Goal: Information Seeking & Learning: Learn about a topic

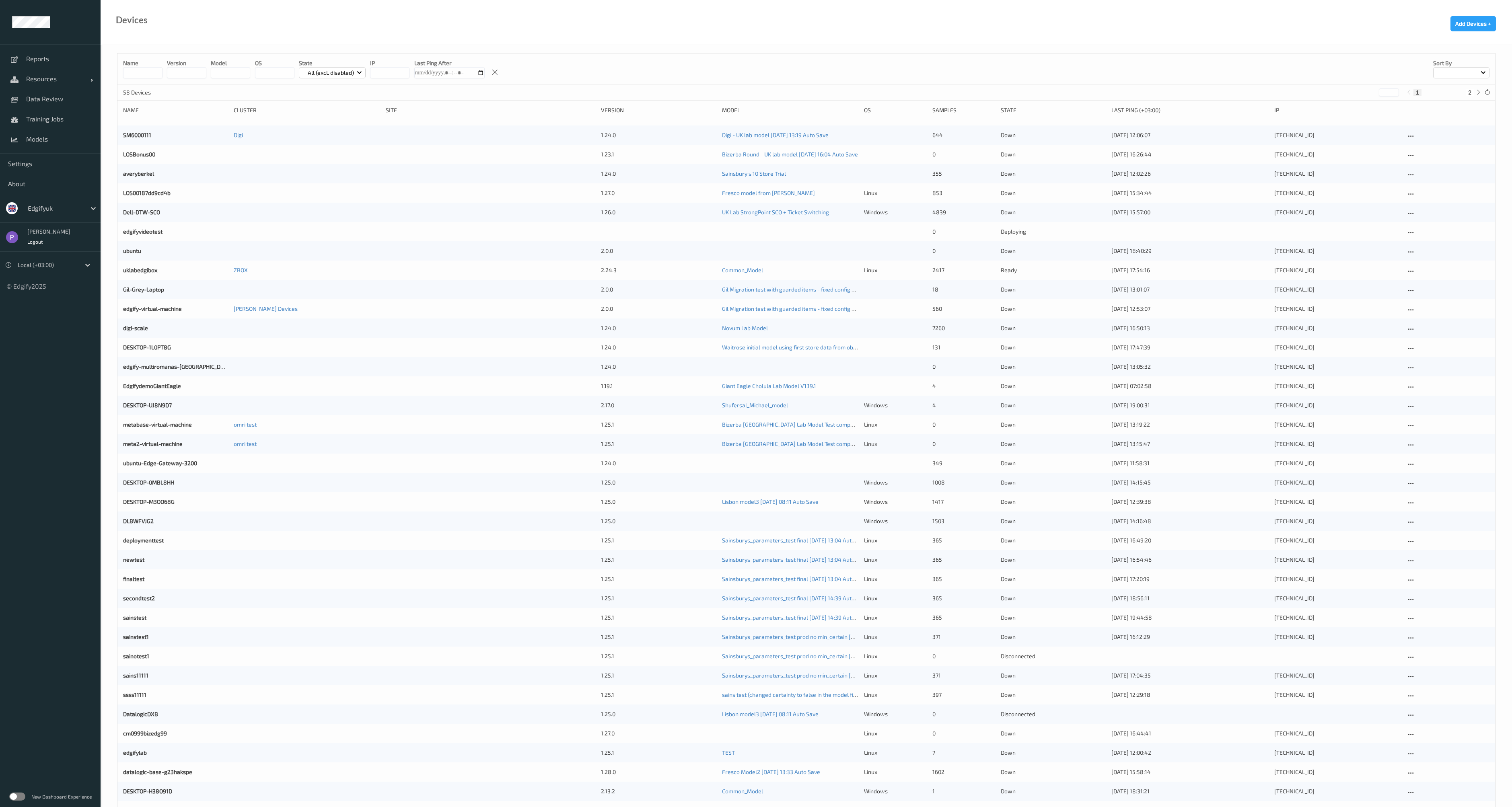
click at [25, 796] on div "New Dashboard Experience" at bounding box center [50, 797] width 100 height 21
click at [22, 799] on label at bounding box center [17, 797] width 16 height 8
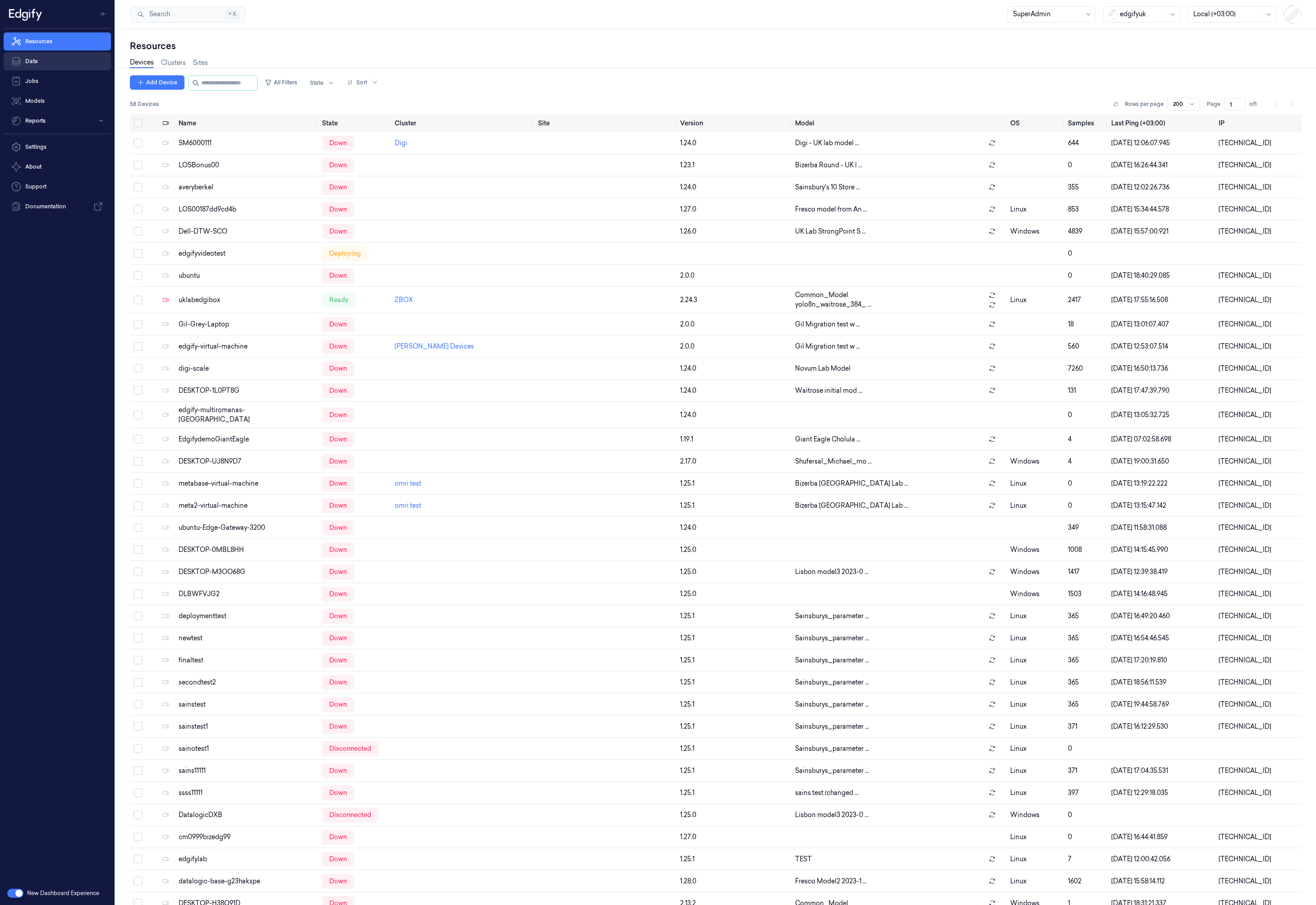
click at [65, 60] on link "Data" at bounding box center [57, 61] width 107 height 18
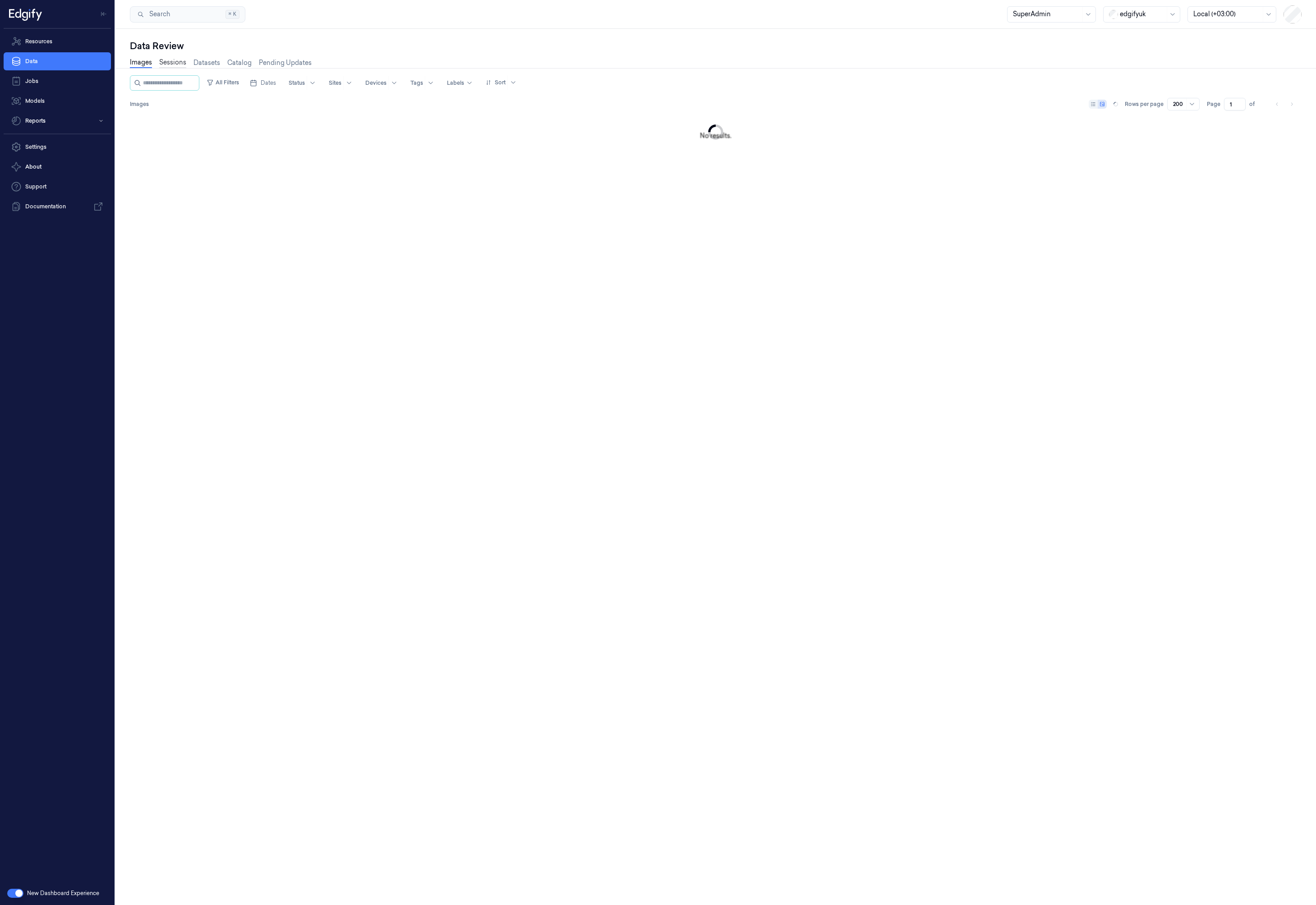
click at [174, 63] on link "Sessions" at bounding box center [172, 63] width 27 height 11
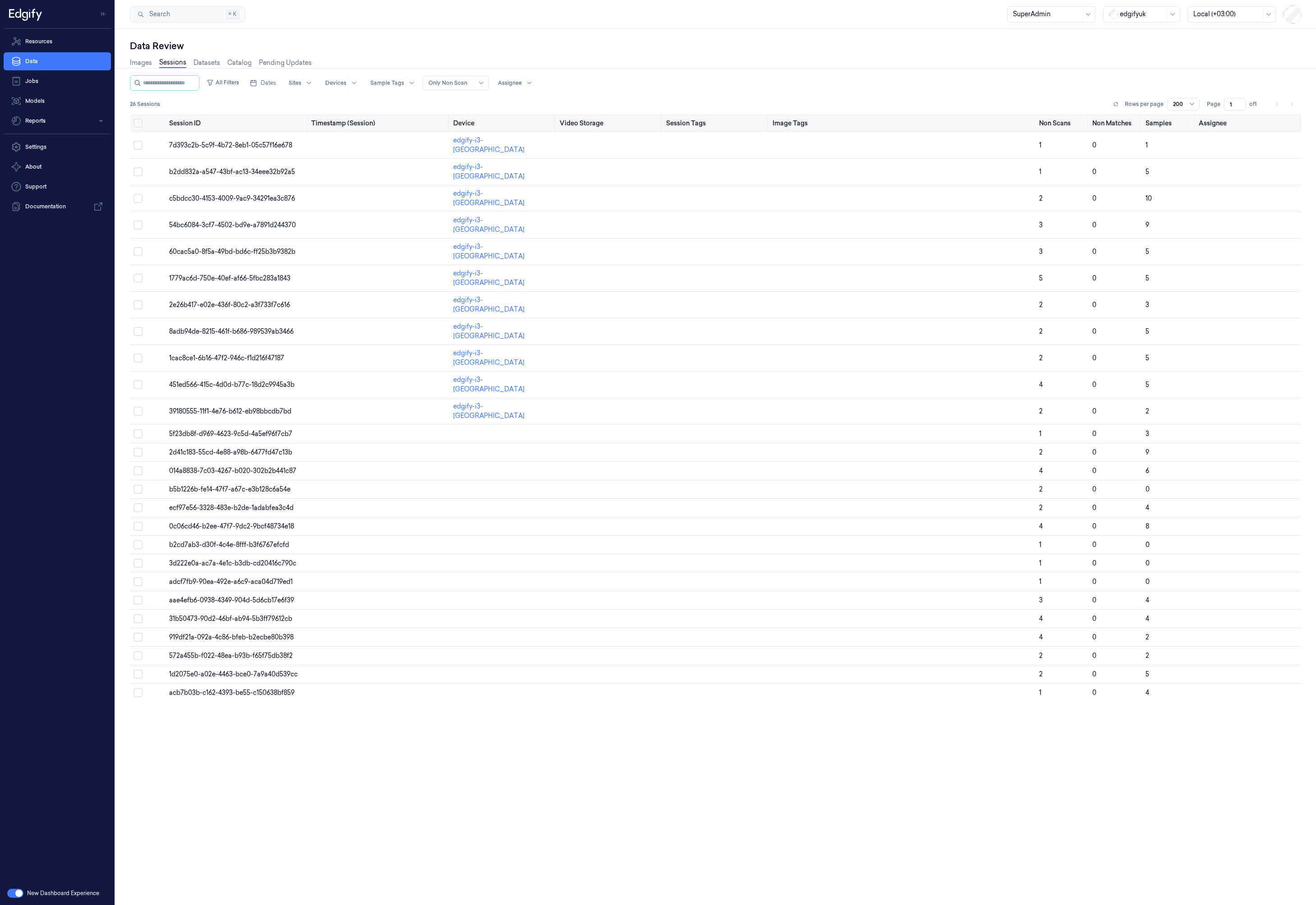
click at [1067, 16] on div at bounding box center [1046, 14] width 68 height 9
click at [1048, 48] on div "Annotator" at bounding box center [1051, 49] width 77 height 9
click at [177, 63] on link "Sessions" at bounding box center [172, 63] width 27 height 11
click at [522, 87] on div "Assignee" at bounding box center [510, 83] width 24 height 14
click at [530, 118] on div "[PERSON_NAME]" at bounding box center [540, 118] width 54 height 9
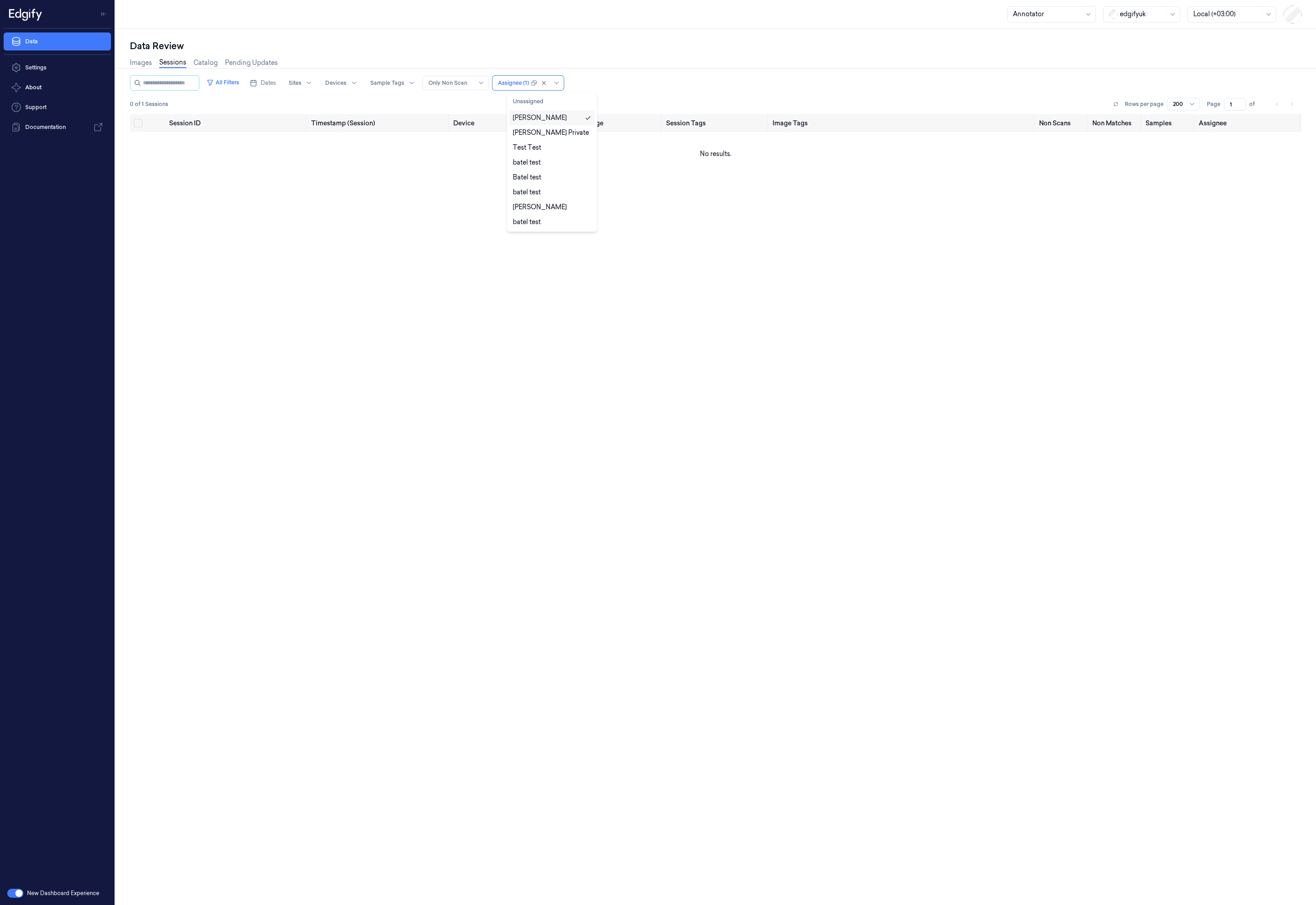
click at [478, 104] on div "0 of 1 Sessions Rows per page 200 Page 1 of" at bounding box center [715, 104] width 1171 height 13
click at [528, 88] on div "Assignee (1)" at bounding box center [513, 83] width 31 height 14
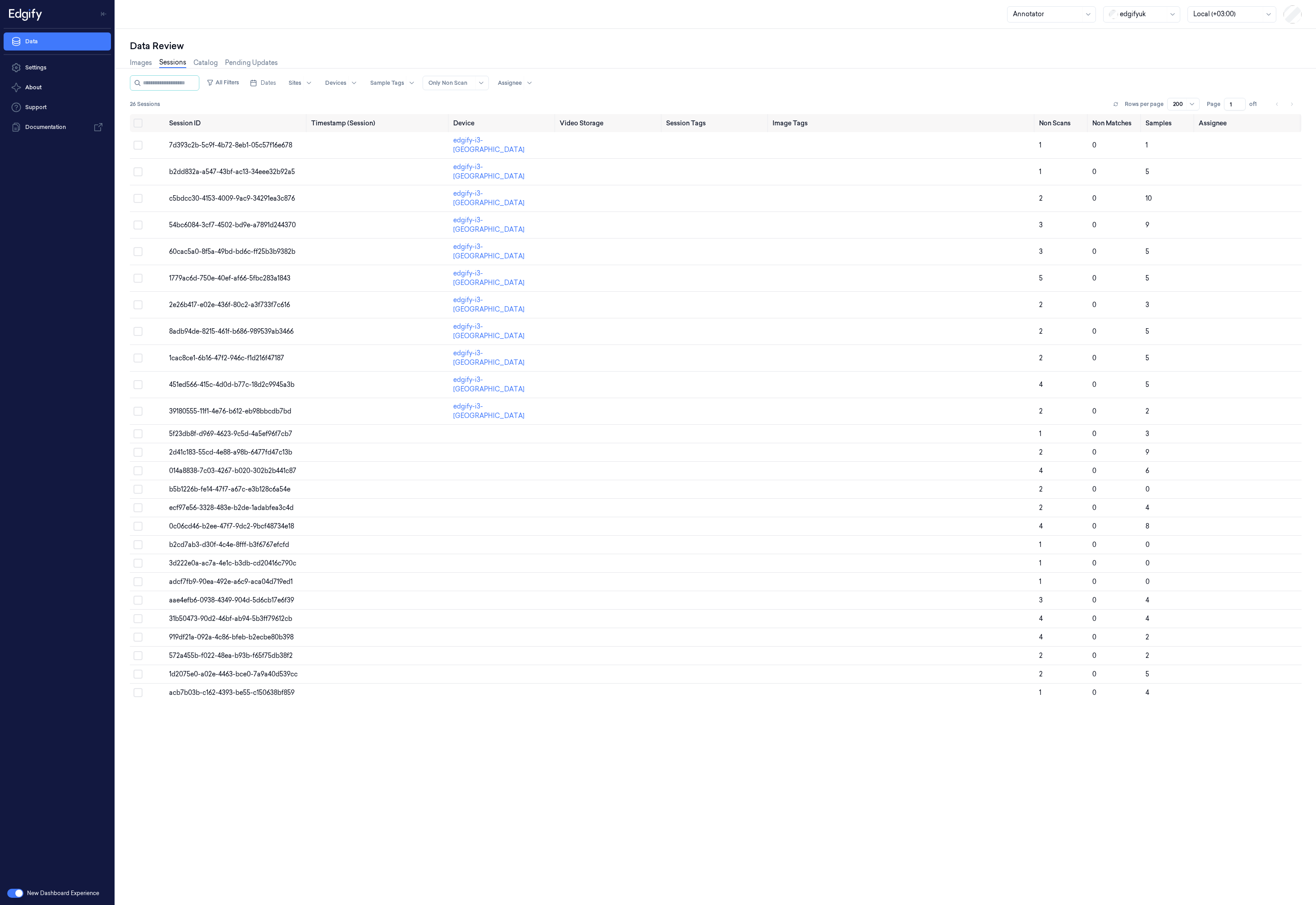
click at [476, 105] on div "26 Sessions Rows per page 200 Page 1 of 1" at bounding box center [715, 104] width 1171 height 13
click at [339, 134] on td at bounding box center [378, 145] width 142 height 26
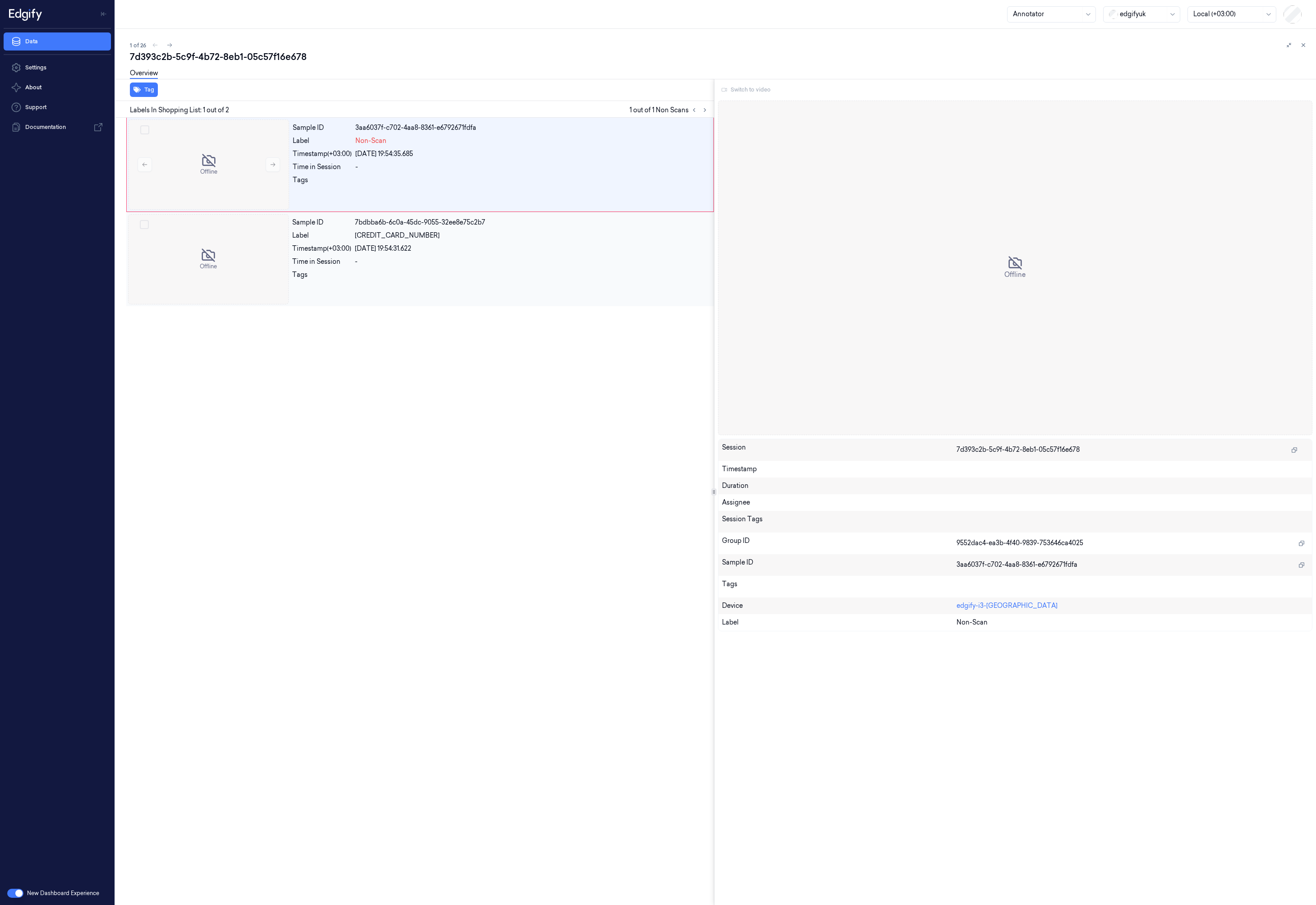
click at [641, 228] on div "Sample ID 7bdbba6b-6c0a-45dc-9055-32ee8e75c2b7 Label 5000159551915 Timestamp (+…" at bounding box center [500, 259] width 423 height 90
click at [614, 184] on div at bounding box center [532, 183] width 353 height 14
click at [1306, 47] on button at bounding box center [1303, 45] width 11 height 11
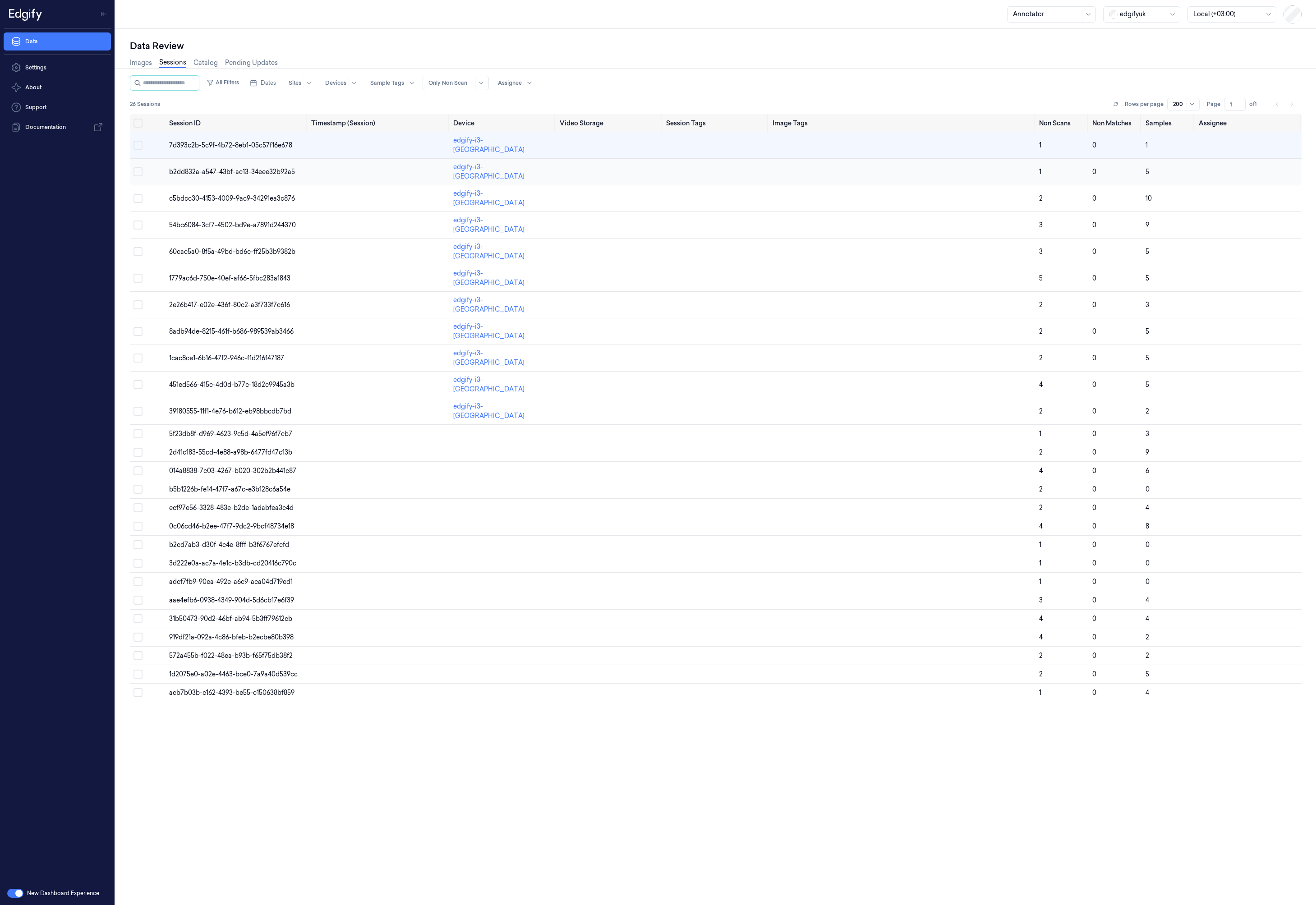
click at [315, 159] on td at bounding box center [378, 172] width 142 height 26
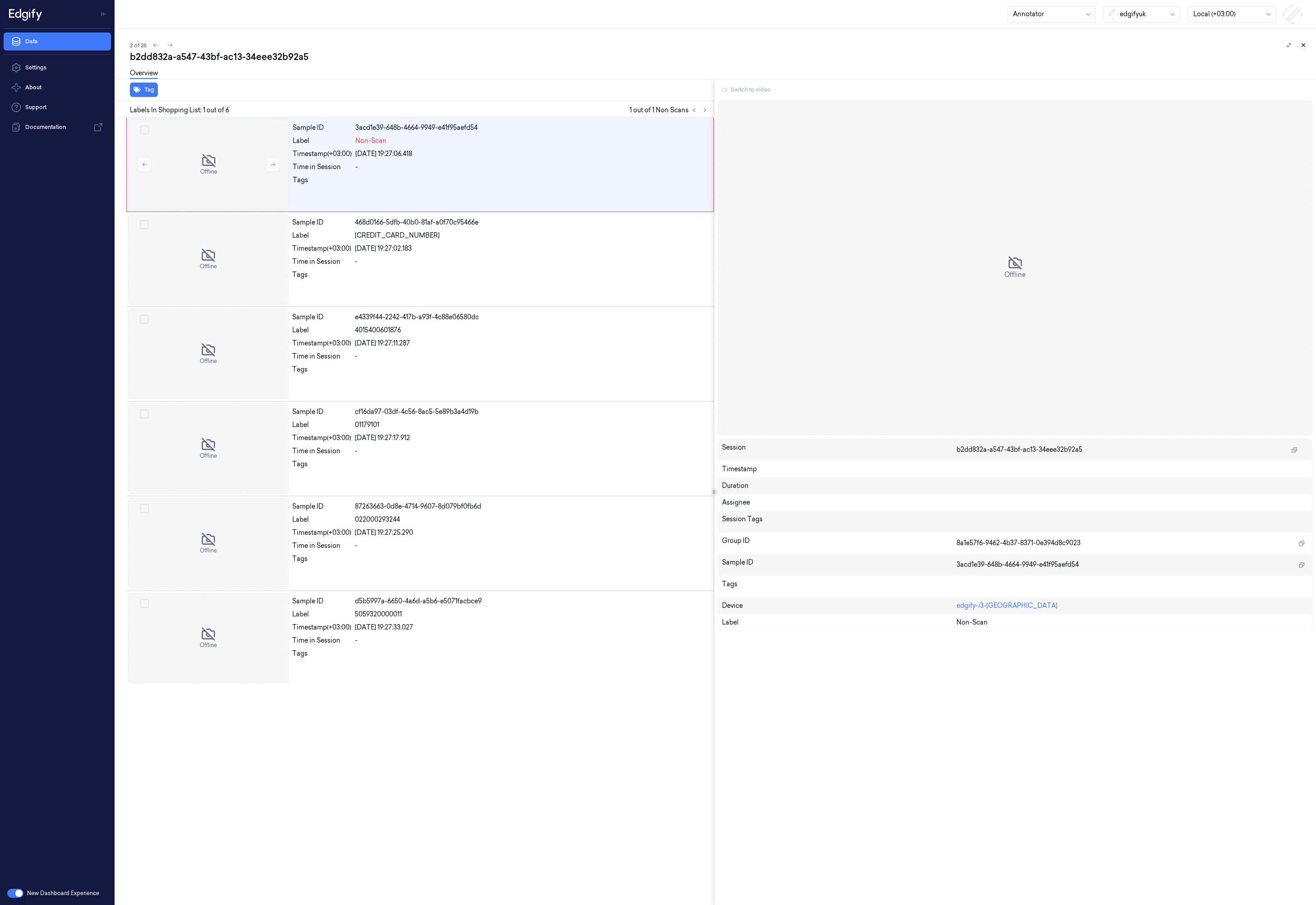
click at [1303, 44] on button at bounding box center [1303, 45] width 11 height 11
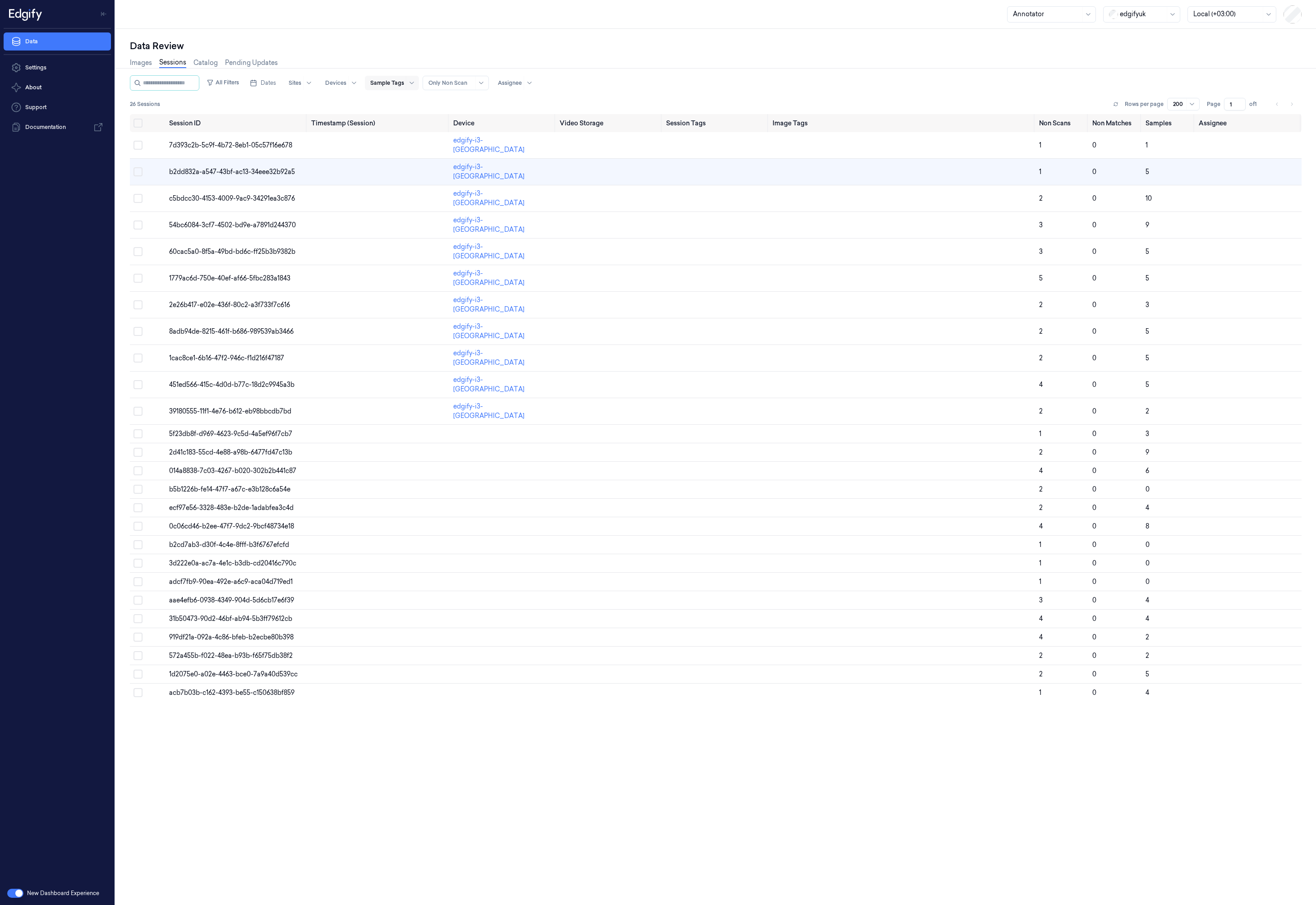
click at [404, 84] on div at bounding box center [387, 83] width 34 height 8
click at [455, 81] on div at bounding box center [451, 83] width 45 height 8
drag, startPoint x: 394, startPoint y: 101, endPoint x: 314, endPoint y: 89, distance: 80.9
click at [390, 101] on div "26 Sessions Rows per page 200 Page 1 of 1" at bounding box center [715, 104] width 1171 height 13
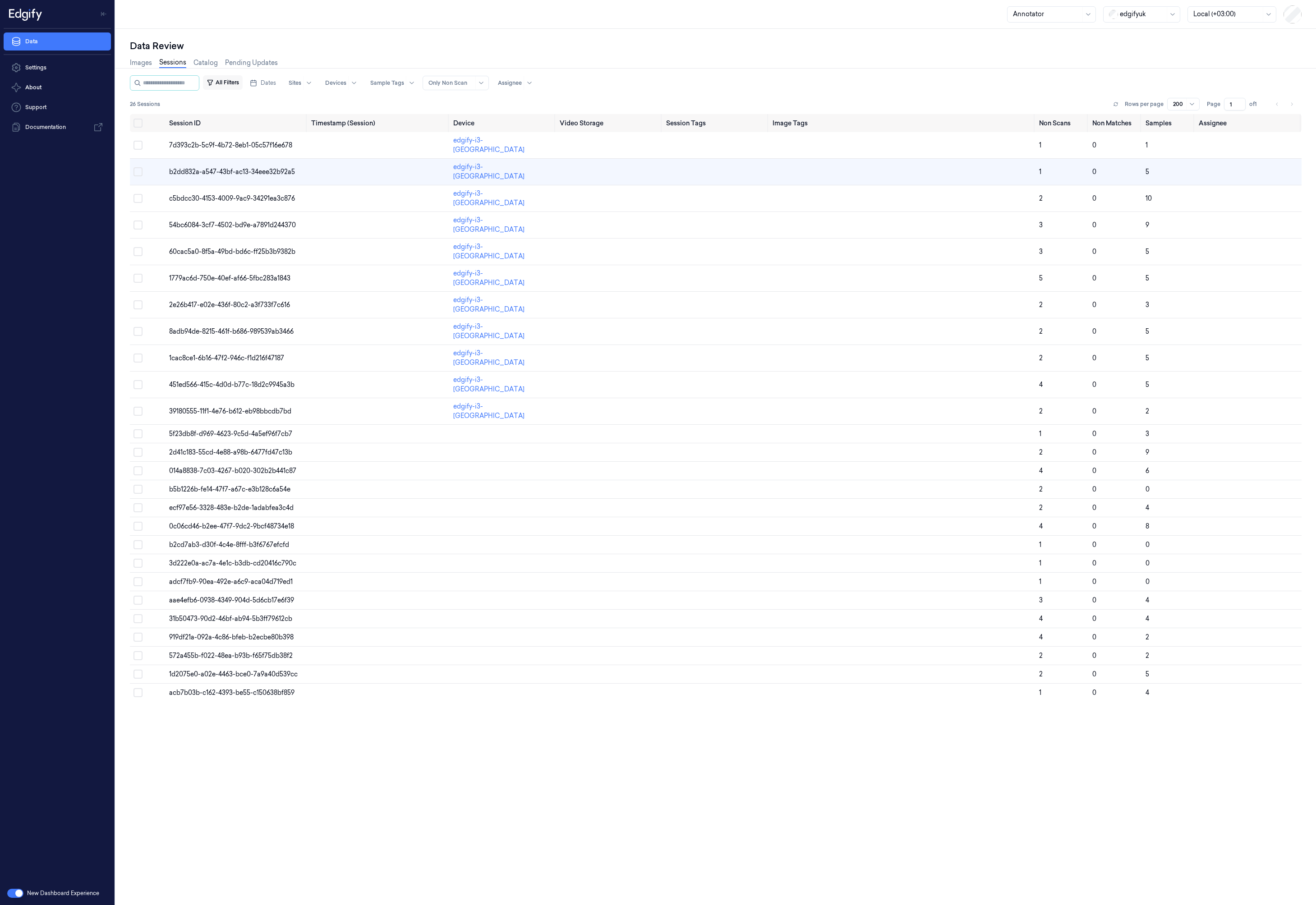
click at [243, 82] on button "All Filters" at bounding box center [222, 82] width 39 height 14
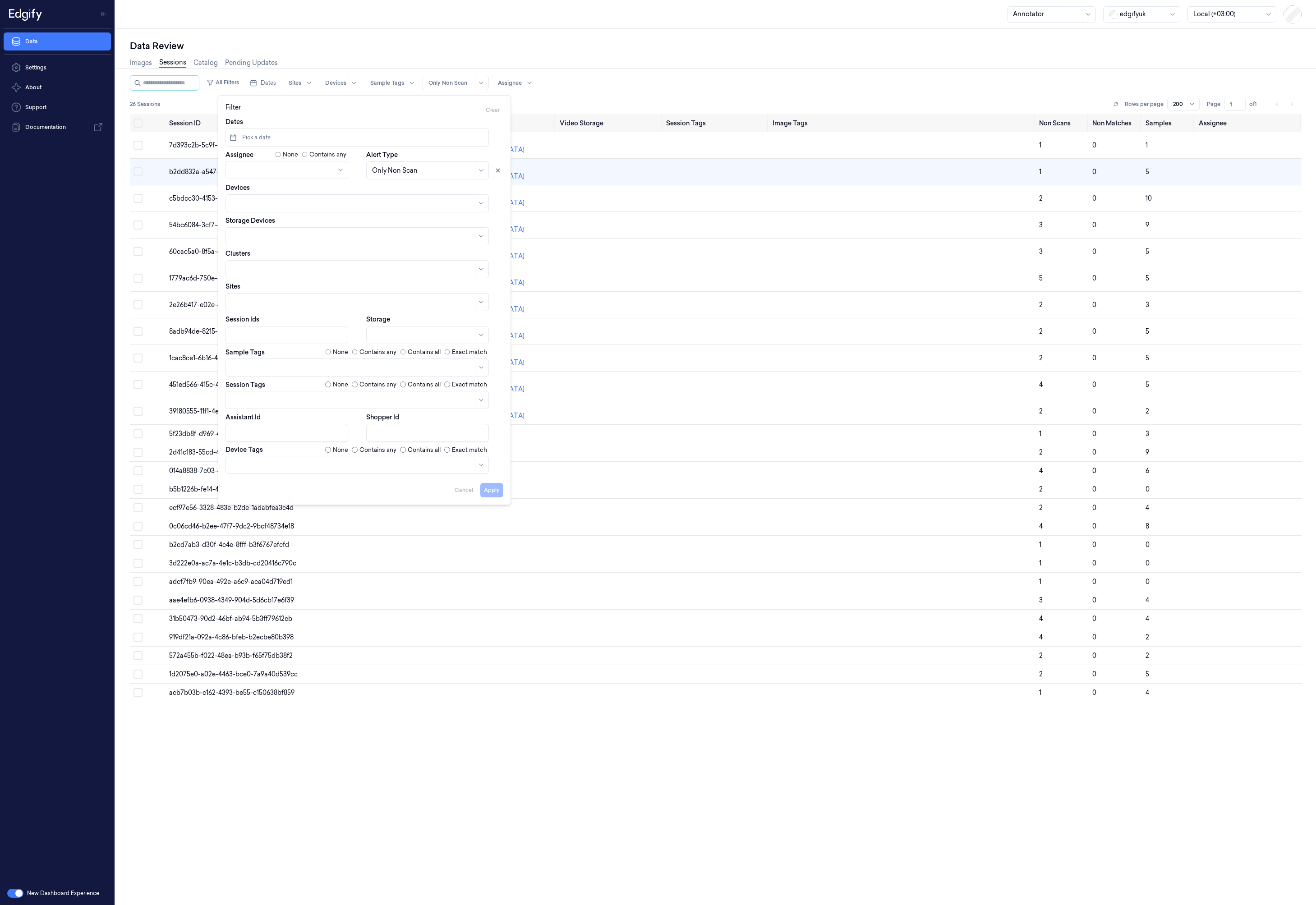
click at [389, 172] on div at bounding box center [422, 170] width 101 height 9
click at [393, 170] on div at bounding box center [422, 170] width 101 height 9
click at [111, 428] on div "Data Settings About Support Documentation" at bounding box center [57, 455] width 114 height 853
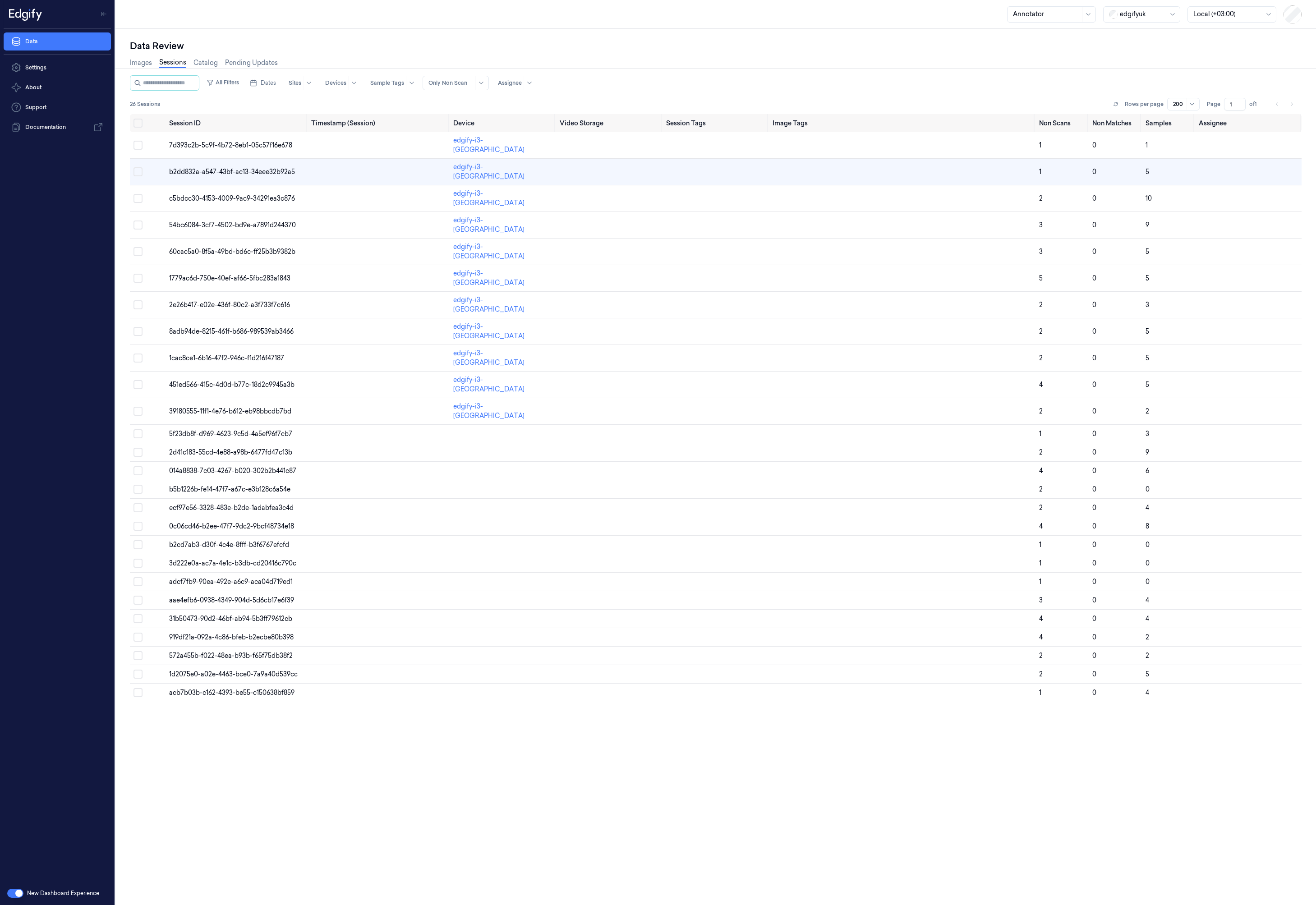
click at [1063, 14] on div at bounding box center [1046, 14] width 68 height 9
click at [1050, 136] on div "SuperAdmin" at bounding box center [1032, 138] width 38 height 9
click at [1136, 13] on div at bounding box center [1142, 14] width 45 height 9
type input "d"
type input "sand"
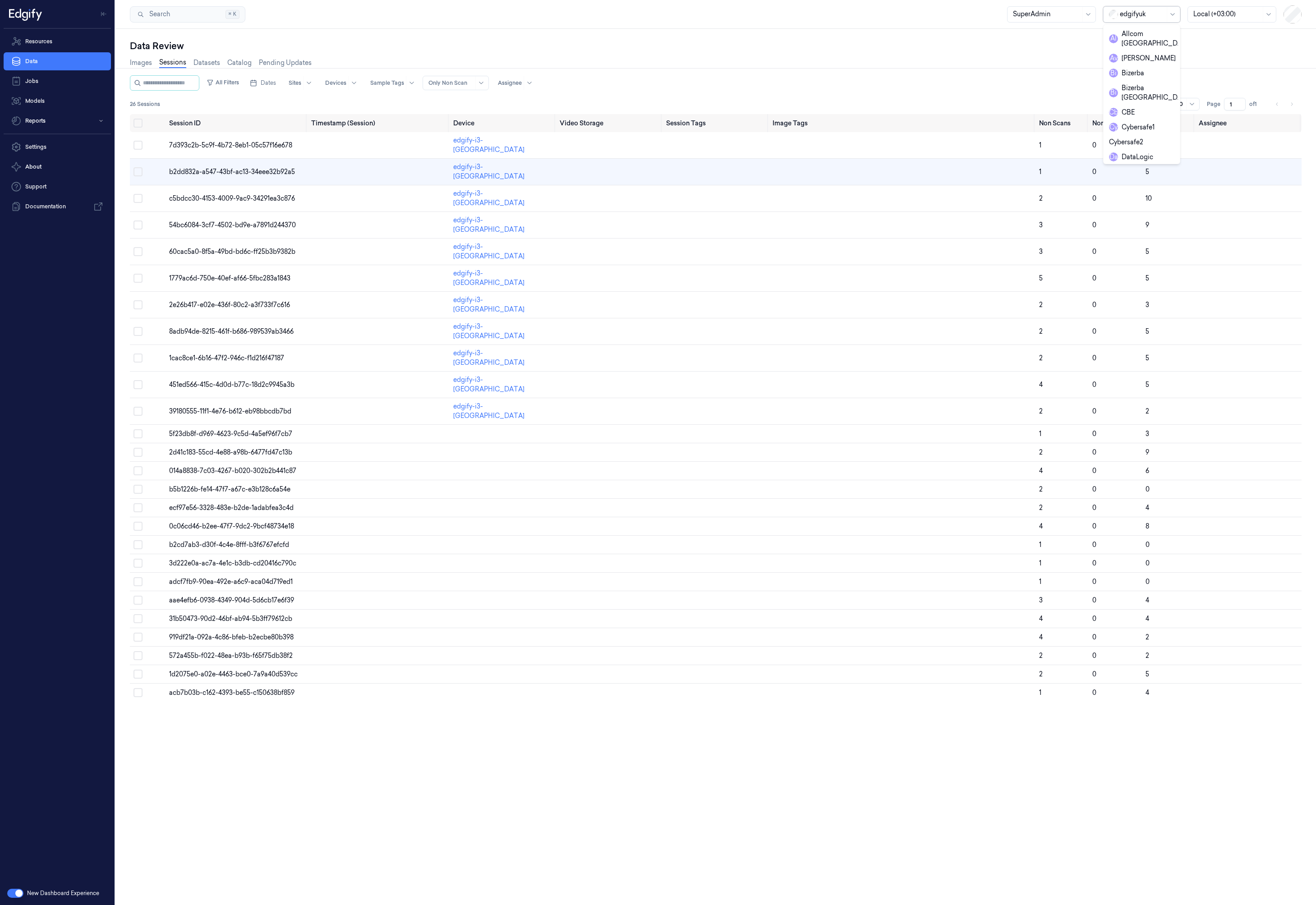
click at [1129, 20] on div "edgifyuk" at bounding box center [1142, 14] width 45 height 15
type input "sand"
click at [1132, 37] on div "sandbox" at bounding box center [1128, 34] width 39 height 9
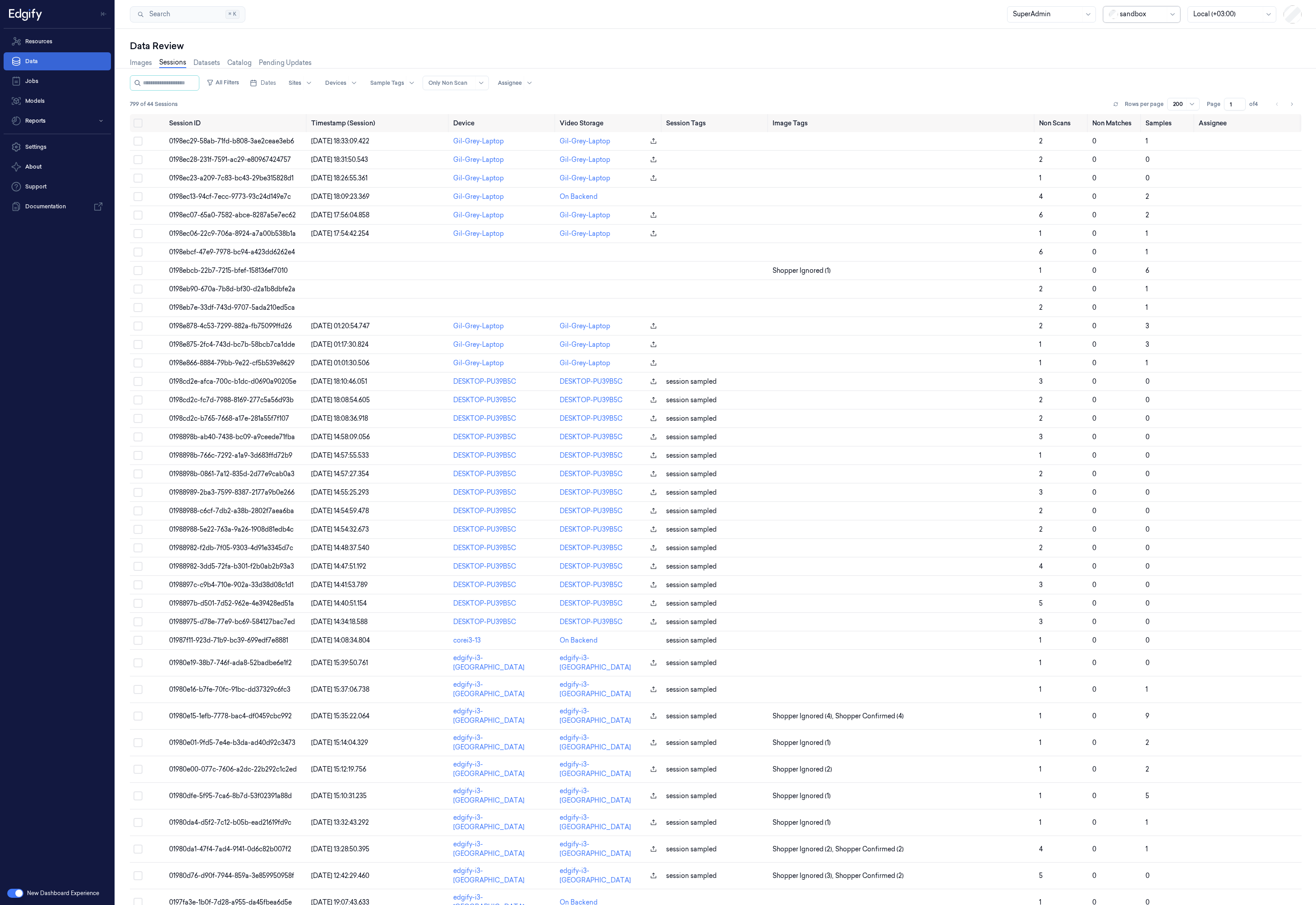
click at [57, 63] on link "Data" at bounding box center [57, 61] width 107 height 18
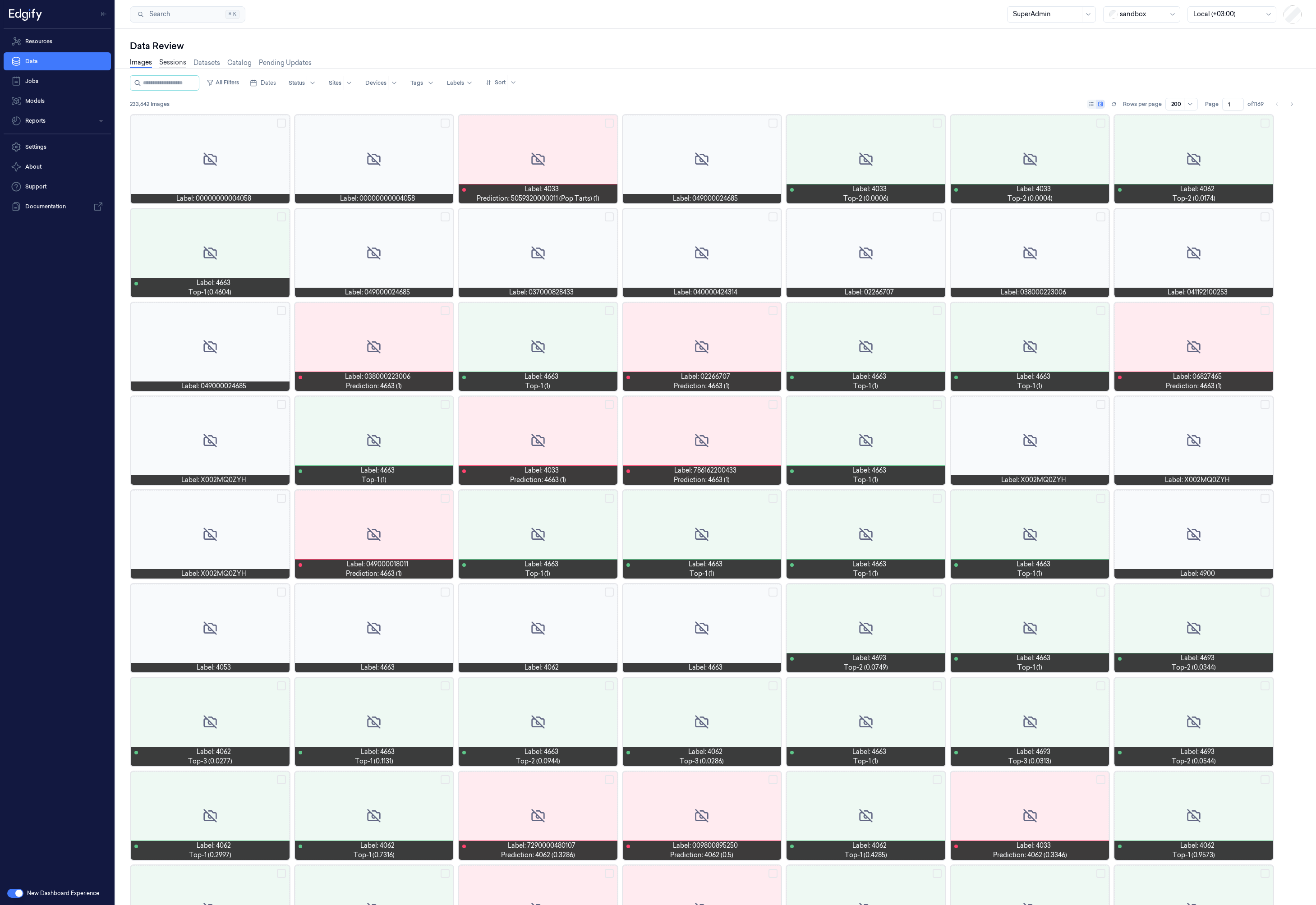
click at [172, 63] on link "Sessions" at bounding box center [172, 63] width 27 height 11
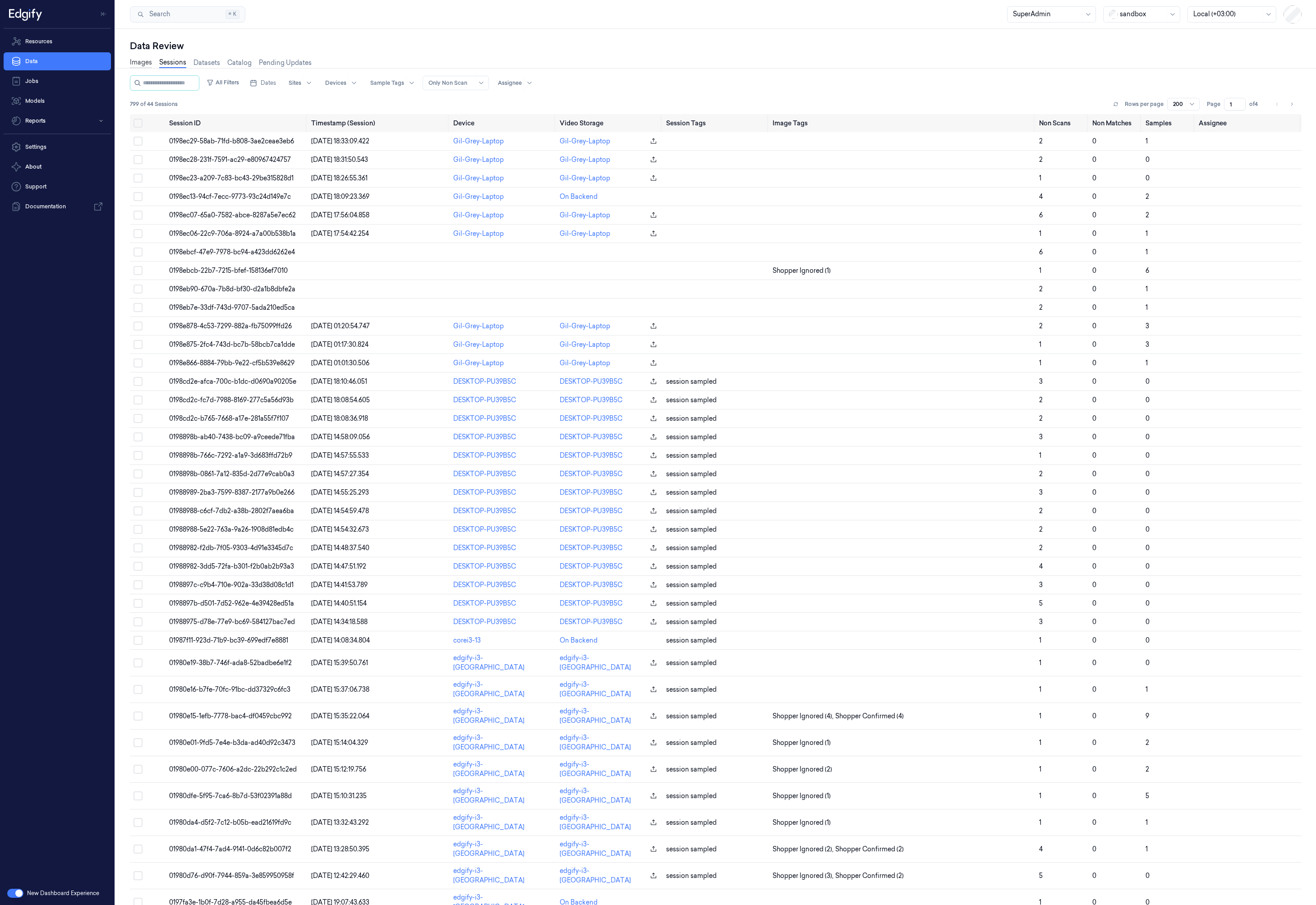
click at [130, 60] on link "Images" at bounding box center [141, 63] width 22 height 11
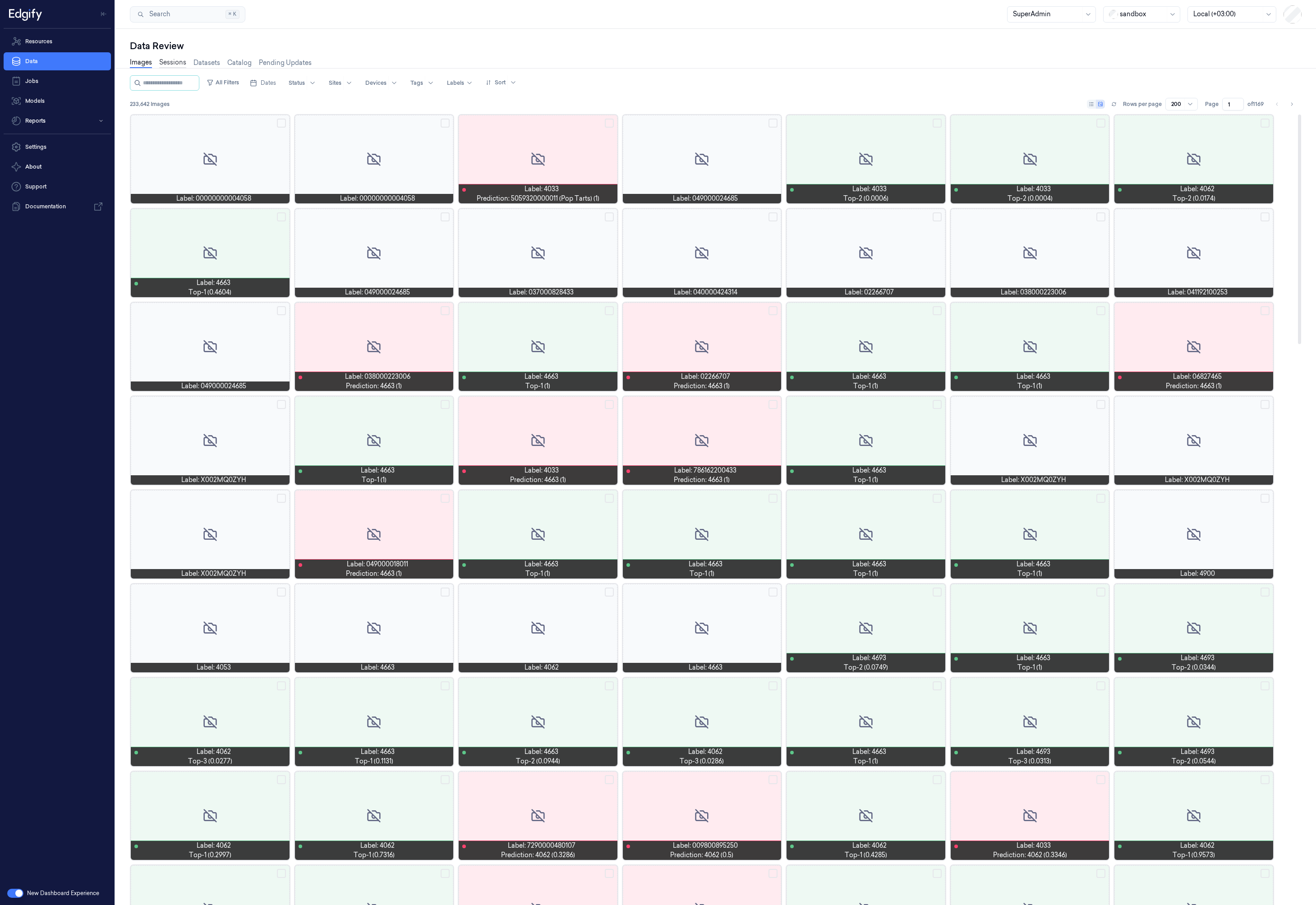
click at [171, 63] on link "Sessions" at bounding box center [172, 63] width 27 height 11
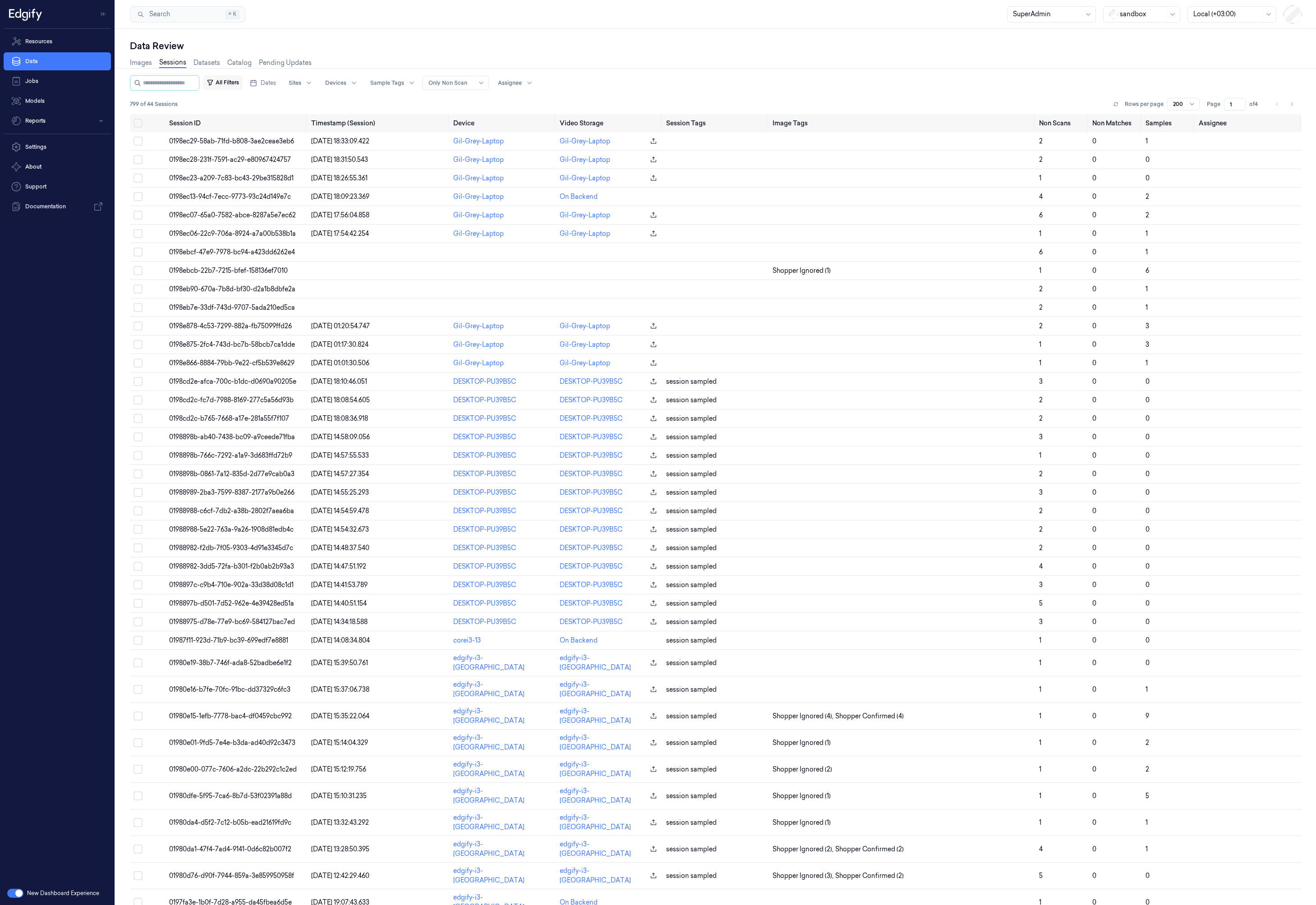
click at [230, 84] on button "All Filters" at bounding box center [222, 82] width 39 height 14
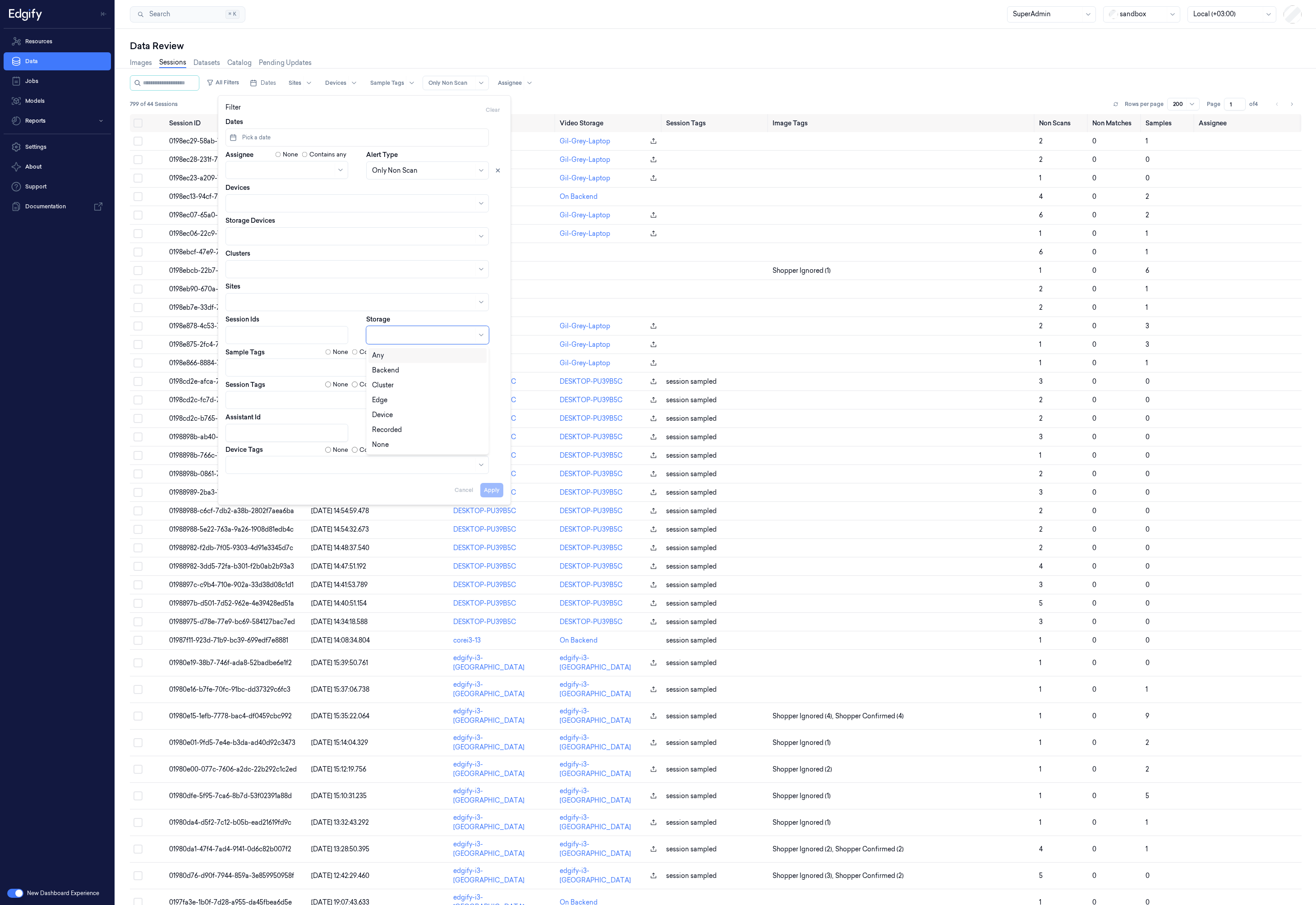
click at [405, 336] on div at bounding box center [422, 335] width 101 height 9
click at [399, 373] on div "Backend" at bounding box center [427, 371] width 111 height 9
click at [491, 491] on button "Apply" at bounding box center [492, 490] width 23 height 14
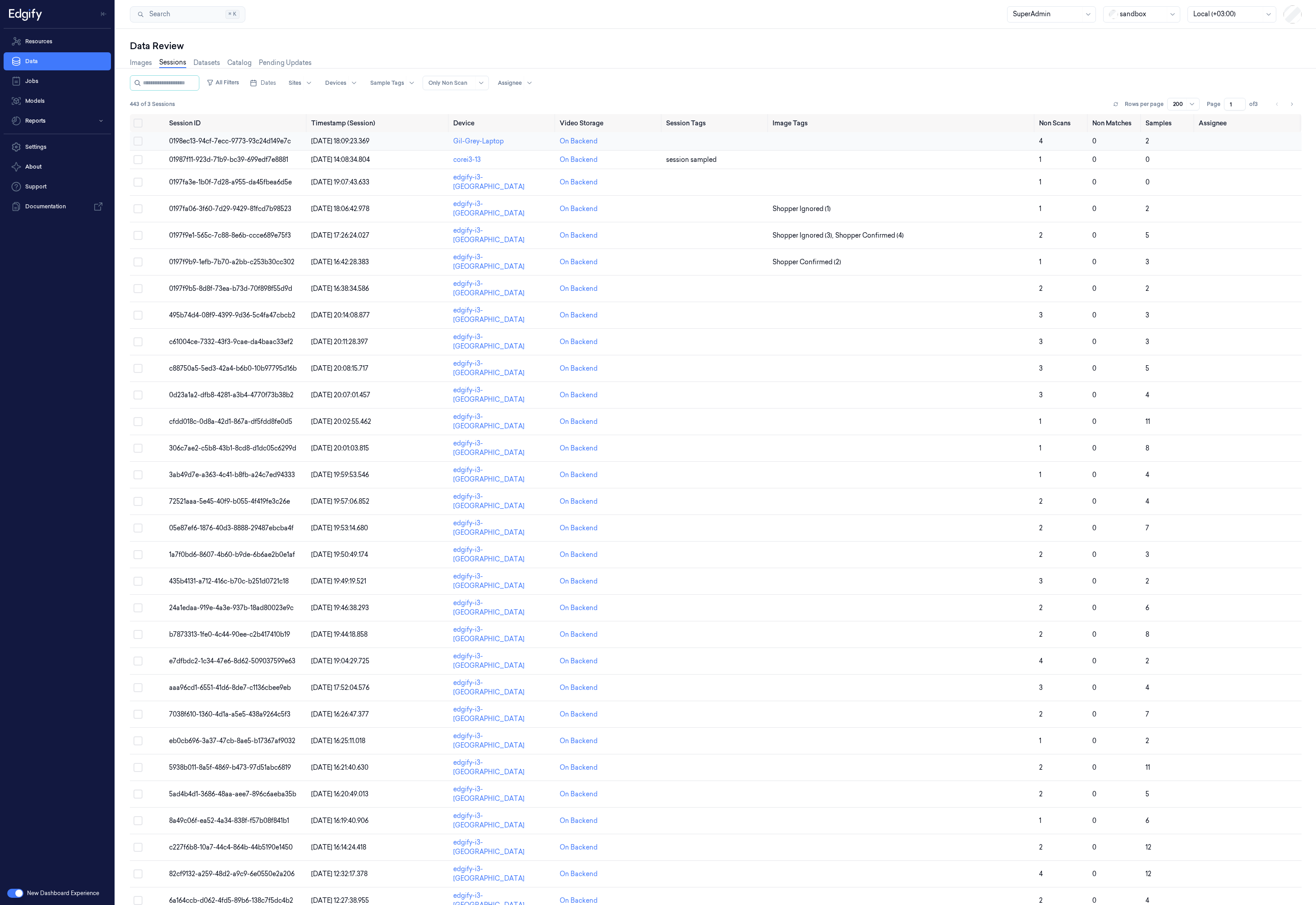
click at [293, 141] on td "0198ec13-94cf-7ecc-9773-93c24d149e7c" at bounding box center [237, 142] width 142 height 18
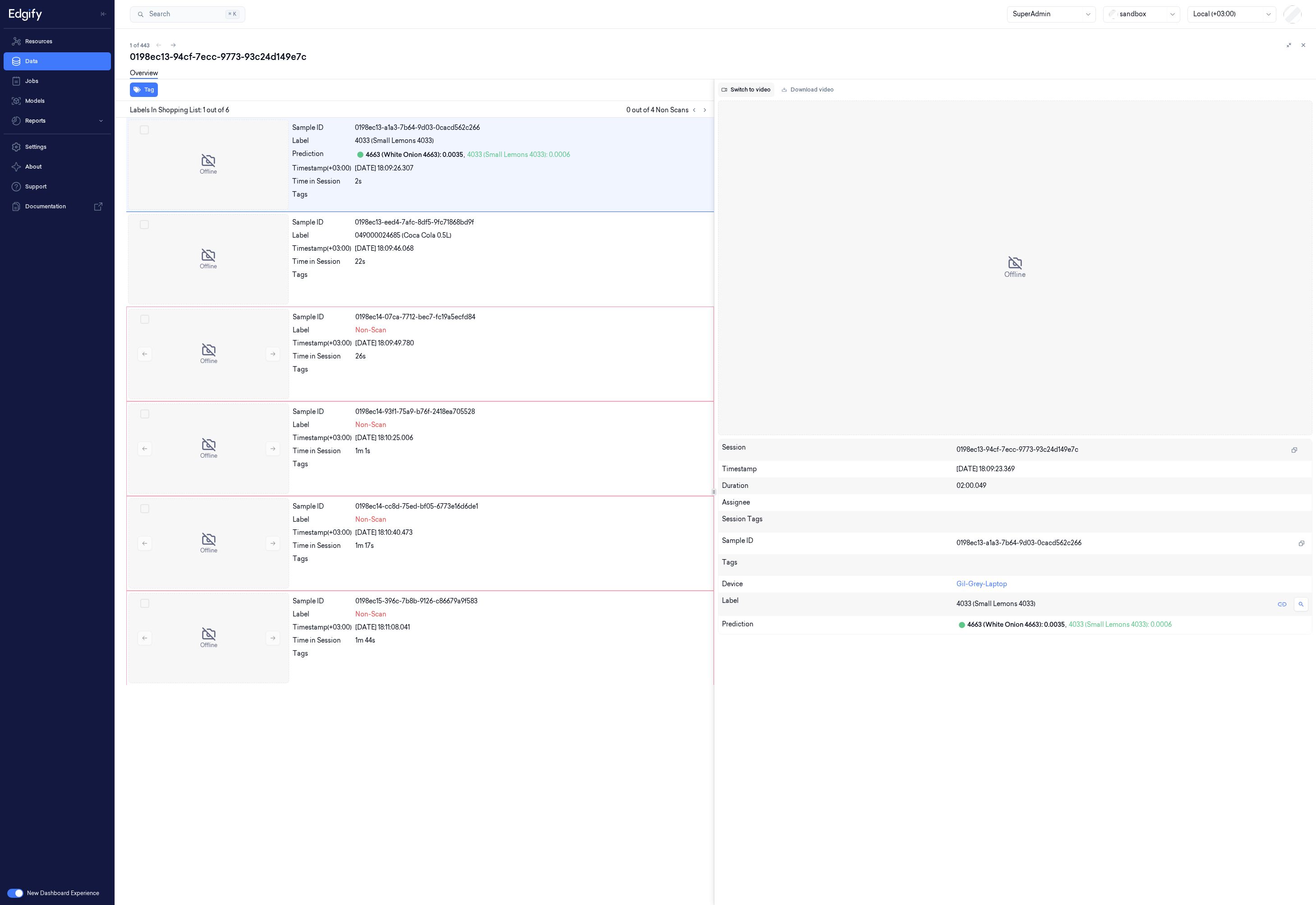
click at [748, 88] on button "Switch to video" at bounding box center [746, 90] width 57 height 14
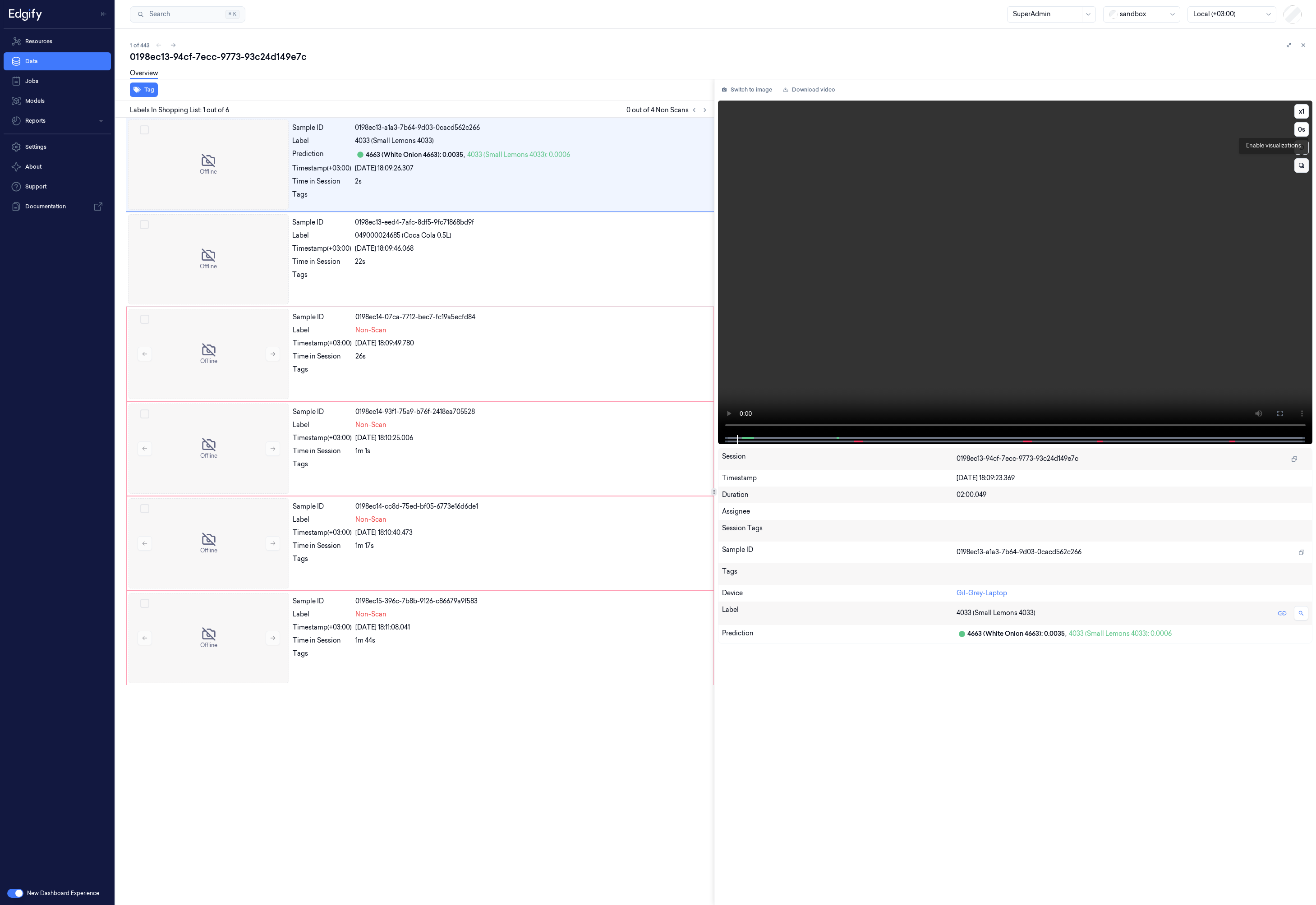
click at [1297, 170] on button at bounding box center [1302, 166] width 14 height 14
click at [1305, 188] on button at bounding box center [1302, 185] width 14 height 14
click at [1286, 235] on div "confidence" at bounding box center [1277, 234] width 35 height 9
click at [1271, 276] on div "rest" at bounding box center [1265, 279] width 11 height 9
click at [809, 251] on video at bounding box center [1015, 268] width 595 height 334
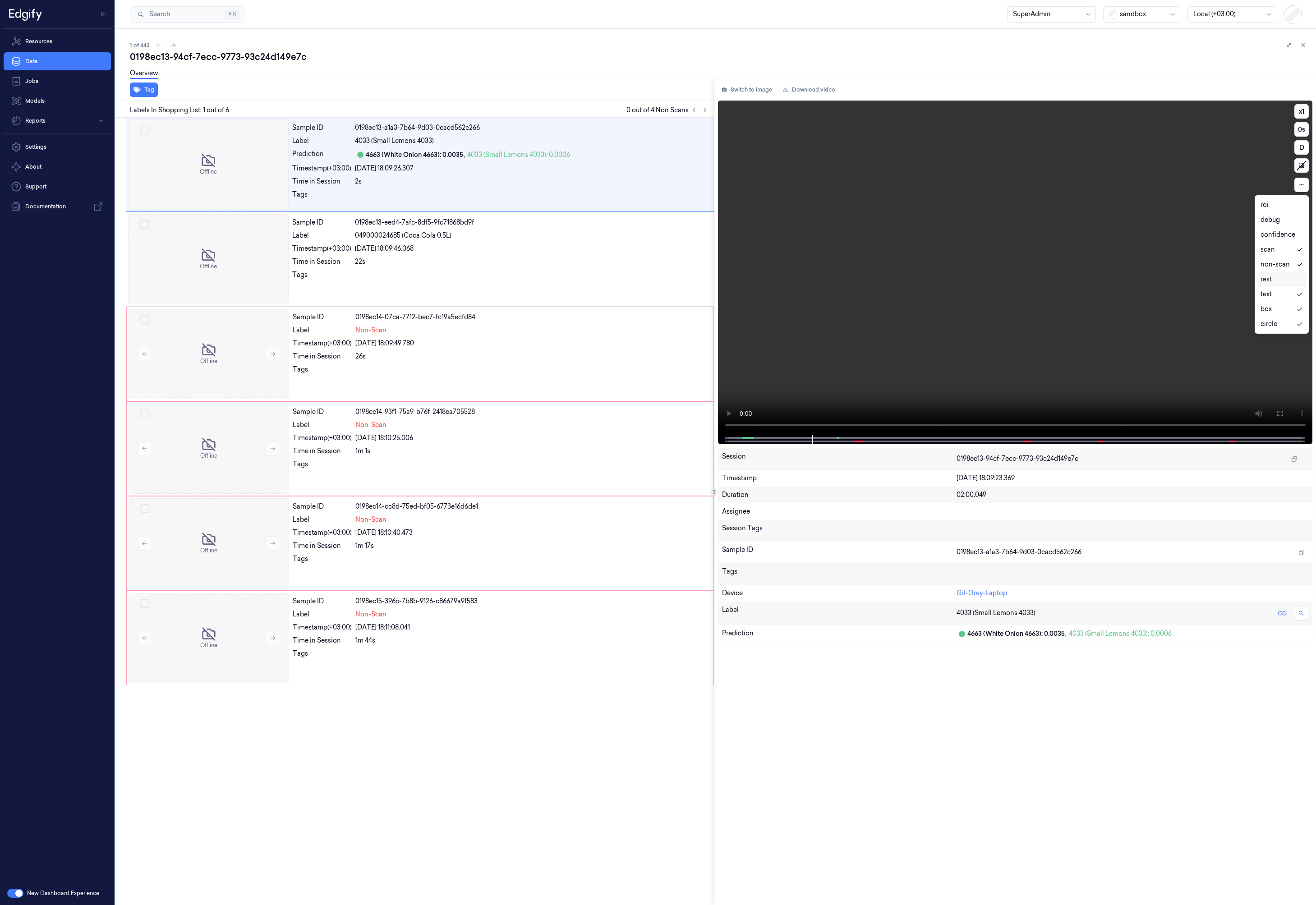
click at [797, 241] on video at bounding box center [1015, 268] width 595 height 334
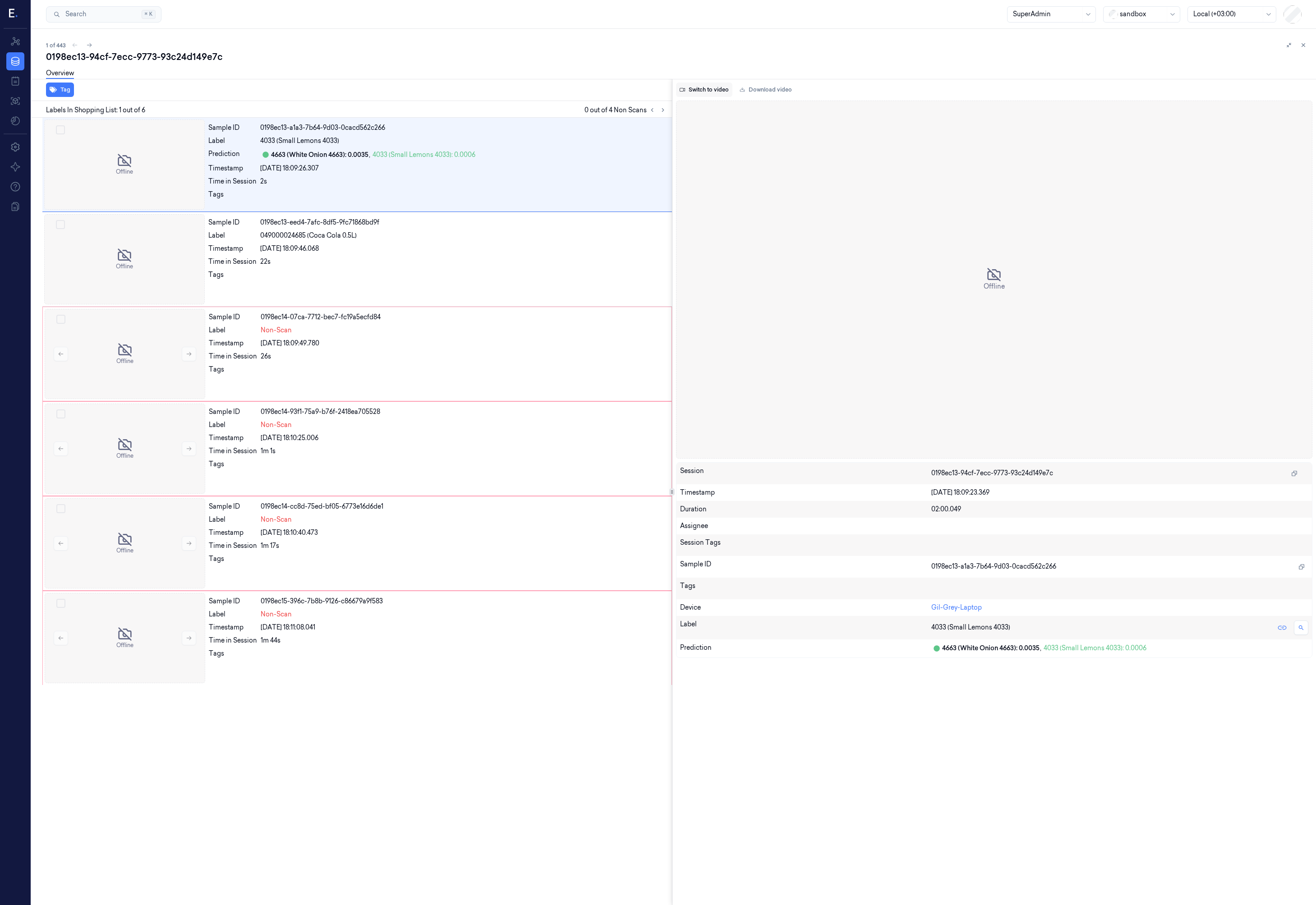
click at [697, 89] on button "Switch to video" at bounding box center [704, 90] width 57 height 14
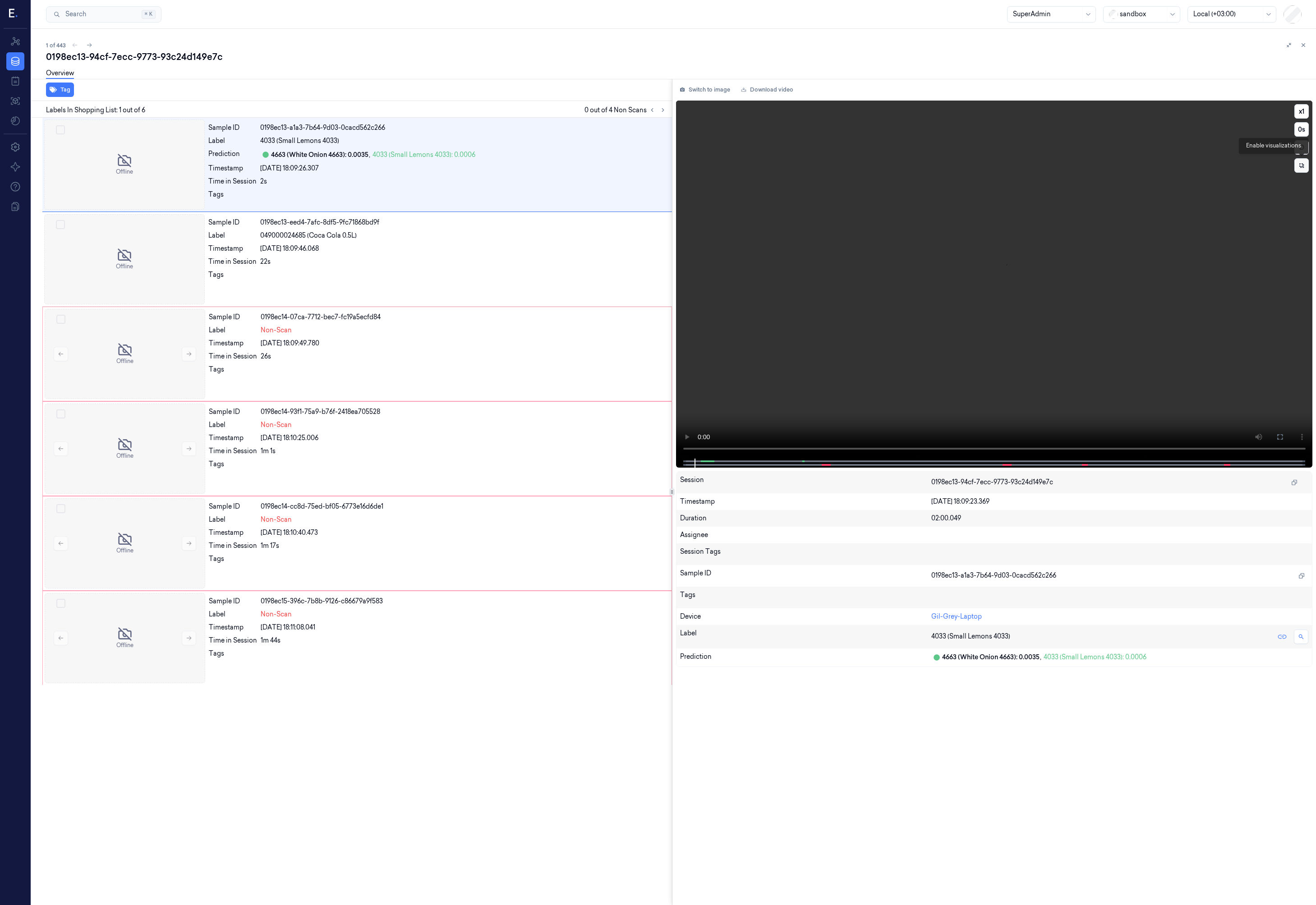
click at [1303, 167] on icon at bounding box center [1301, 165] width 5 height 5
click at [1305, 188] on button at bounding box center [1302, 185] width 14 height 14
click at [1303, 186] on icon at bounding box center [1302, 185] width 7 height 7
click at [1293, 207] on div "roi" at bounding box center [1281, 205] width 42 height 9
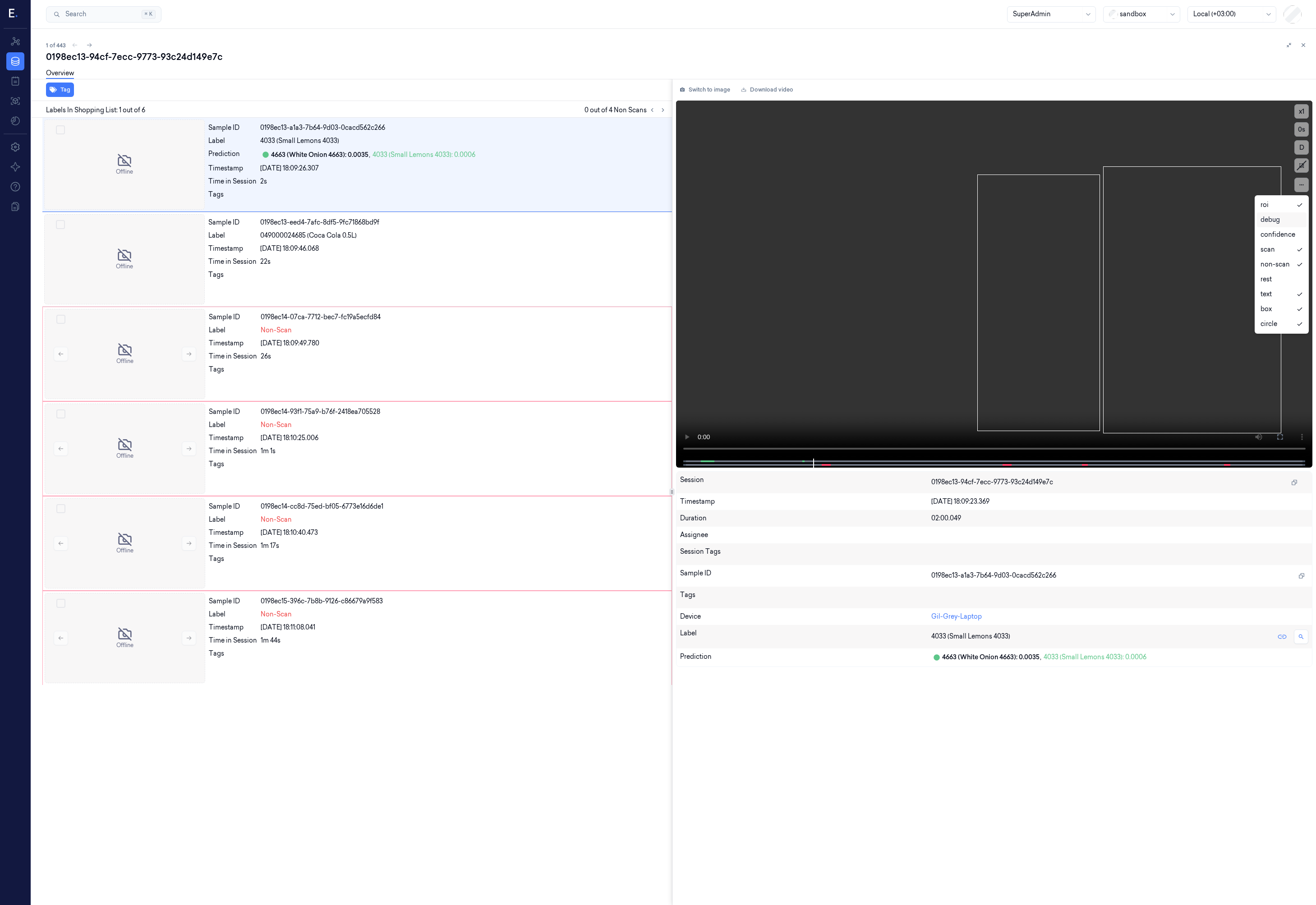
click at [1293, 219] on div "debug" at bounding box center [1281, 220] width 42 height 9
click at [1282, 280] on div "rest" at bounding box center [1281, 279] width 42 height 9
click at [1284, 209] on div "roi" at bounding box center [1281, 205] width 42 height 9
click at [1284, 220] on div "debug" at bounding box center [1281, 220] width 42 height 9
click at [1275, 280] on div "rest" at bounding box center [1281, 279] width 42 height 9
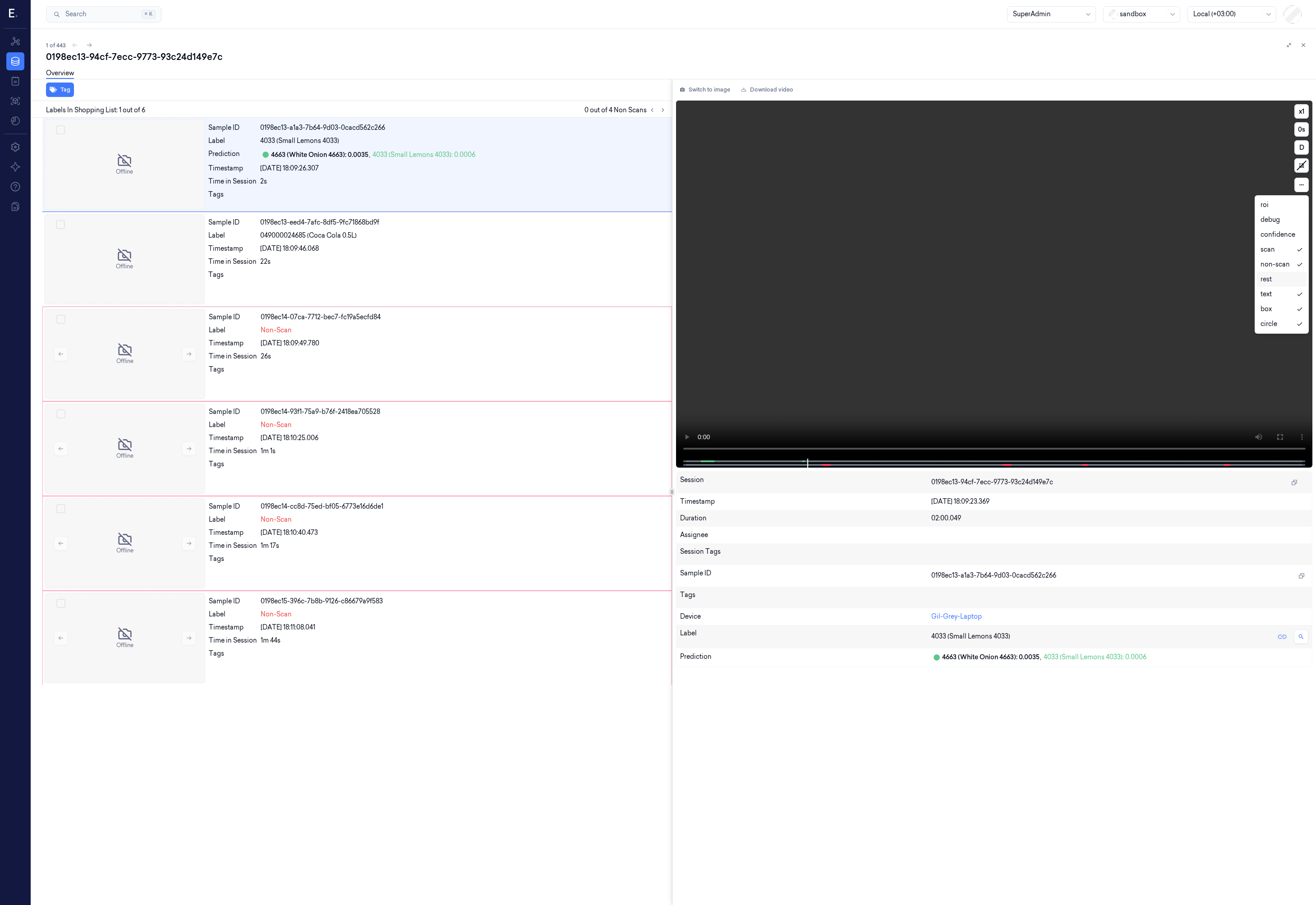
click at [996, 317] on video at bounding box center [994, 280] width 637 height 358
click at [1138, 17] on div at bounding box center [1142, 14] width 45 height 9
click at [1071, 53] on div "0198ec13-94cf-7ecc-9773-93c24d149e7c" at bounding box center [677, 57] width 1263 height 13
click at [1044, 16] on div at bounding box center [1046, 14] width 68 height 9
click at [1040, 48] on div "Annotator" at bounding box center [1028, 49] width 31 height 9
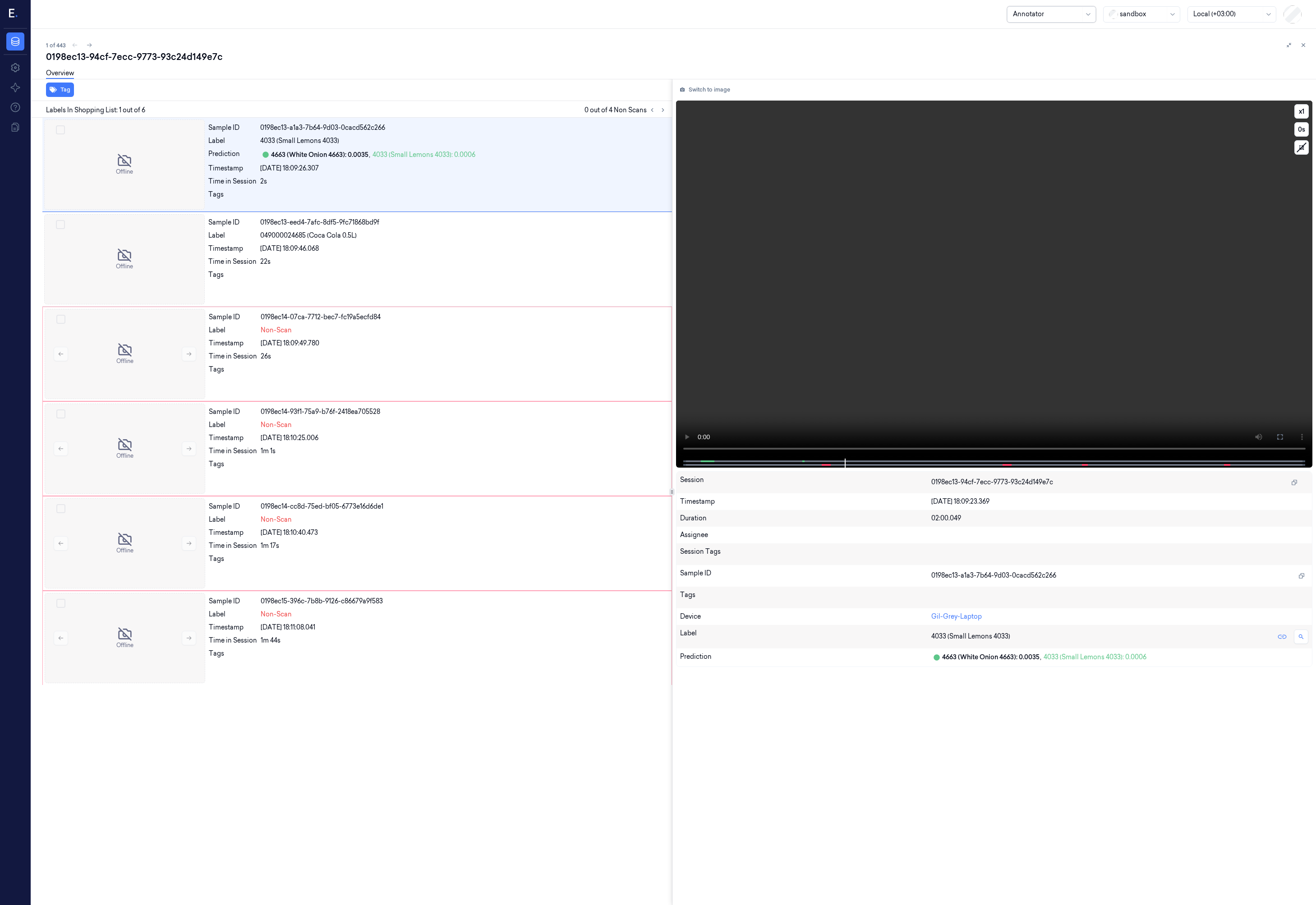
click at [783, 312] on video at bounding box center [994, 280] width 637 height 358
click at [812, 380] on video at bounding box center [994, 280] width 637 height 358
click at [680, 287] on video at bounding box center [994, 280] width 637 height 358
click at [694, 294] on video at bounding box center [994, 280] width 637 height 358
click at [420, 242] on div "Sample ID 0198ec13-eed4-7afc-8df5-9fc71868bd9f Label 049000024685 (Coca Cola 0.…" at bounding box center [437, 259] width 465 height 90
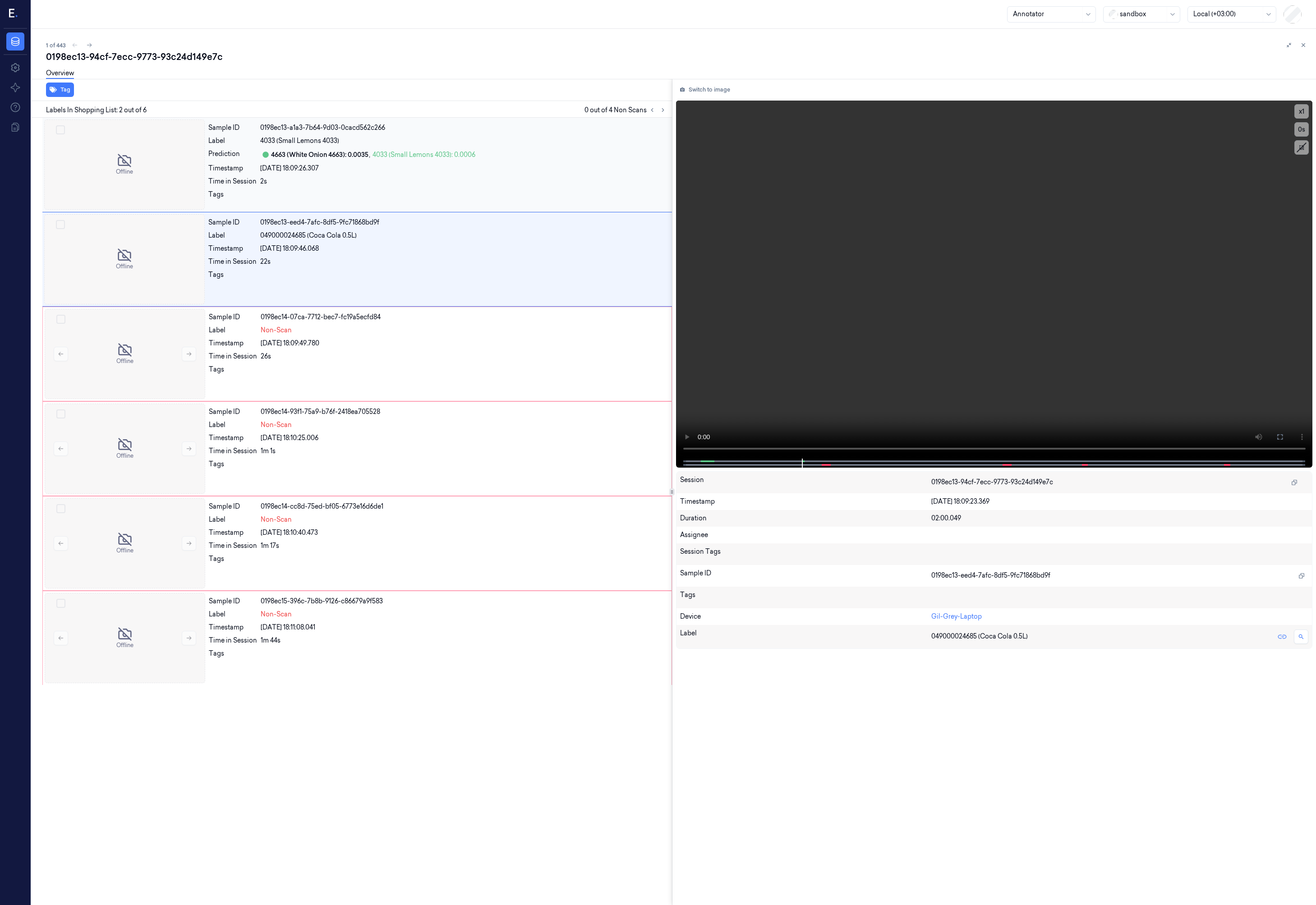
click at [409, 172] on div "27/08/2025 18:09:26.307" at bounding box center [463, 168] width 406 height 9
click at [424, 257] on div "22s" at bounding box center [463, 262] width 406 height 9
click at [663, 111] on icon at bounding box center [663, 110] width 2 height 3
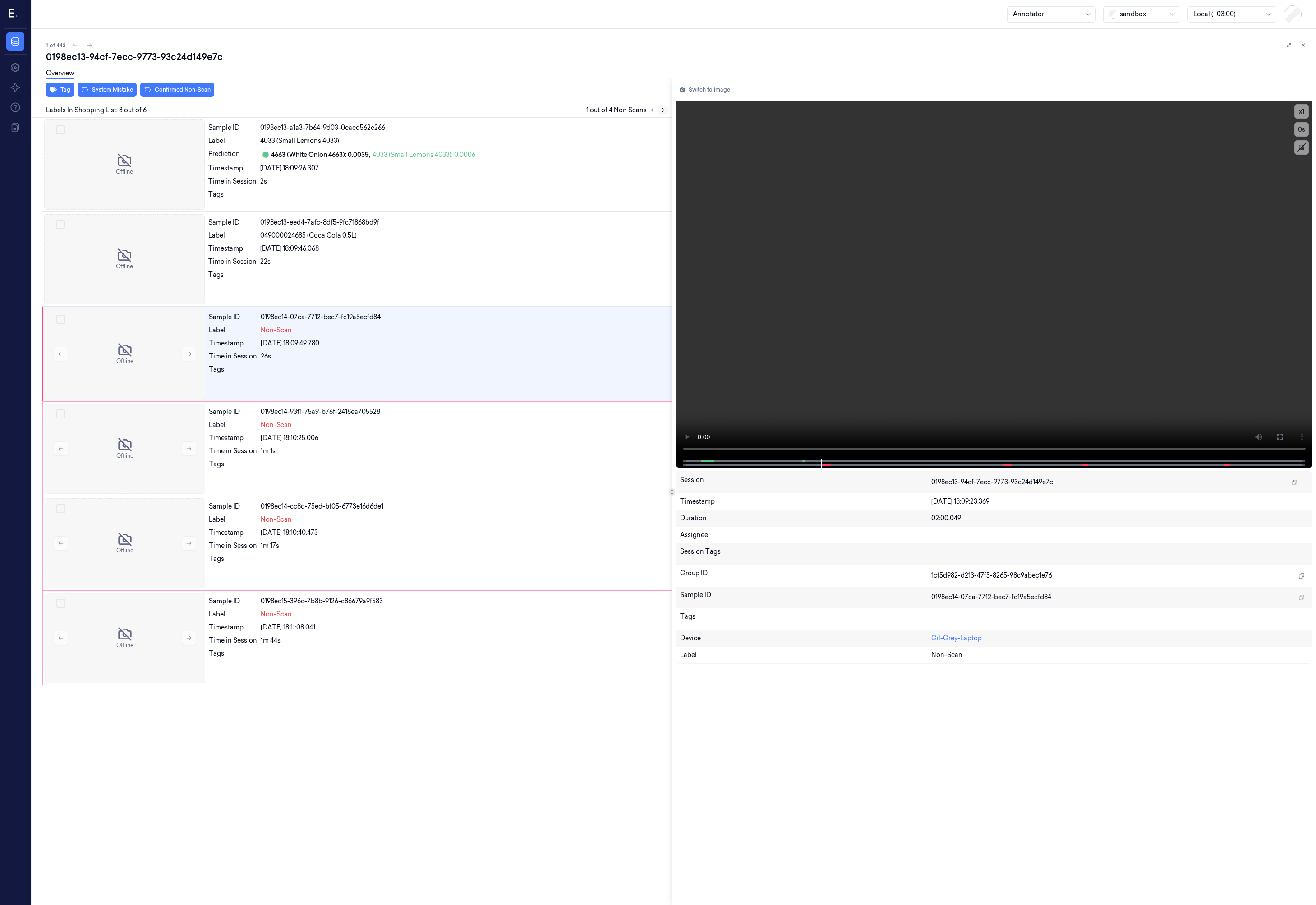
click at [663, 111] on icon at bounding box center [663, 110] width 2 height 3
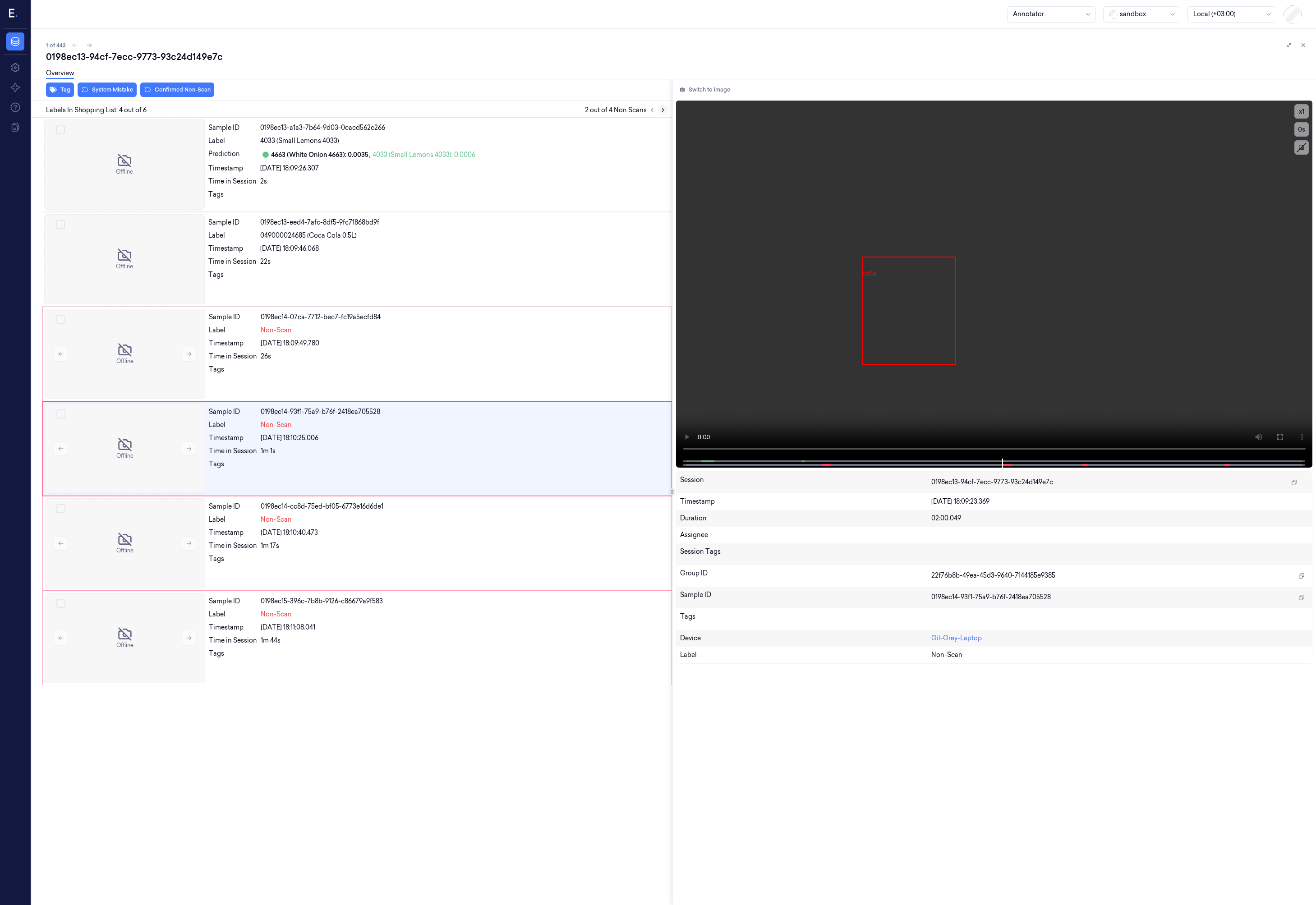
click at [663, 111] on icon at bounding box center [663, 110] width 2 height 3
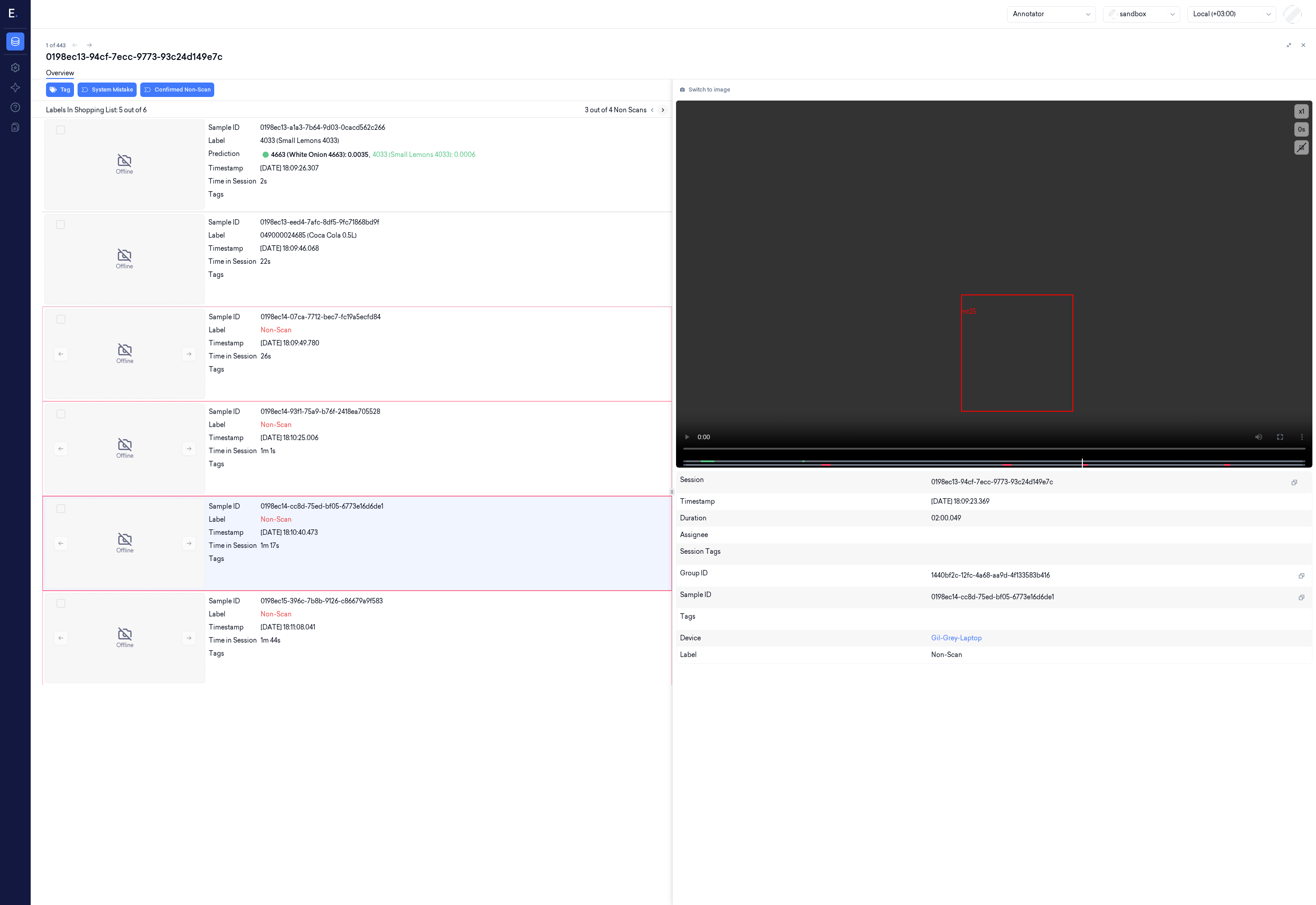
click at [663, 111] on icon at bounding box center [663, 110] width 2 height 3
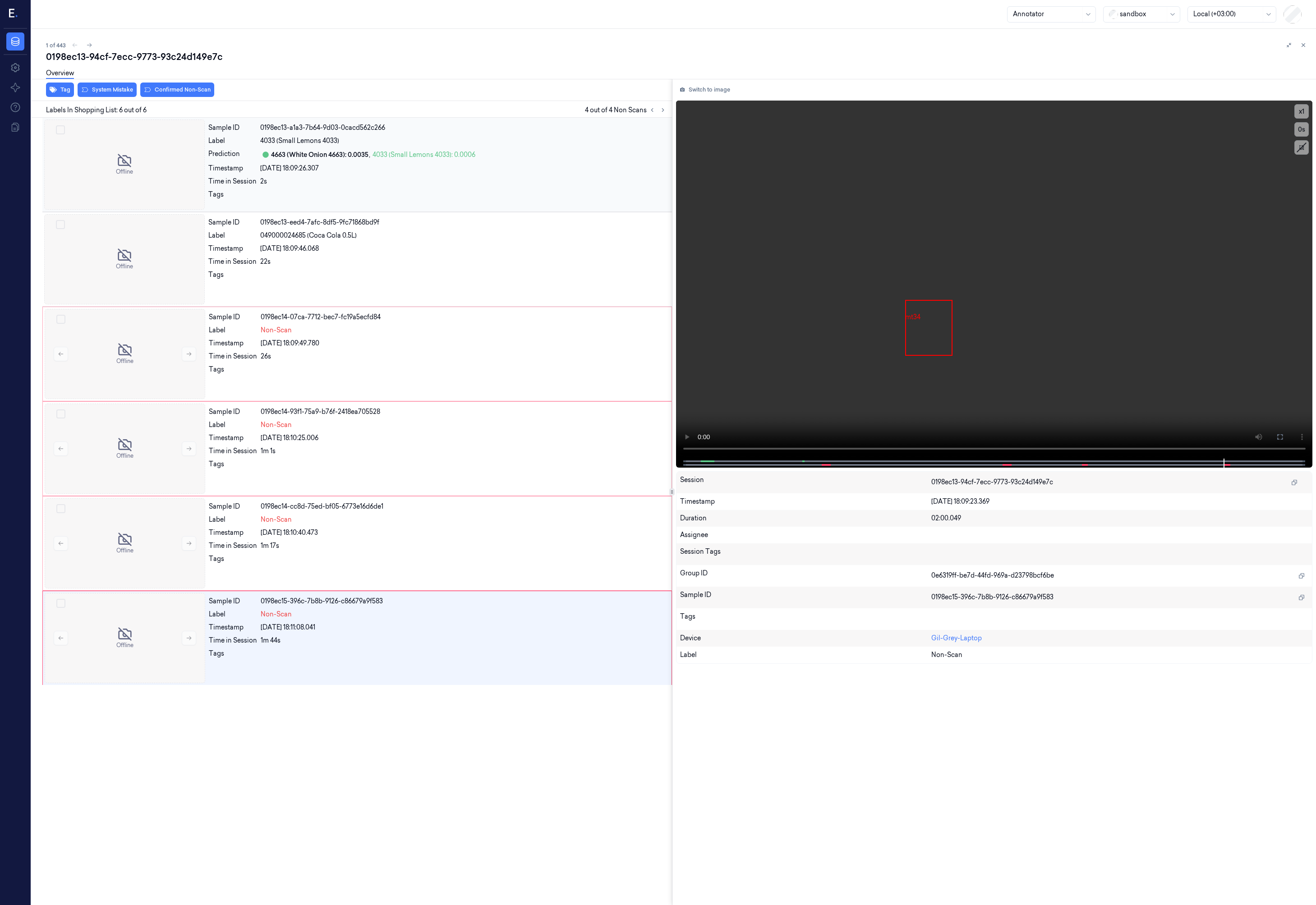
click at [414, 155] on div "4033 (Small Lemons 4033): 0.0006" at bounding box center [424, 155] width 103 height 9
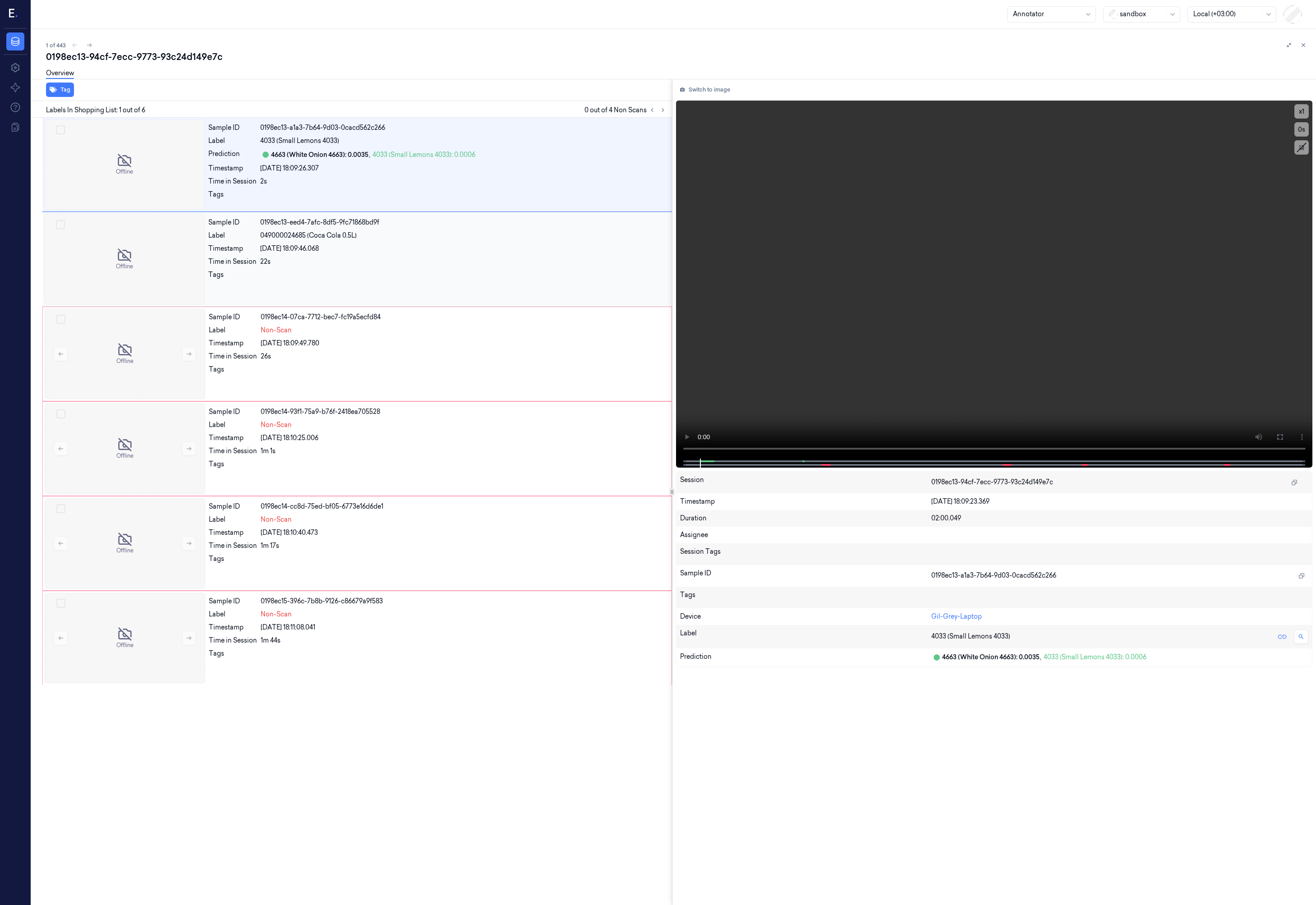
click at [422, 253] on div "27/08/2025 18:09:46.068" at bounding box center [463, 249] width 406 height 9
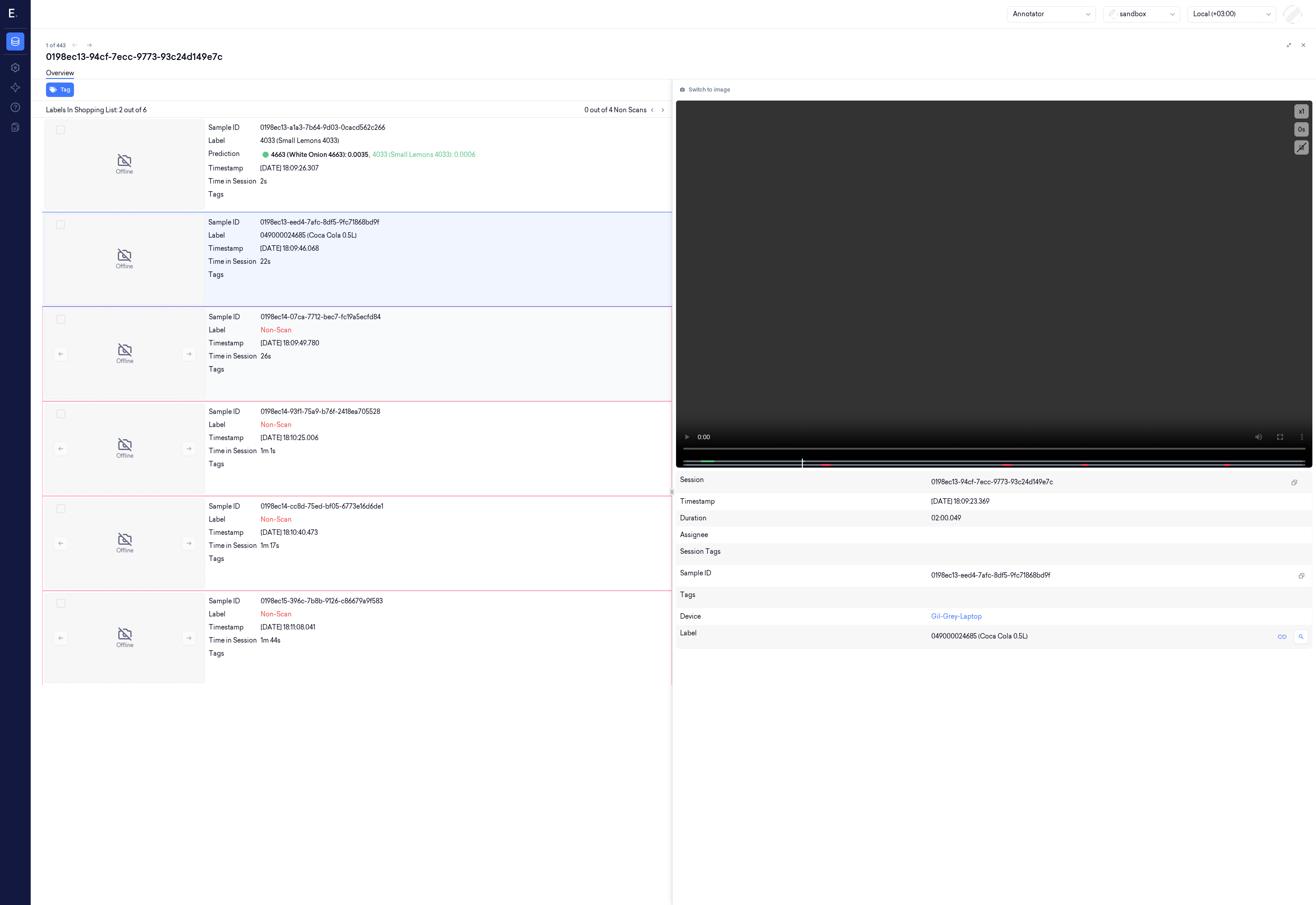
click at [438, 361] on div "26s" at bounding box center [463, 357] width 405 height 9
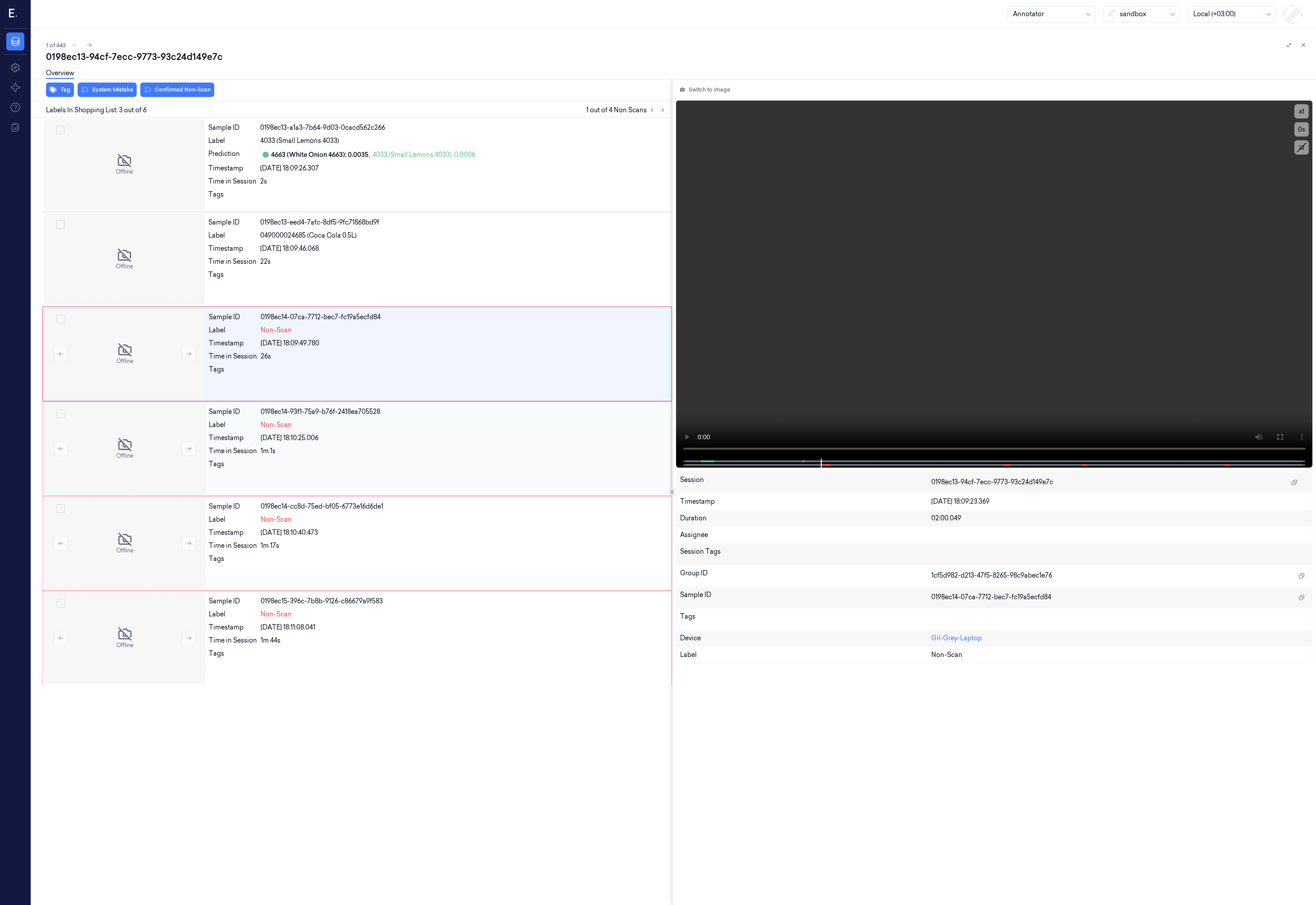
click at [458, 446] on div "1m 1s" at bounding box center [463, 451] width 405 height 9
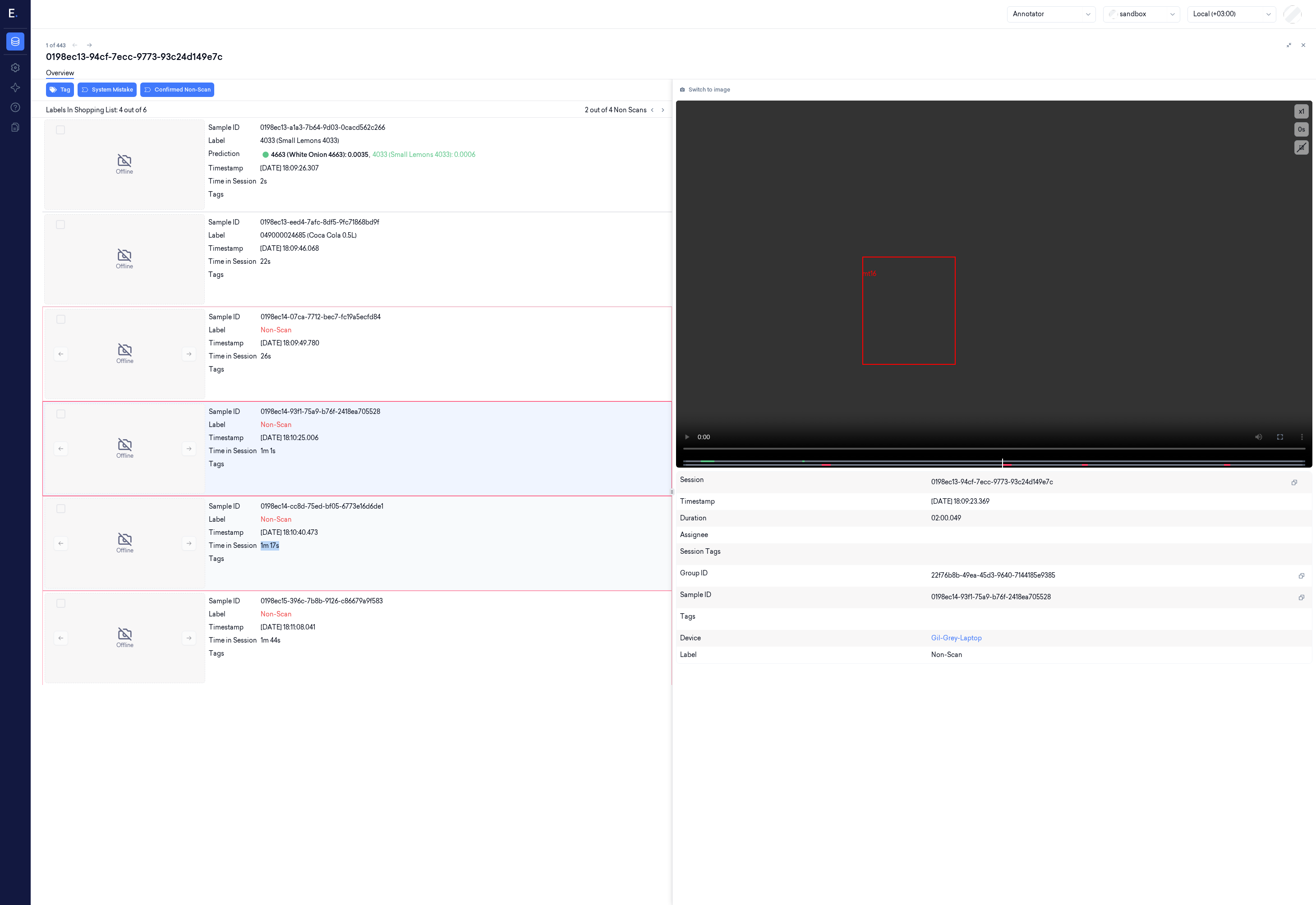
click at [465, 541] on div "Sample ID 0198ec14-cc8d-75ed-bf05-6773e16d6de1 Label Non-Scan Timestamp 27/08/2…" at bounding box center [438, 543] width 465 height 90
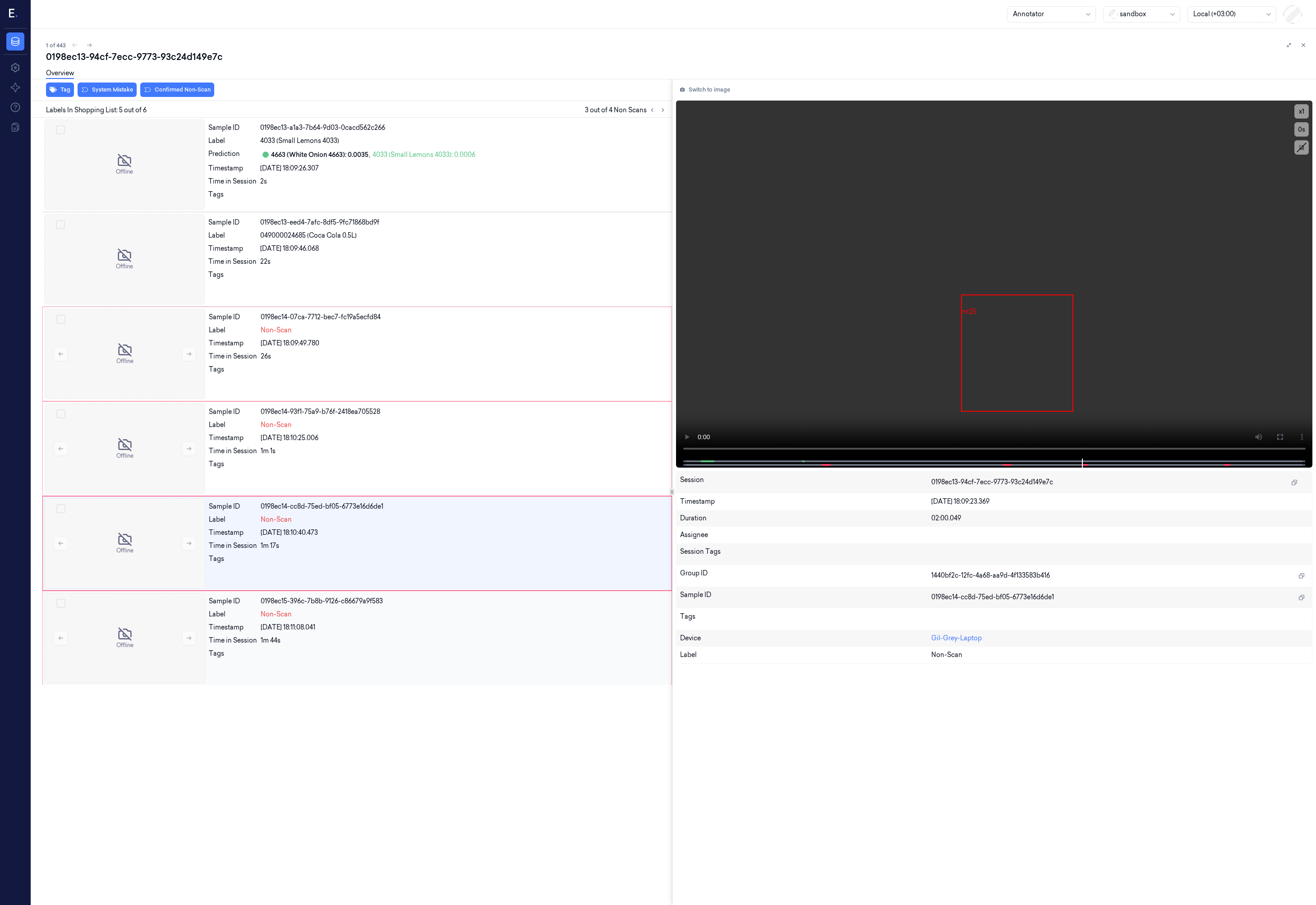
click at [459, 623] on div "Sample ID 0198ec15-396c-7b8b-9126-c86679a9f583 Label Non-Scan Timestamp 27/08/2…" at bounding box center [438, 638] width 465 height 90
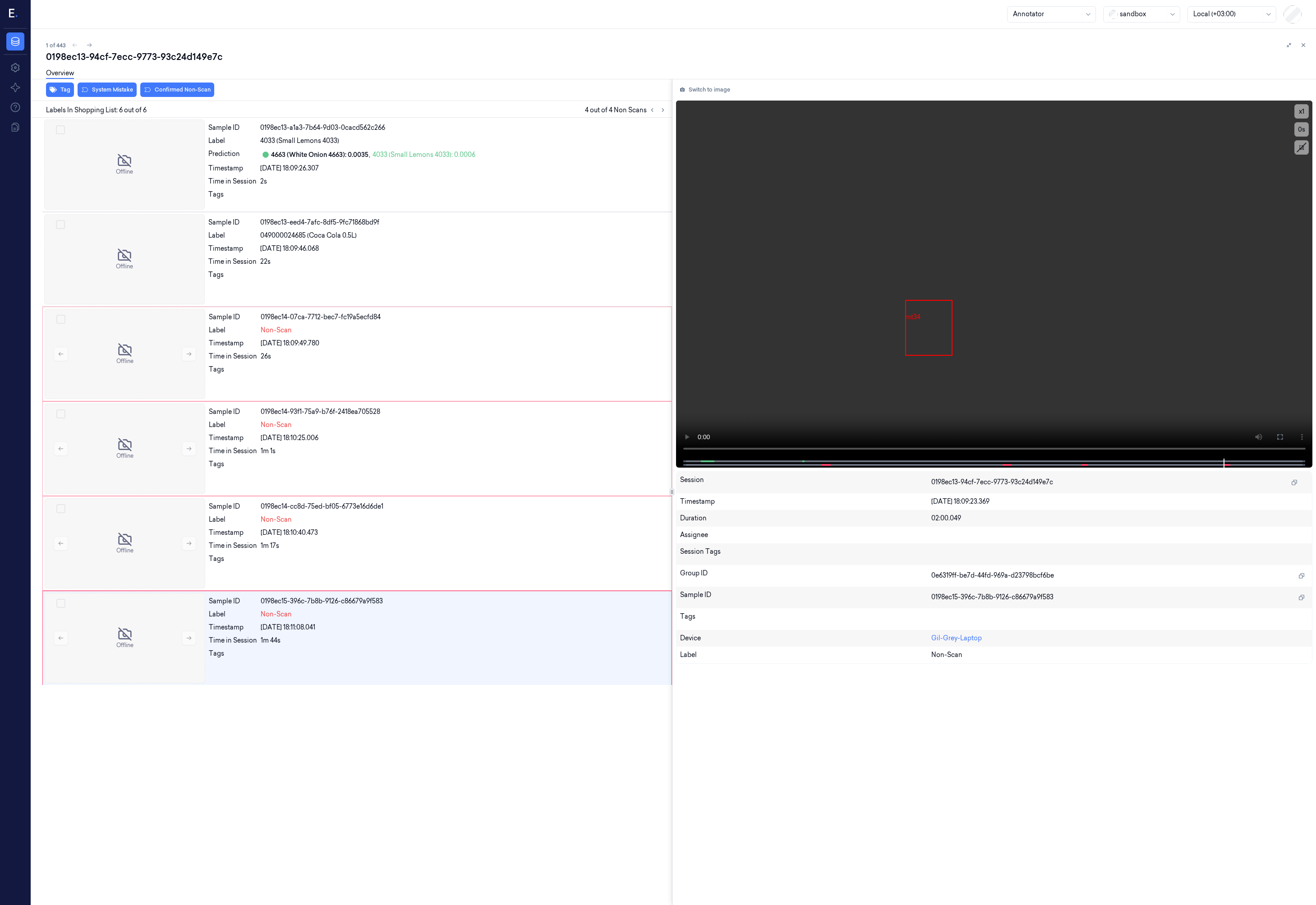
click at [439, 748] on div "Offline Sample ID 0198ec13-a1a3-7b64-9d03-0cacd562c266 Label 4033 (Small Lemons…" at bounding box center [349, 511] width 644 height 788
click at [345, 360] on div "26s" at bounding box center [463, 357] width 405 height 9
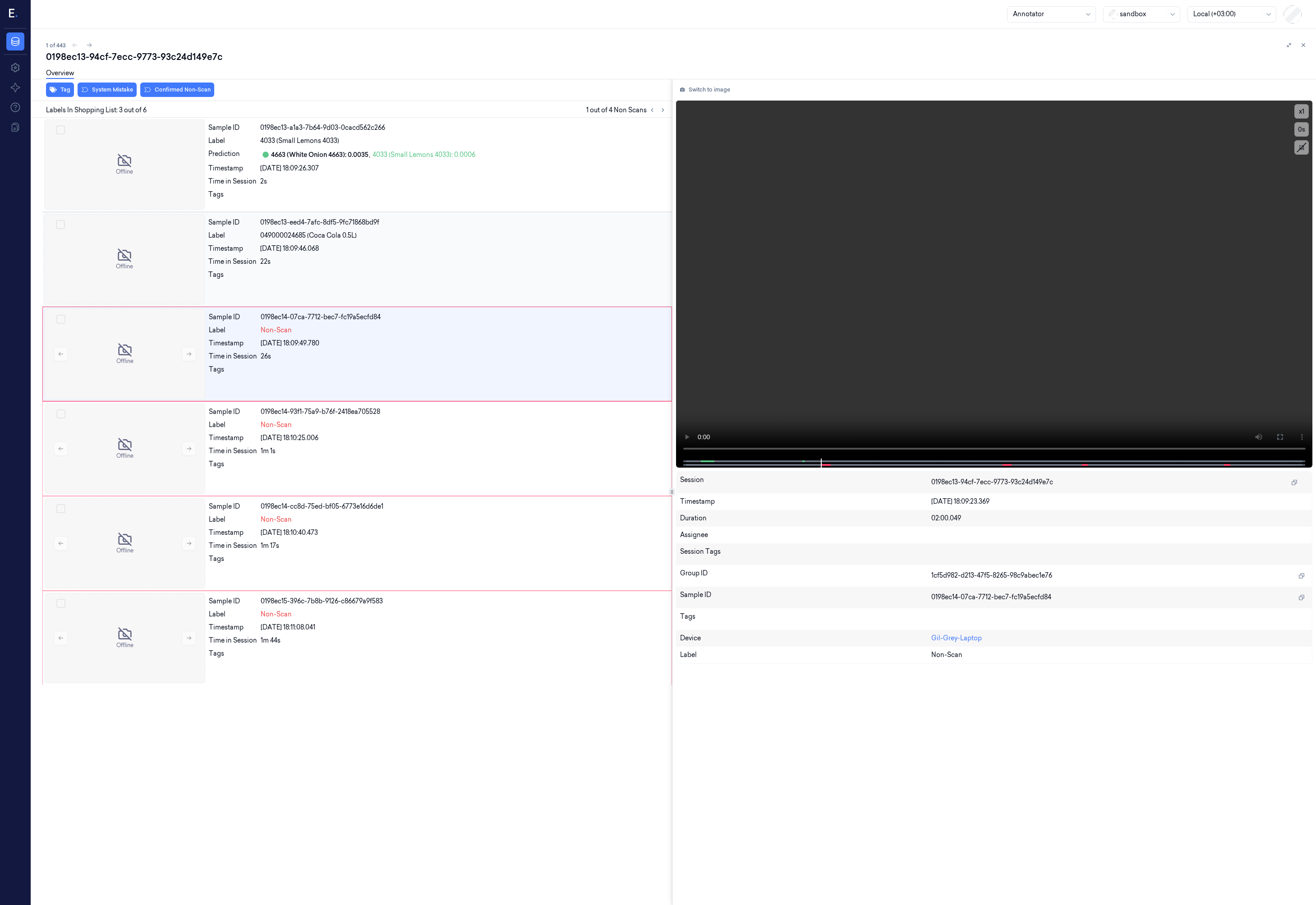
click at [342, 278] on div at bounding box center [463, 277] width 406 height 14
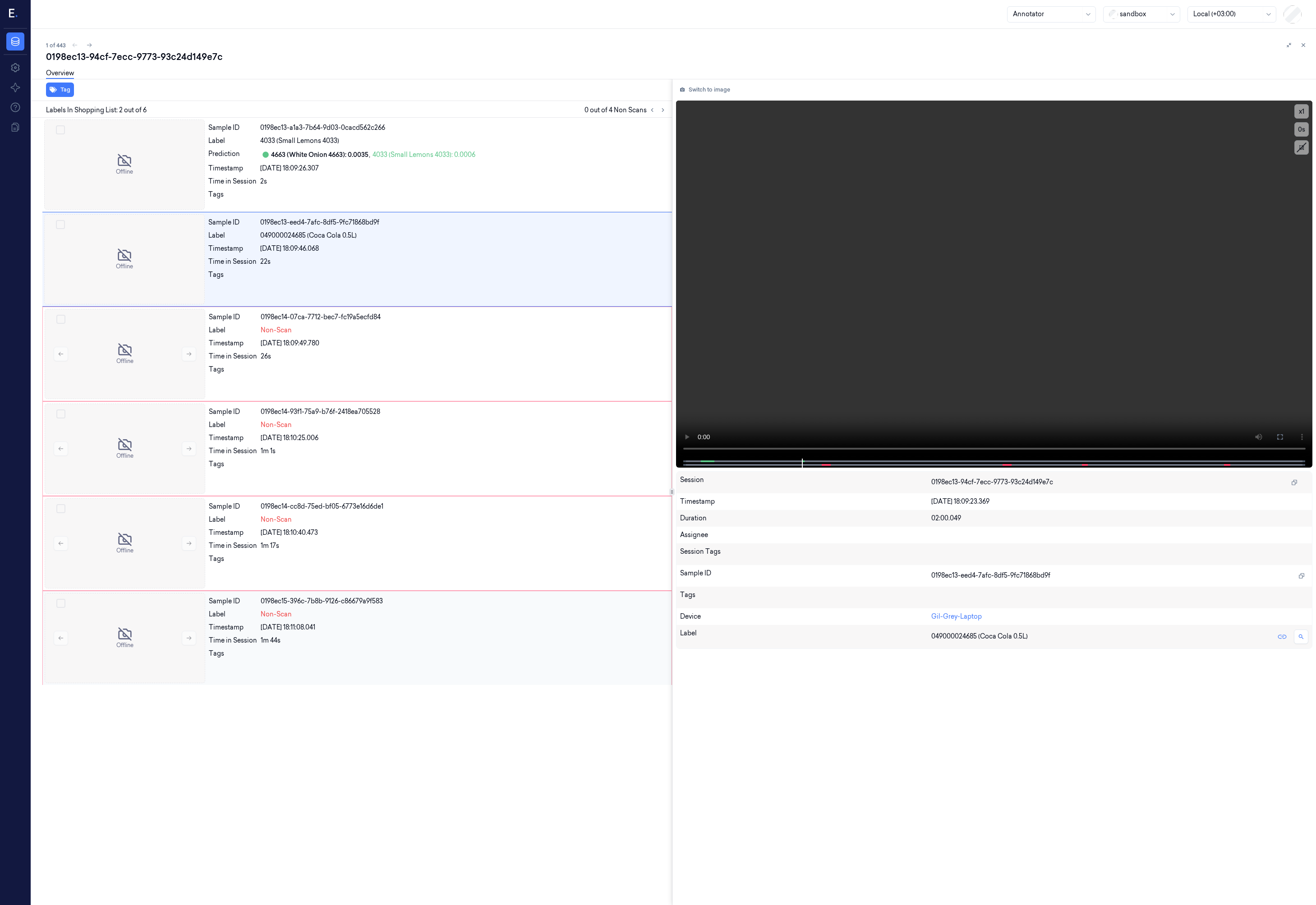
click at [402, 627] on div "27/08/2025 18:11:08.041" at bounding box center [463, 627] width 405 height 9
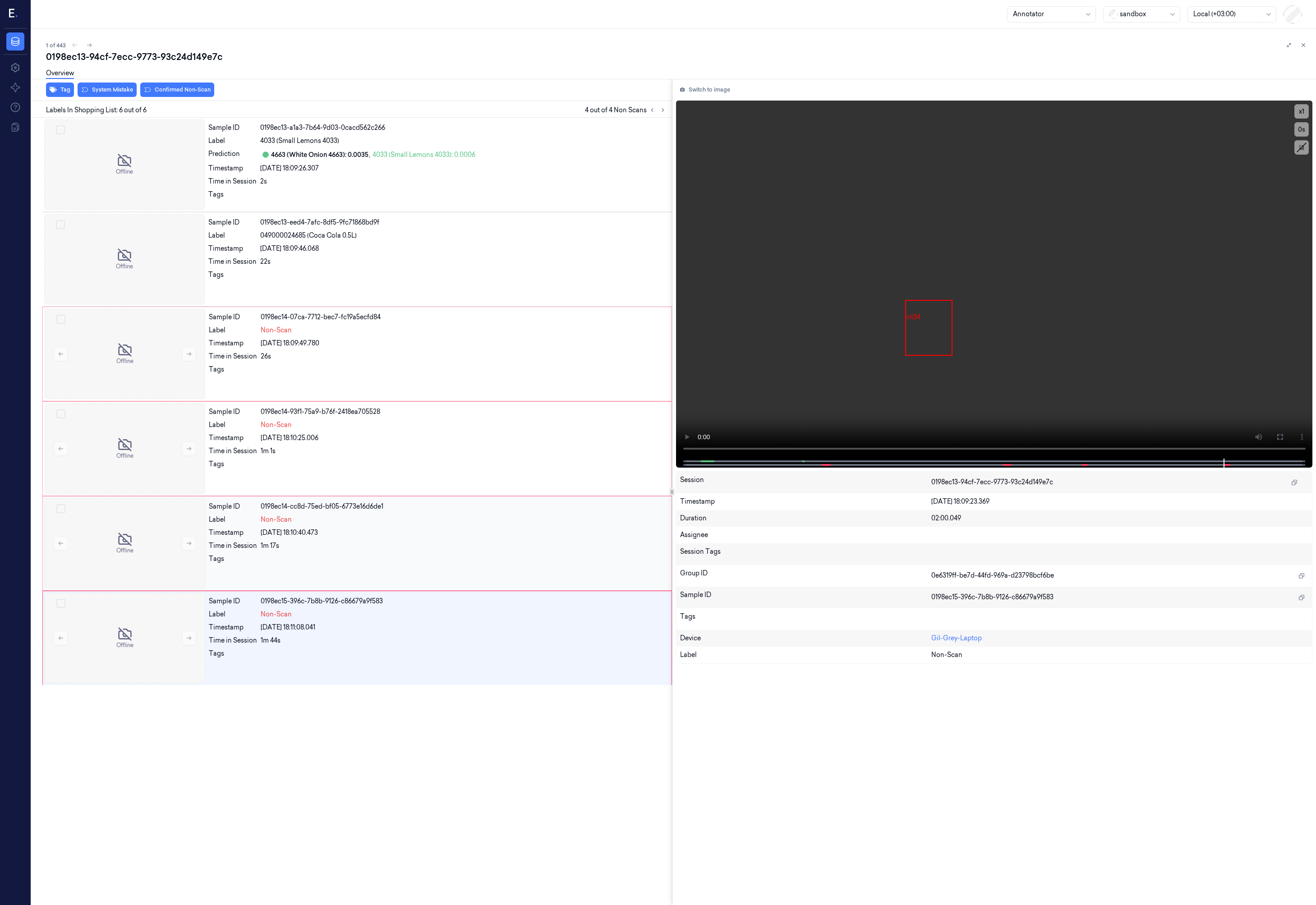
click at [389, 523] on div "Non-Scan" at bounding box center [463, 520] width 405 height 9
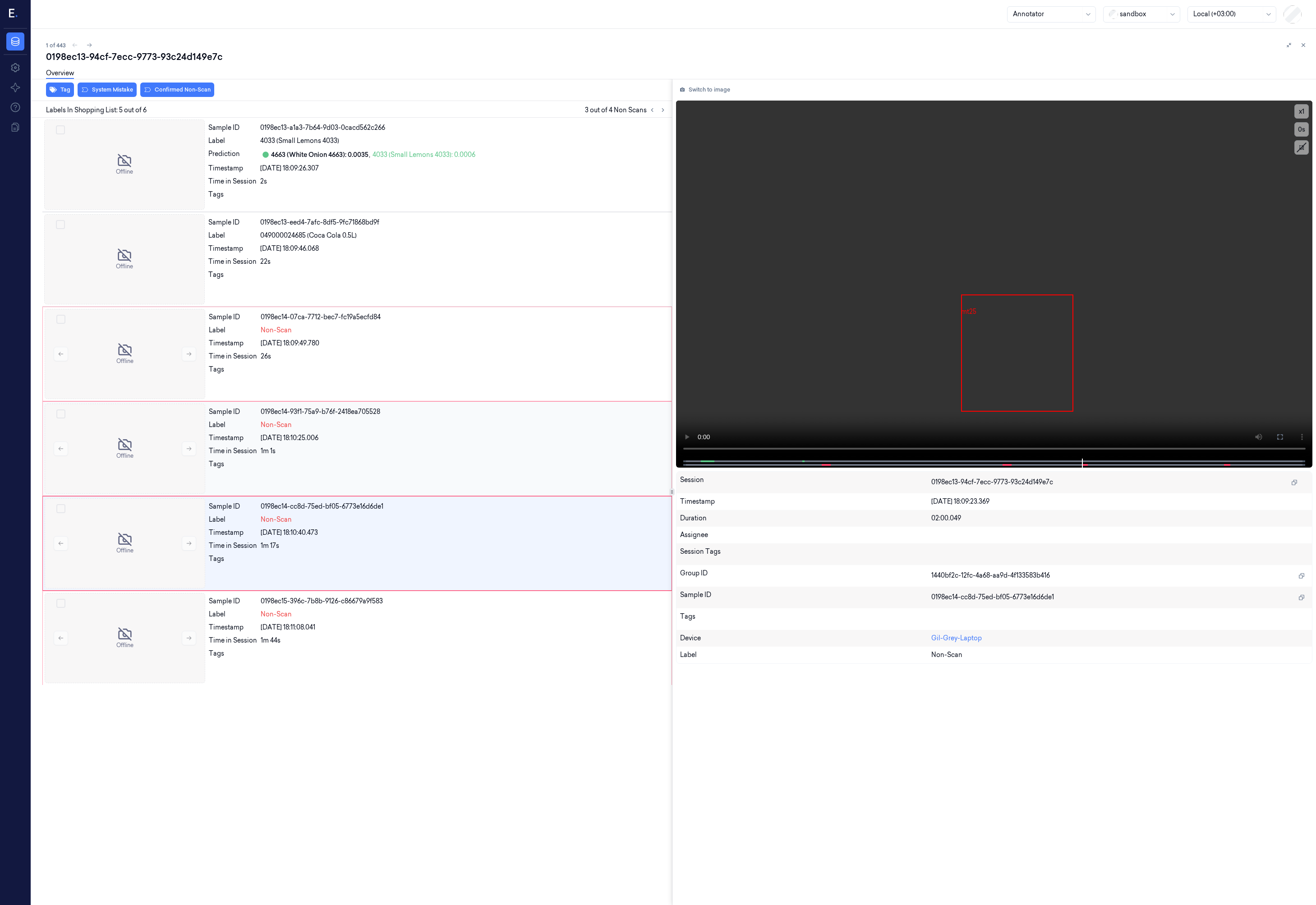
click at [370, 451] on div "1m 1s" at bounding box center [463, 451] width 405 height 9
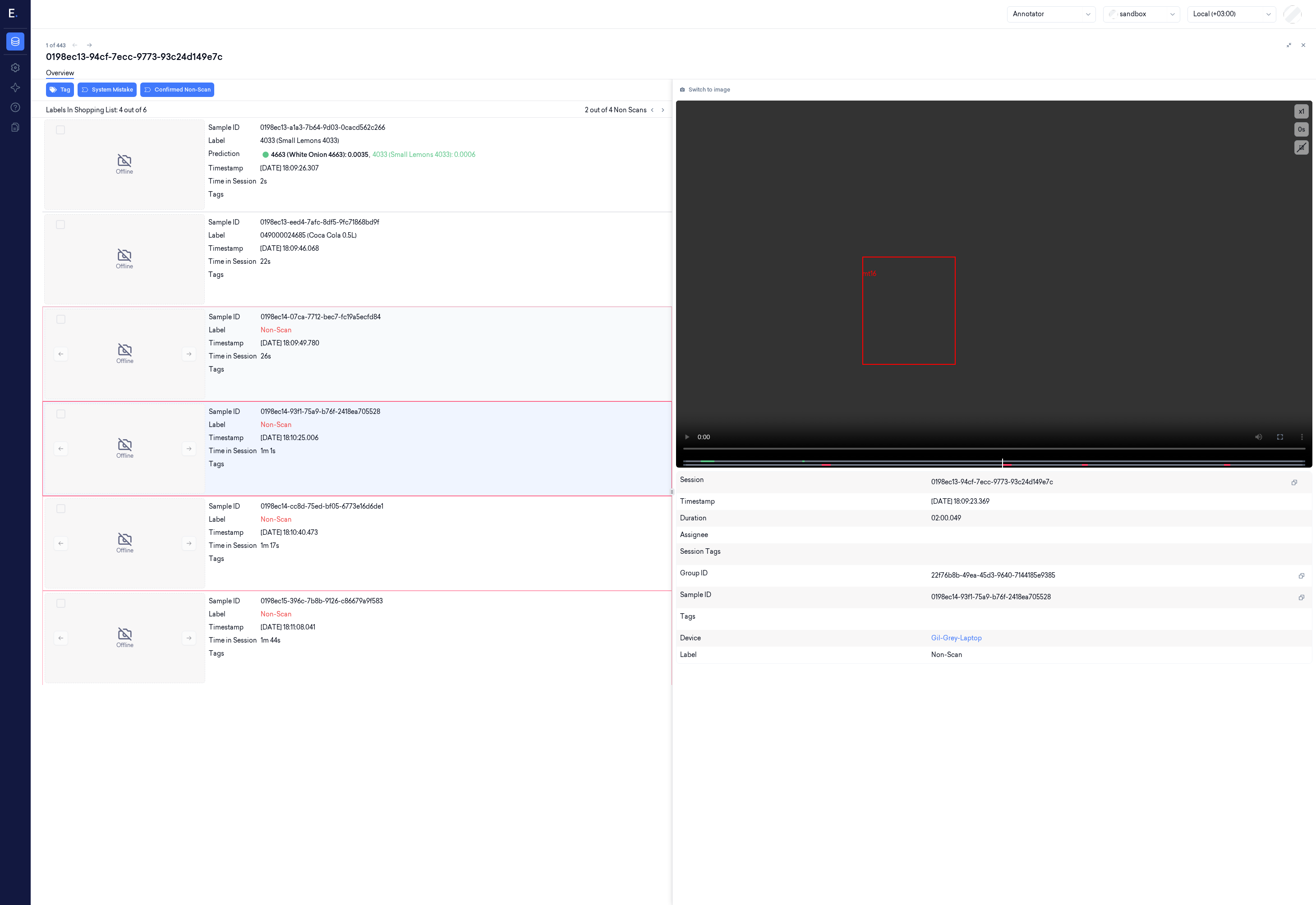
click at [365, 362] on div "Sample ID 0198ec14-07ca-7712-bec7-fc19a5ecfd84 Label Non-Scan Timestamp 27/08/2…" at bounding box center [438, 353] width 465 height 90
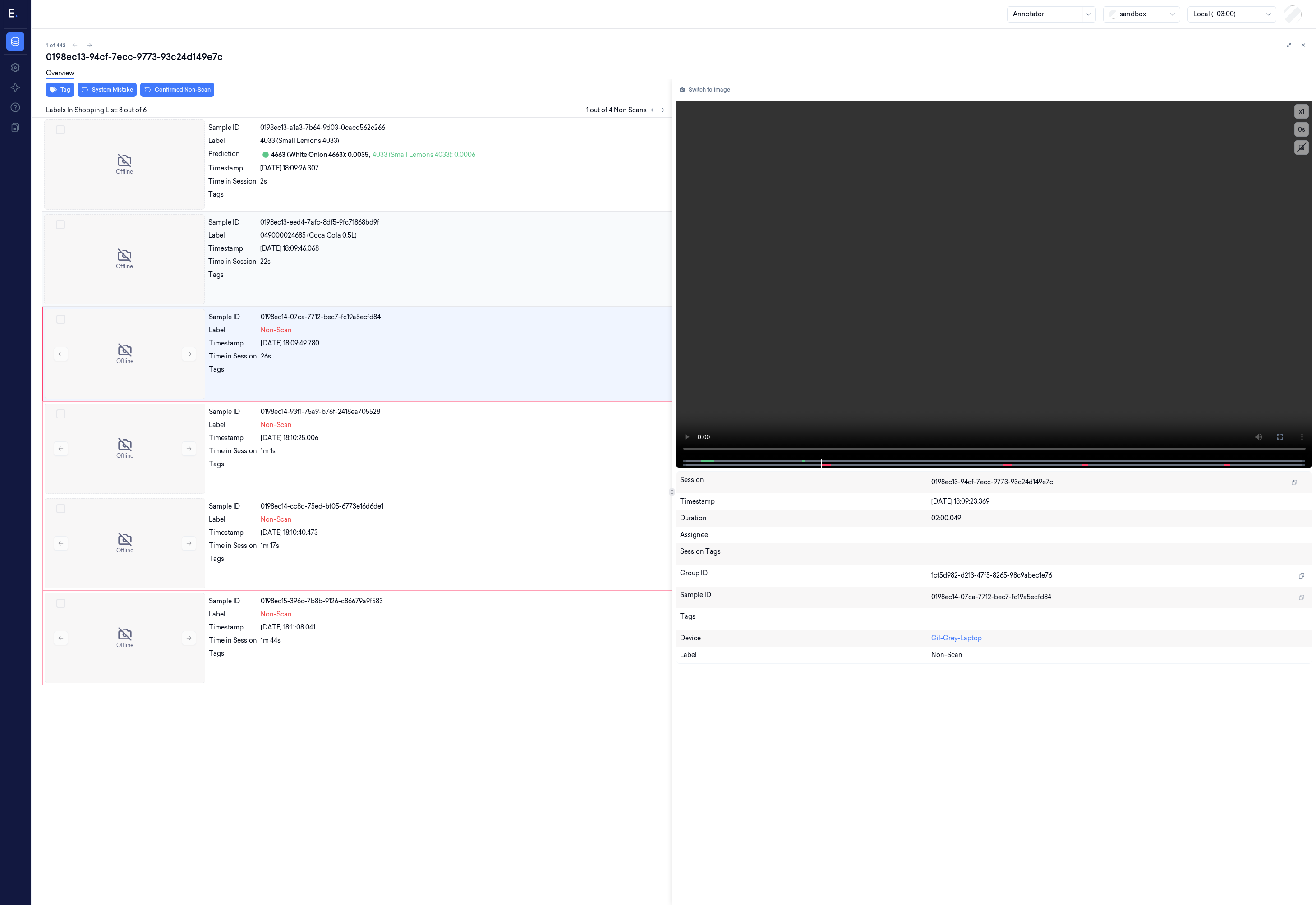
click at [373, 265] on div "22s" at bounding box center [463, 262] width 406 height 9
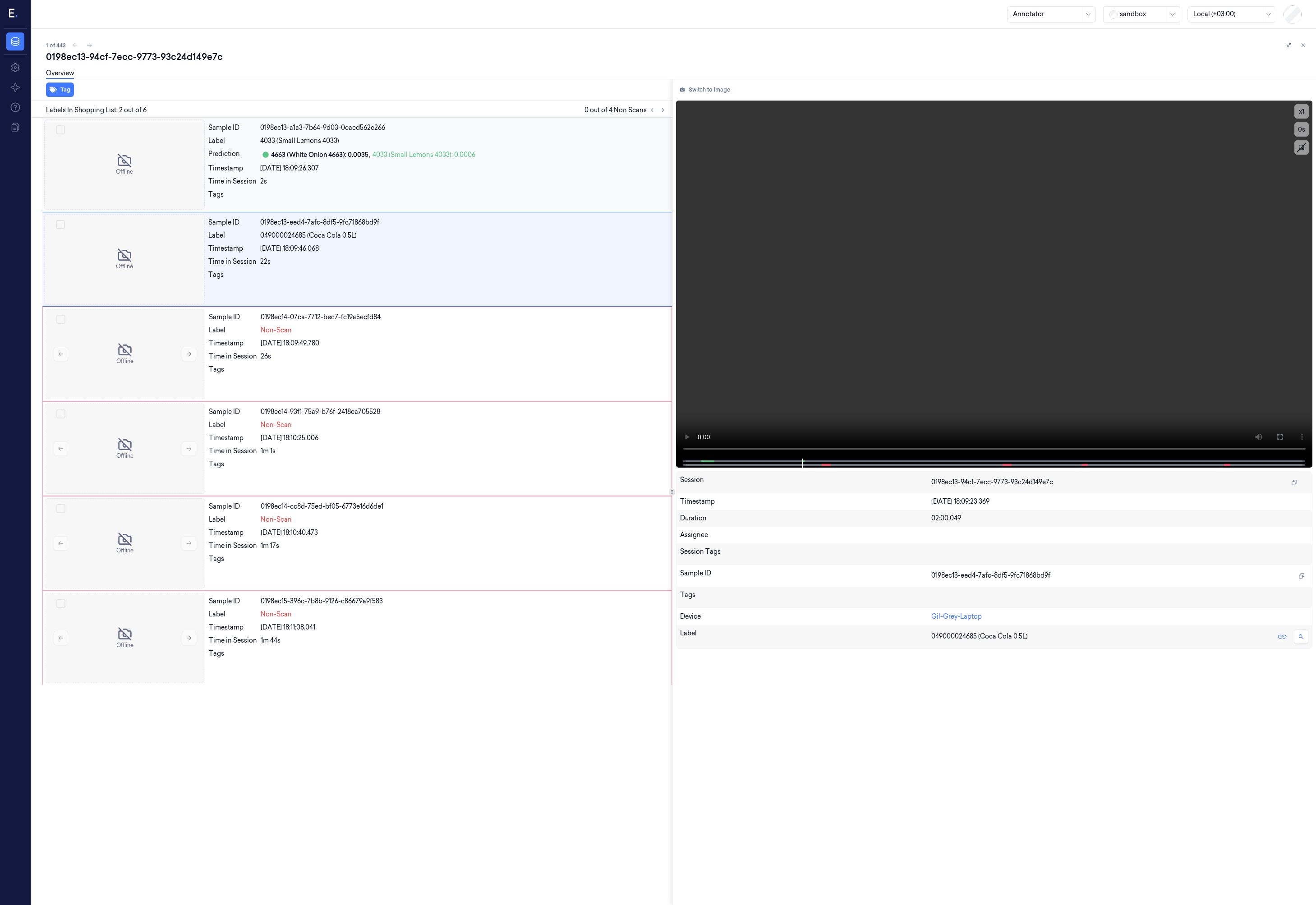
click at [512, 177] on div "2s" at bounding box center [463, 182] width 406 height 9
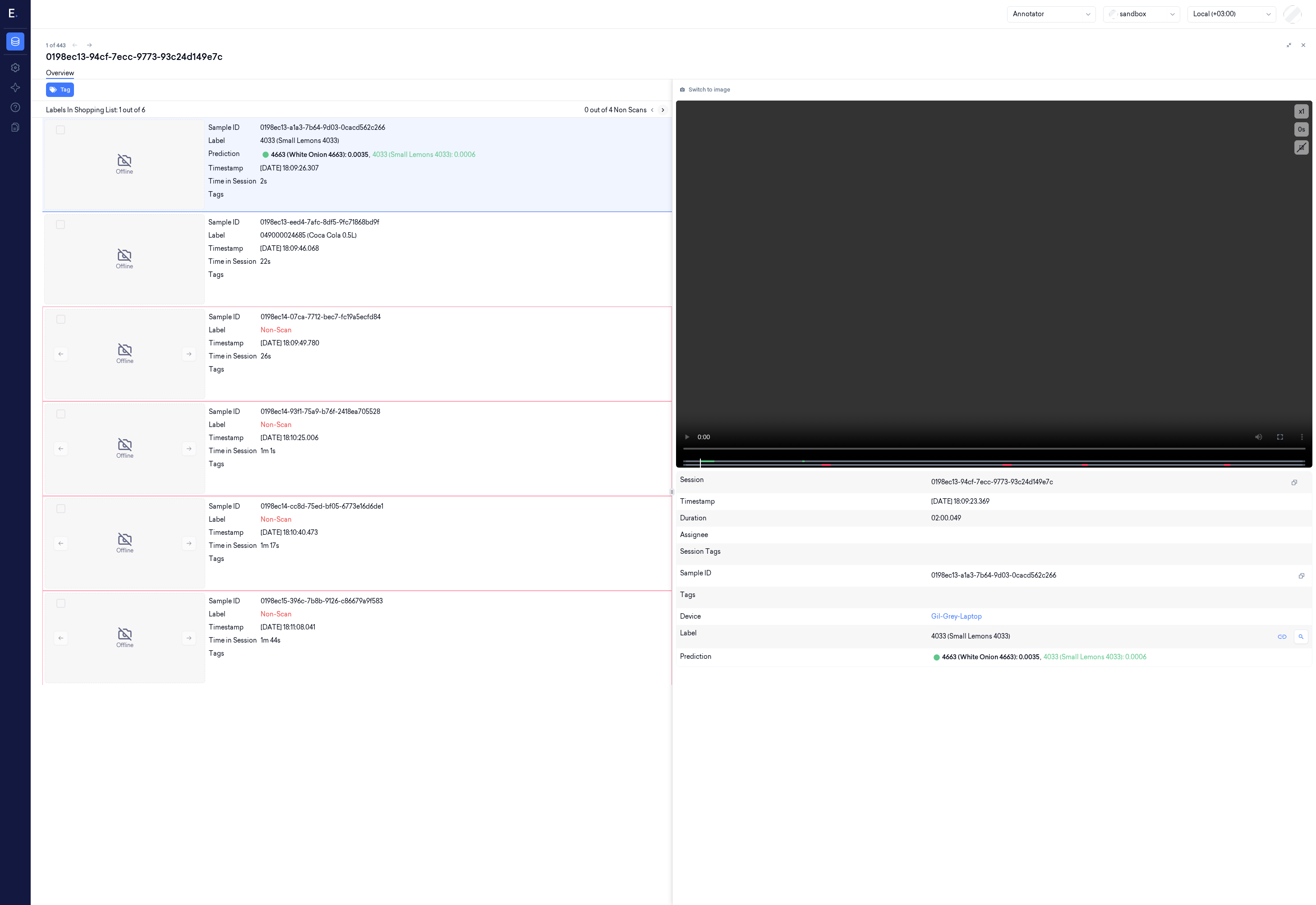
click at [661, 109] on icon at bounding box center [663, 110] width 7 height 7
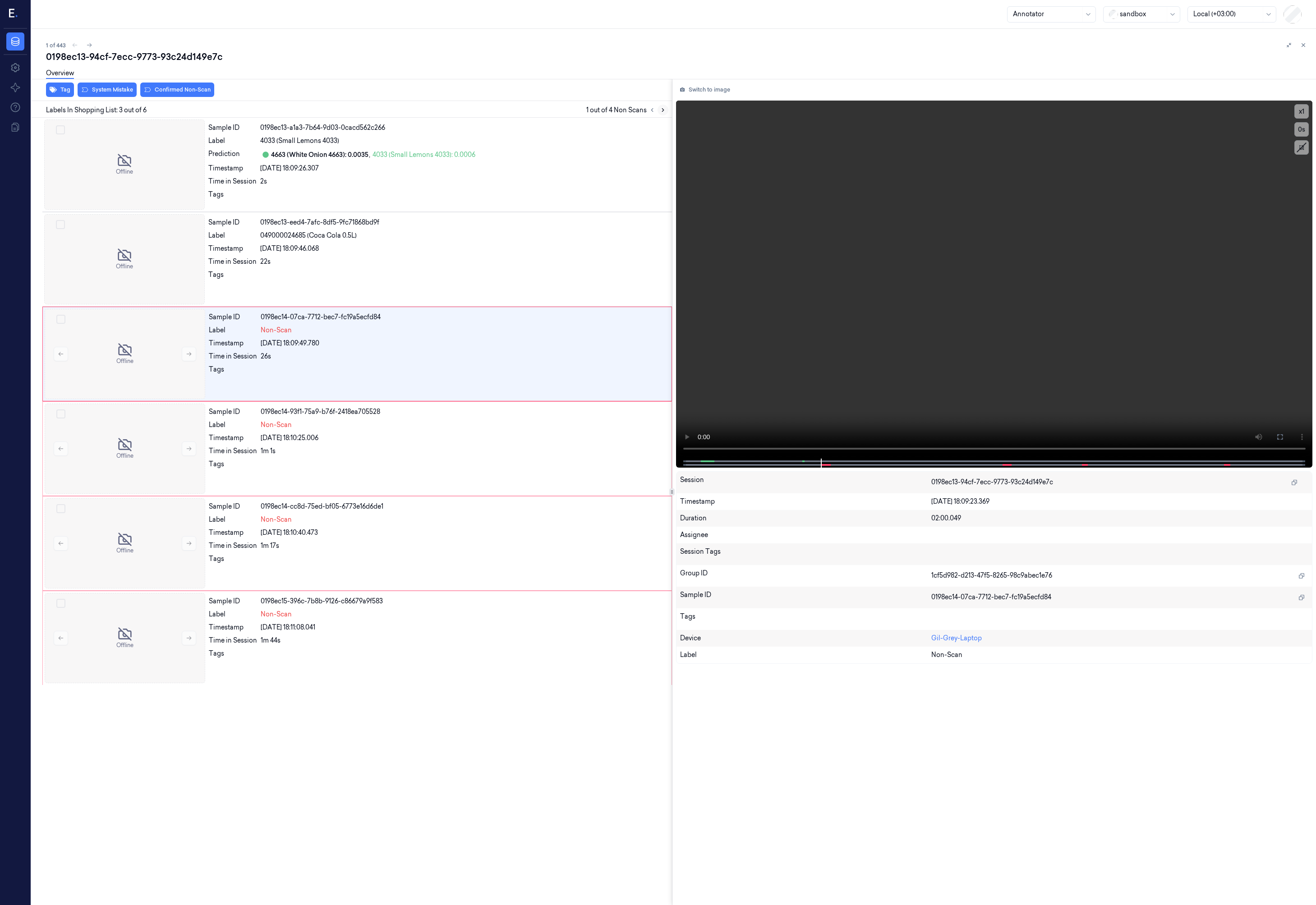
click at [661, 109] on icon at bounding box center [663, 110] width 7 height 7
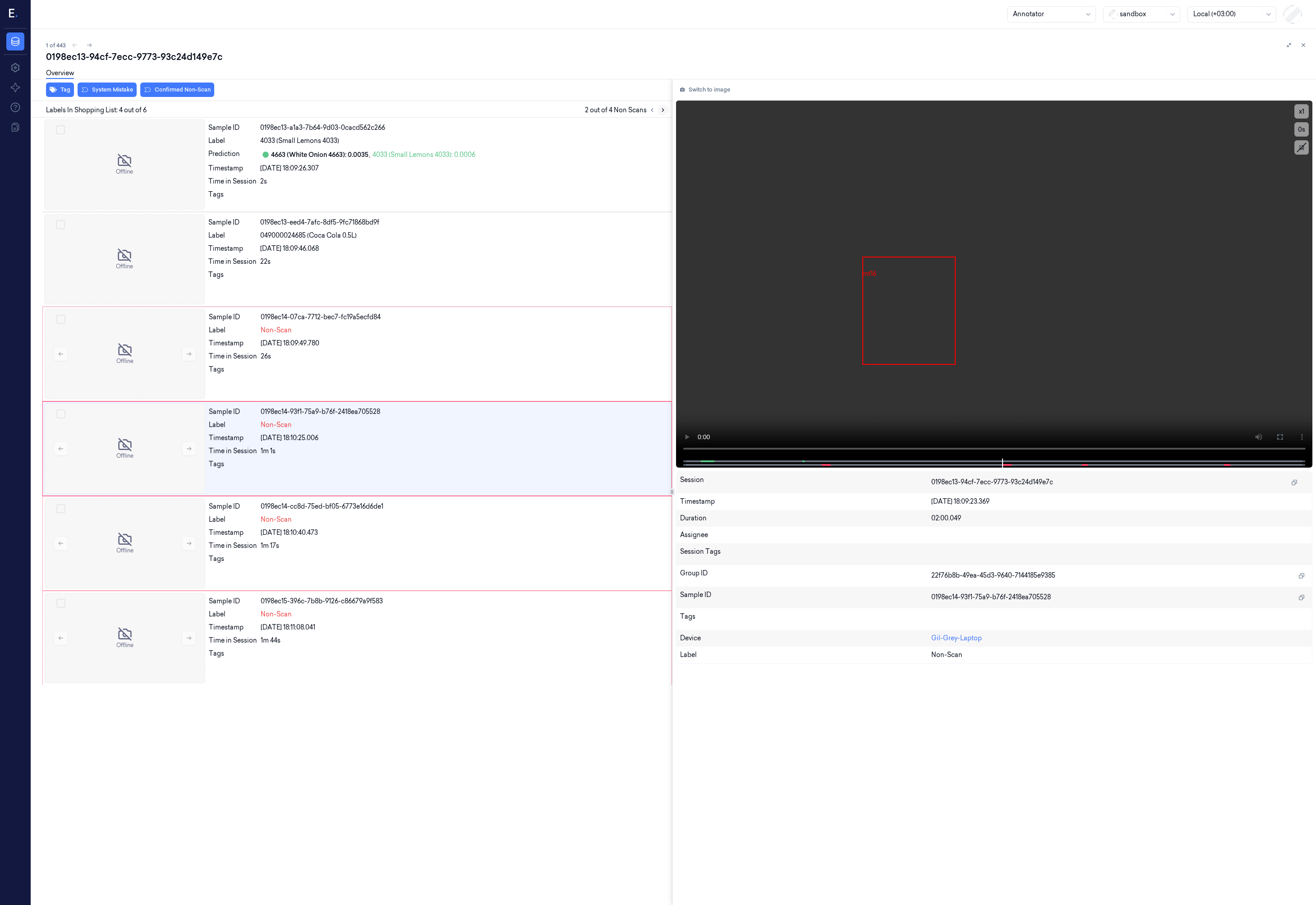
click at [661, 109] on icon at bounding box center [663, 110] width 7 height 7
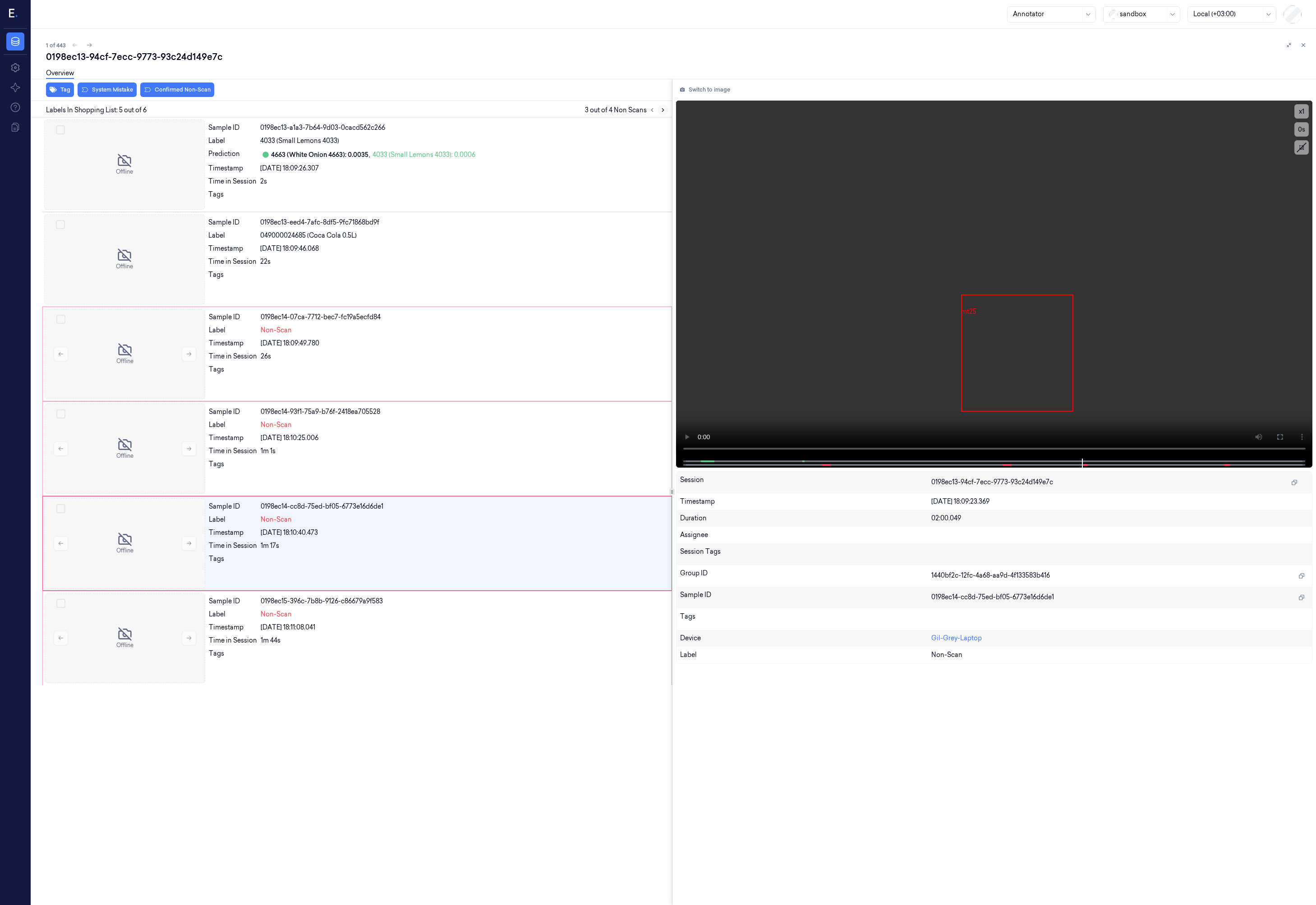
click at [661, 109] on icon at bounding box center [663, 110] width 7 height 7
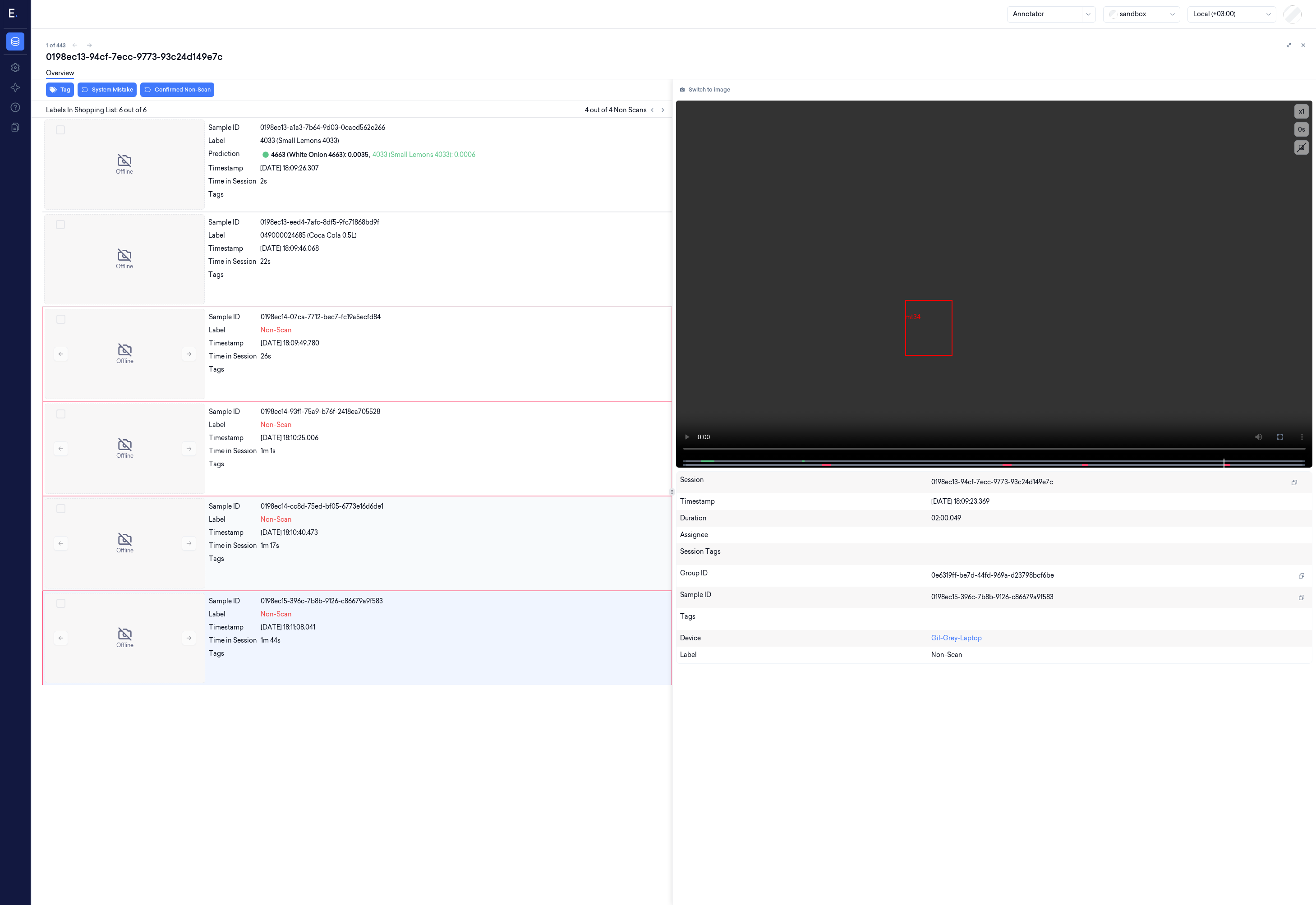
click at [567, 528] on div "Sample ID 0198ec14-cc8d-75ed-bf05-6773e16d6de1 Label Non-Scan Timestamp 27/08/2…" at bounding box center [438, 543] width 465 height 90
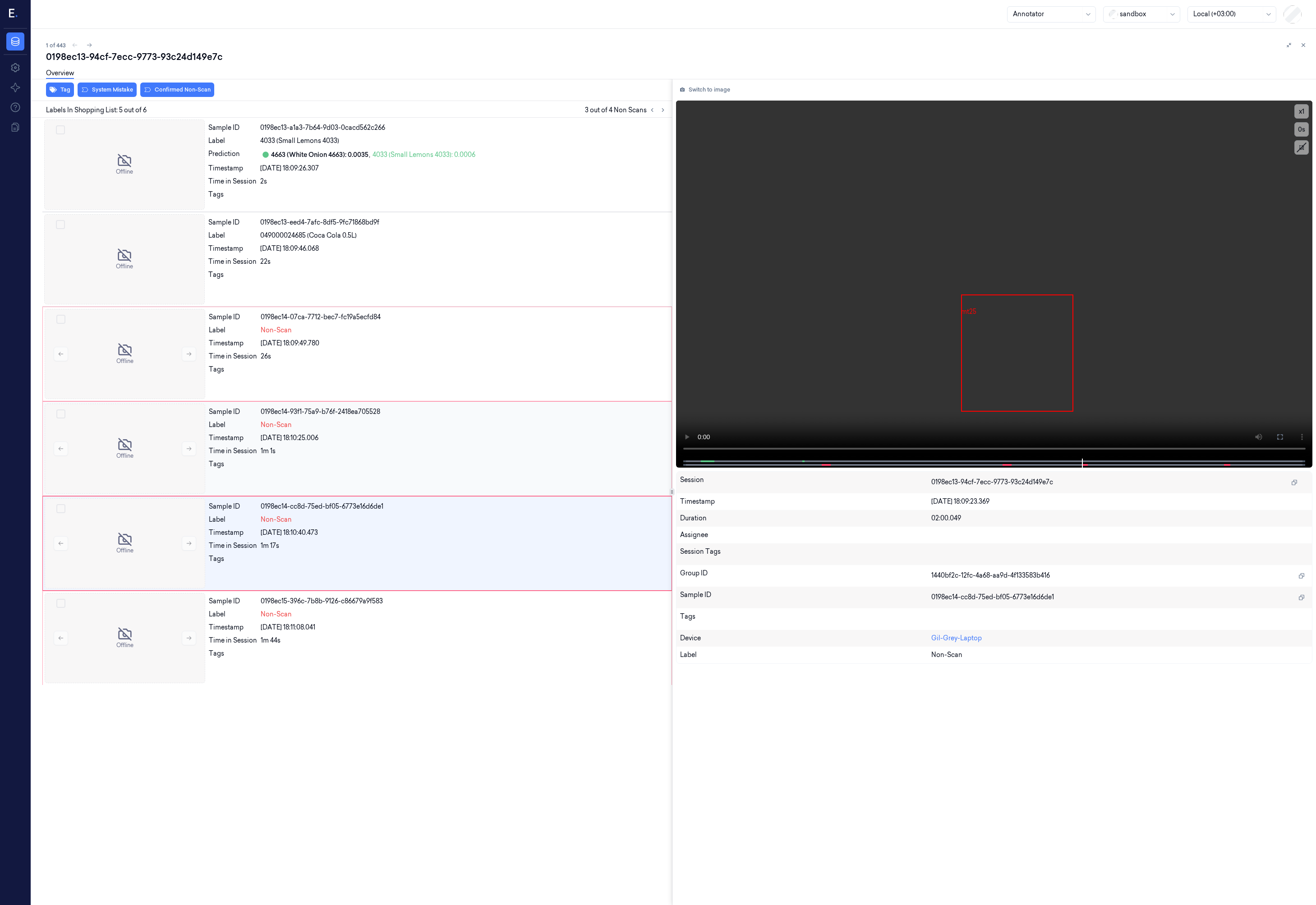
click at [557, 445] on div "Sample ID 0198ec14-93f1-75a9-b76f-2418ea705528 Label Non-Scan Timestamp 27/08/2…" at bounding box center [438, 448] width 465 height 90
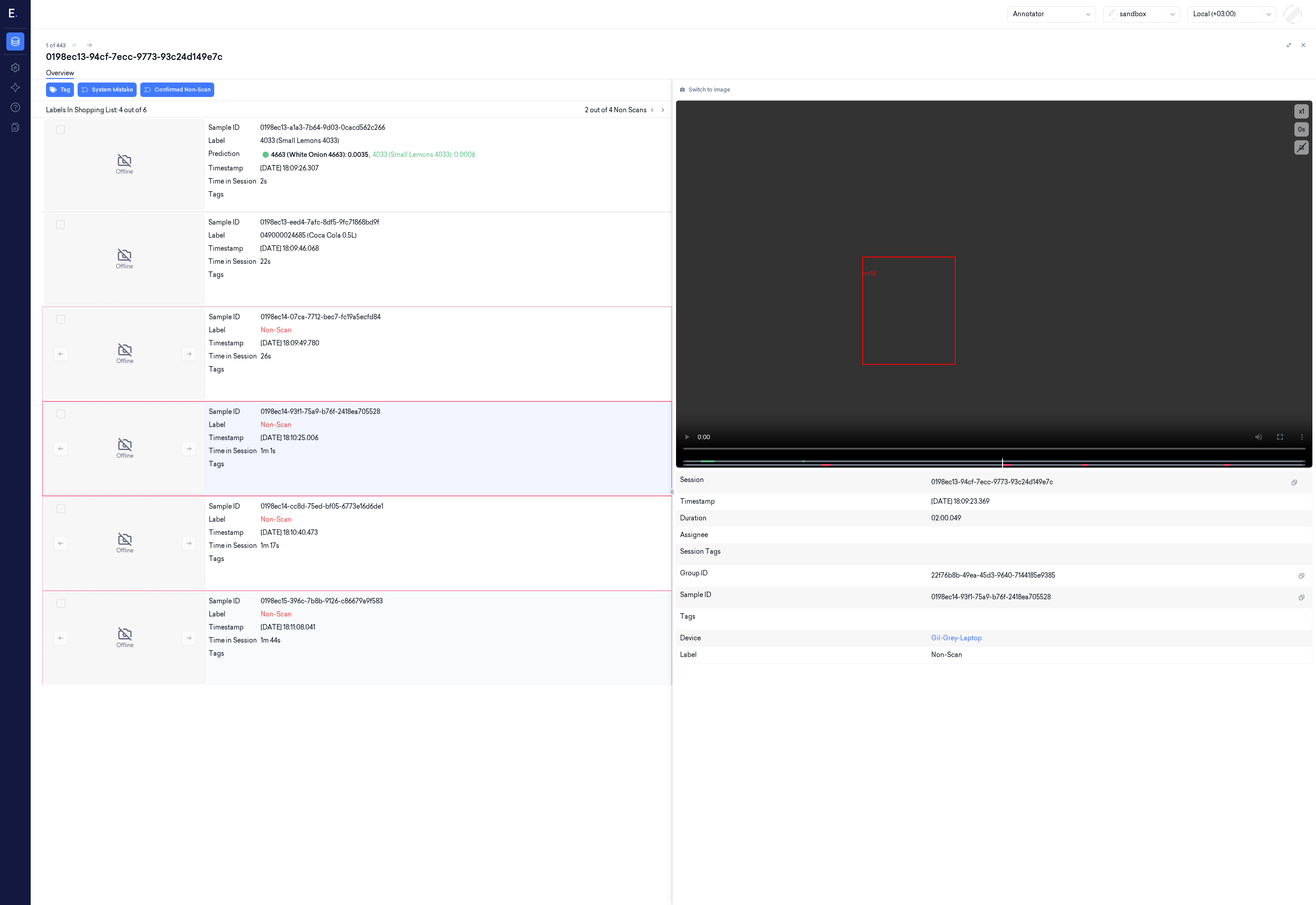
click at [574, 619] on div "Non-Scan" at bounding box center [463, 615] width 405 height 9
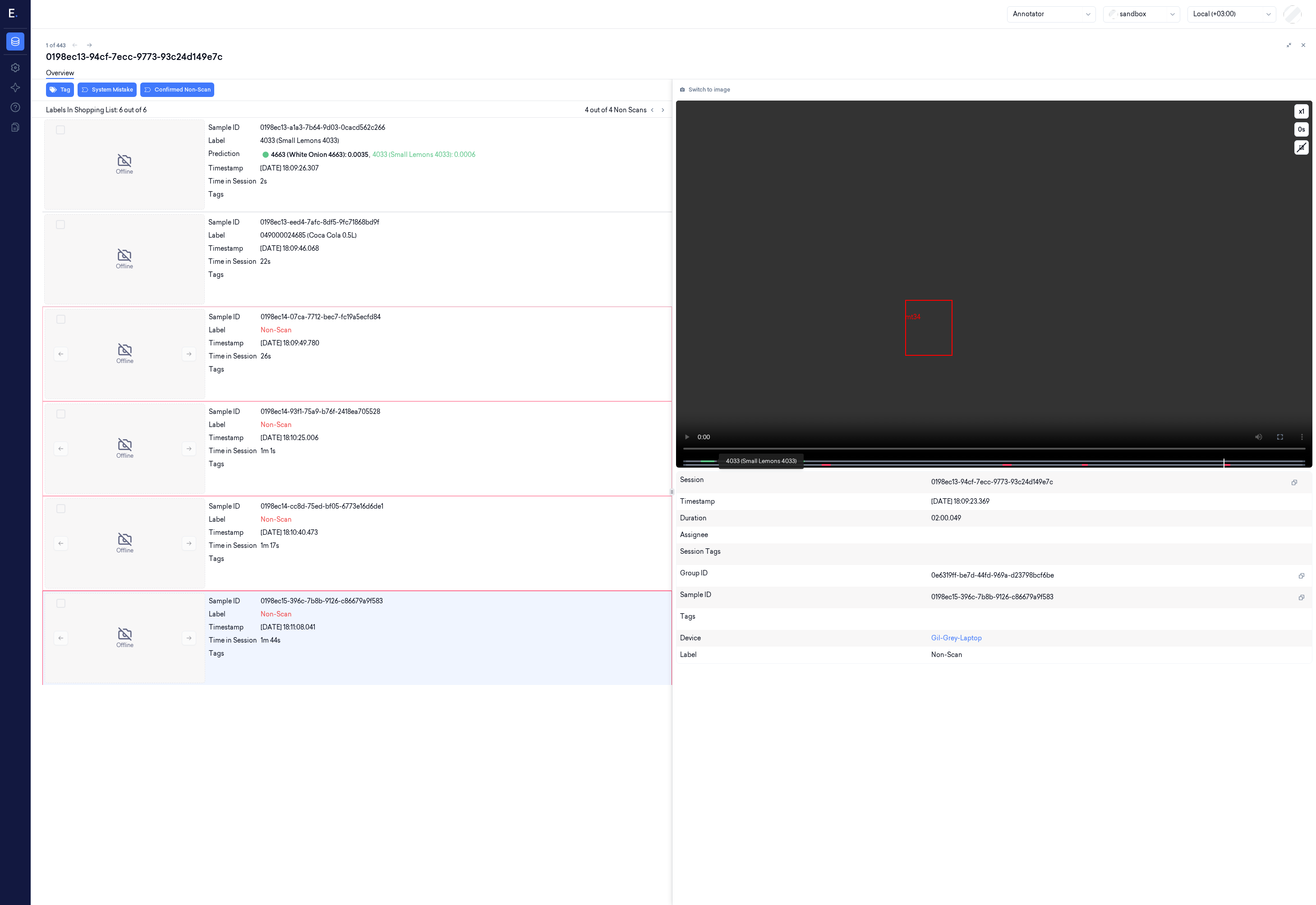
click at [704, 460] on span at bounding box center [703, 461] width 5 height 5
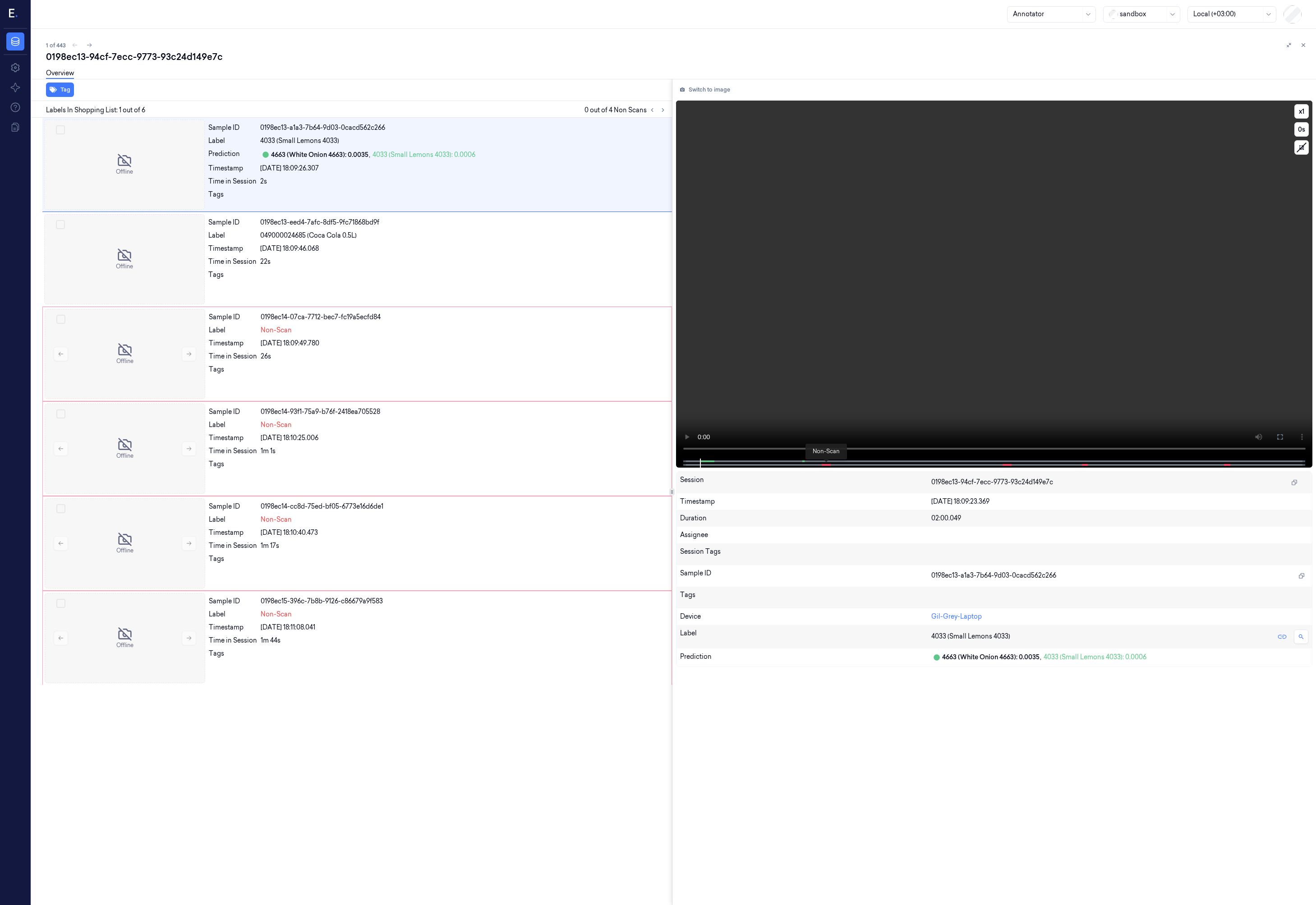
click at [824, 465] on span at bounding box center [825, 465] width 1 height 5
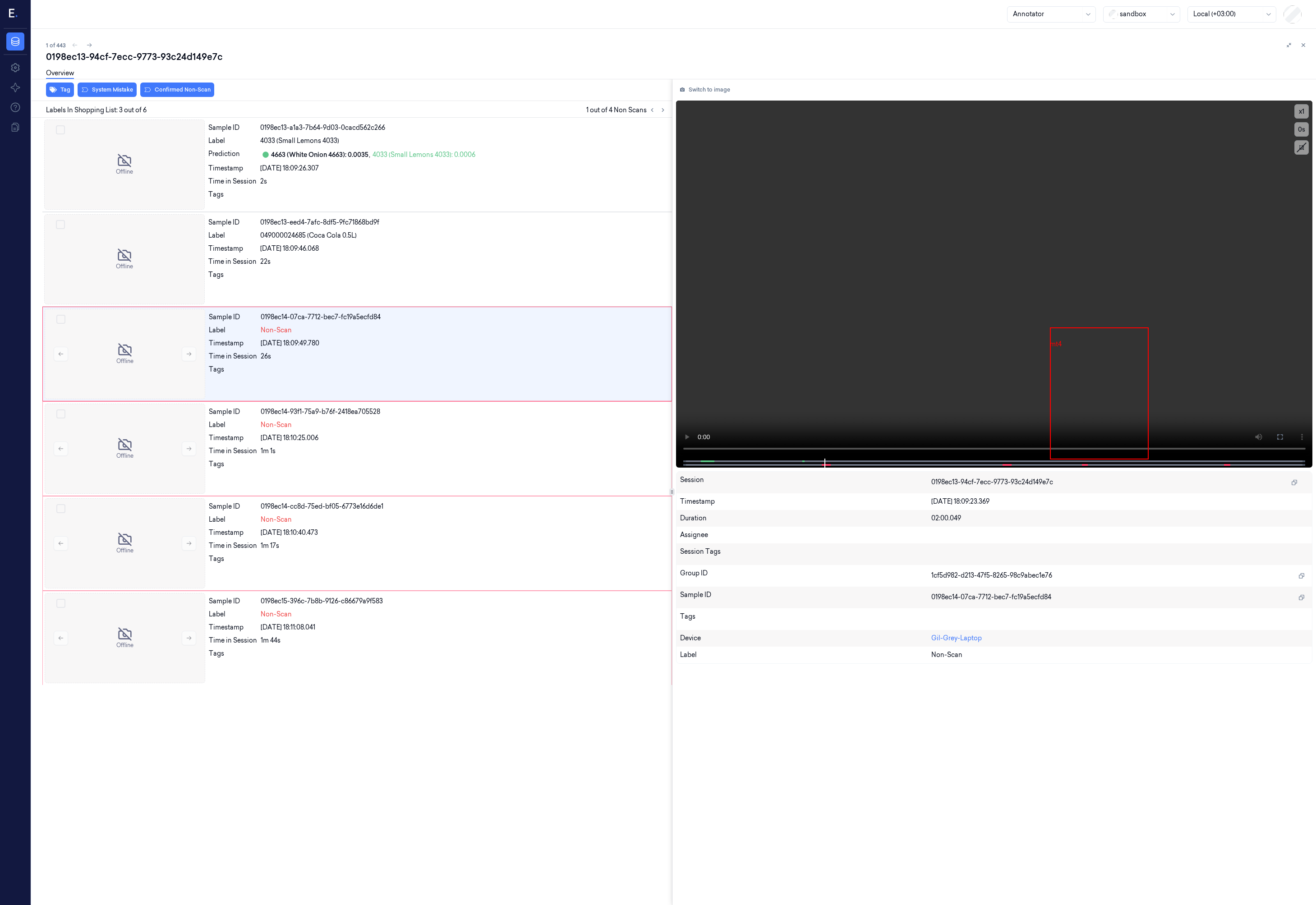
click at [153, 58] on div "0198ec13-94cf-7ecc-9773-93c24d149e7c" at bounding box center [677, 57] width 1263 height 13
click at [152, 58] on div "0198ec13-94cf-7ecc-9773-93c24d149e7c" at bounding box center [677, 57] width 1263 height 13
copy div "-"
click at [13, 47] on link "Data" at bounding box center [15, 41] width 18 height 18
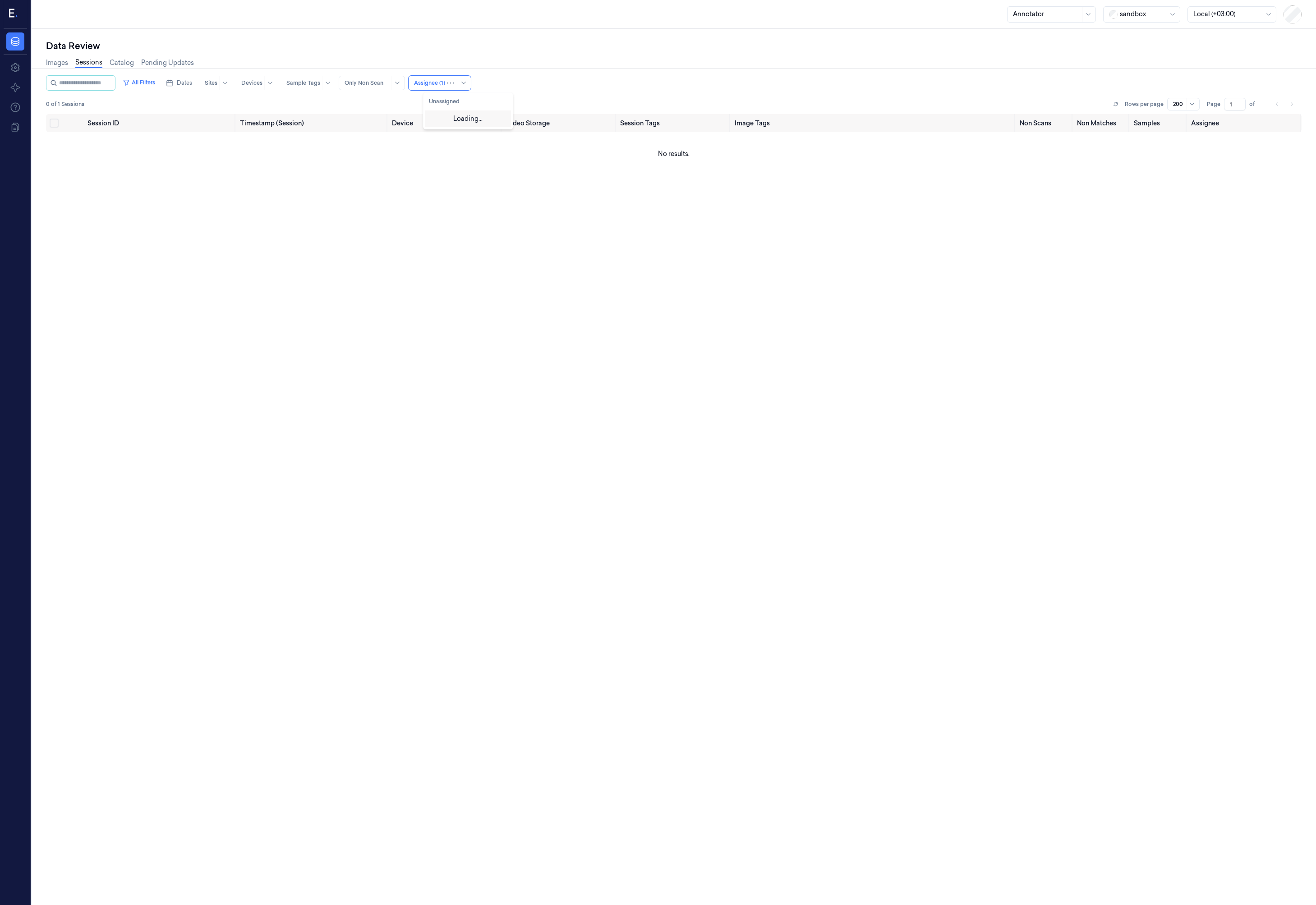
click at [467, 80] on icon at bounding box center [463, 83] width 7 height 7
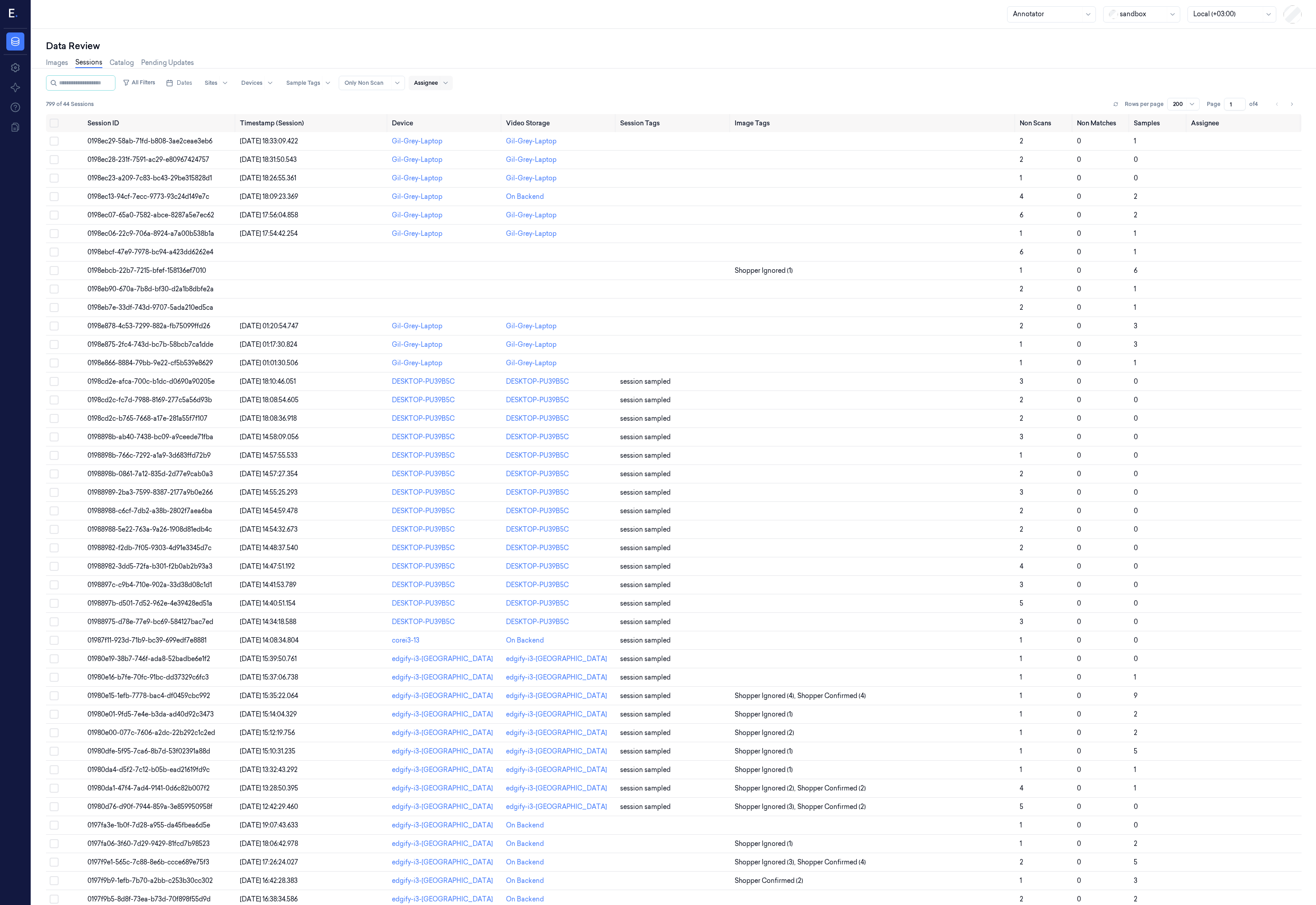
click at [502, 86] on div "All Filters Dates Sites Devices Sample Tags Alert Type Only Non Scan Assignee" at bounding box center [674, 82] width 1255 height 15
click at [154, 141] on span "0198ec29-58ab-71fd-b808-3ae2ceae3eb6" at bounding box center [150, 141] width 125 height 8
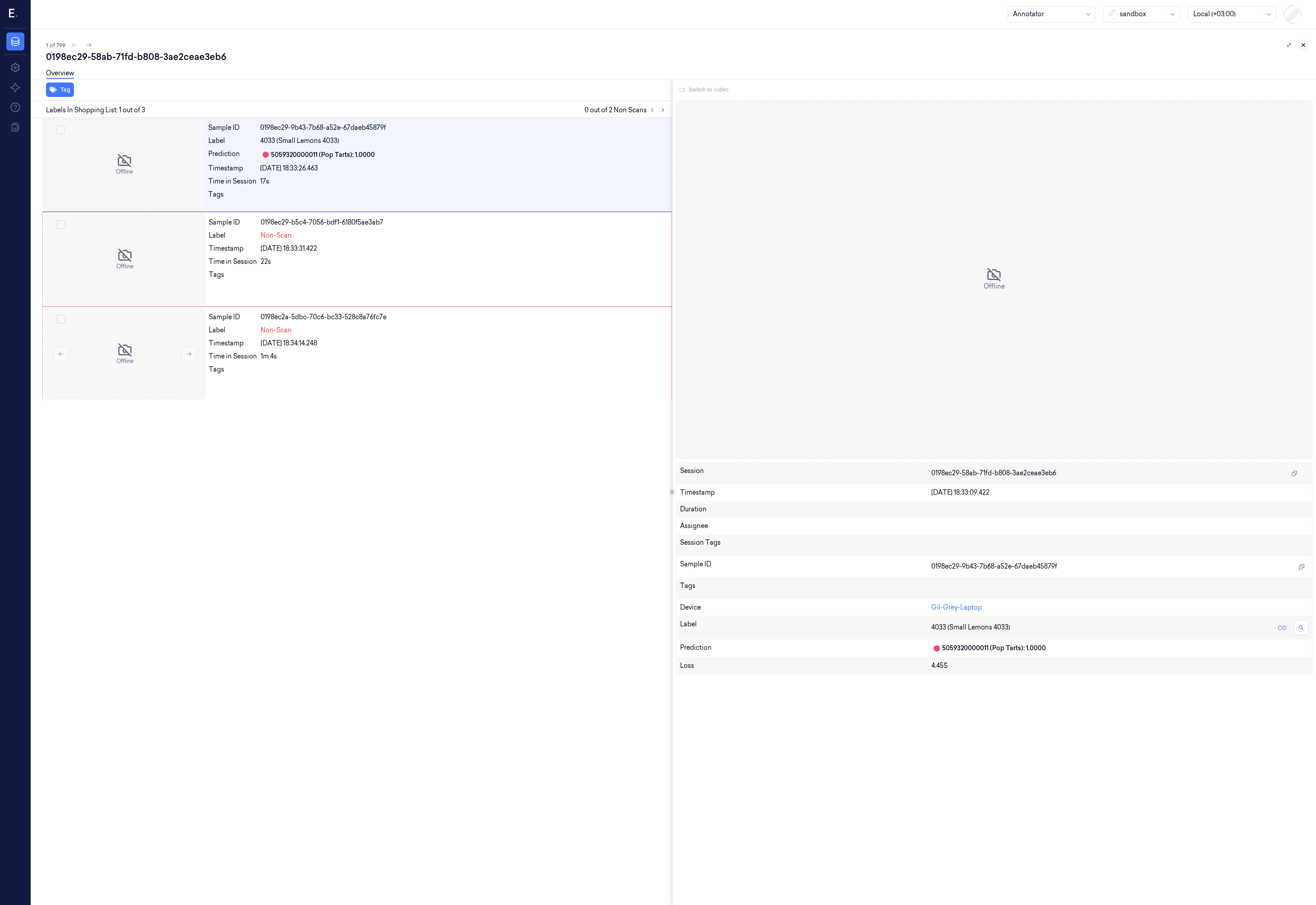
drag, startPoint x: 1297, startPoint y: 47, endPoint x: 1302, endPoint y: 45, distance: 5.4
click at [1298, 47] on div at bounding box center [1296, 45] width 25 height 11
click at [1302, 45] on icon at bounding box center [1303, 45] width 7 height 7
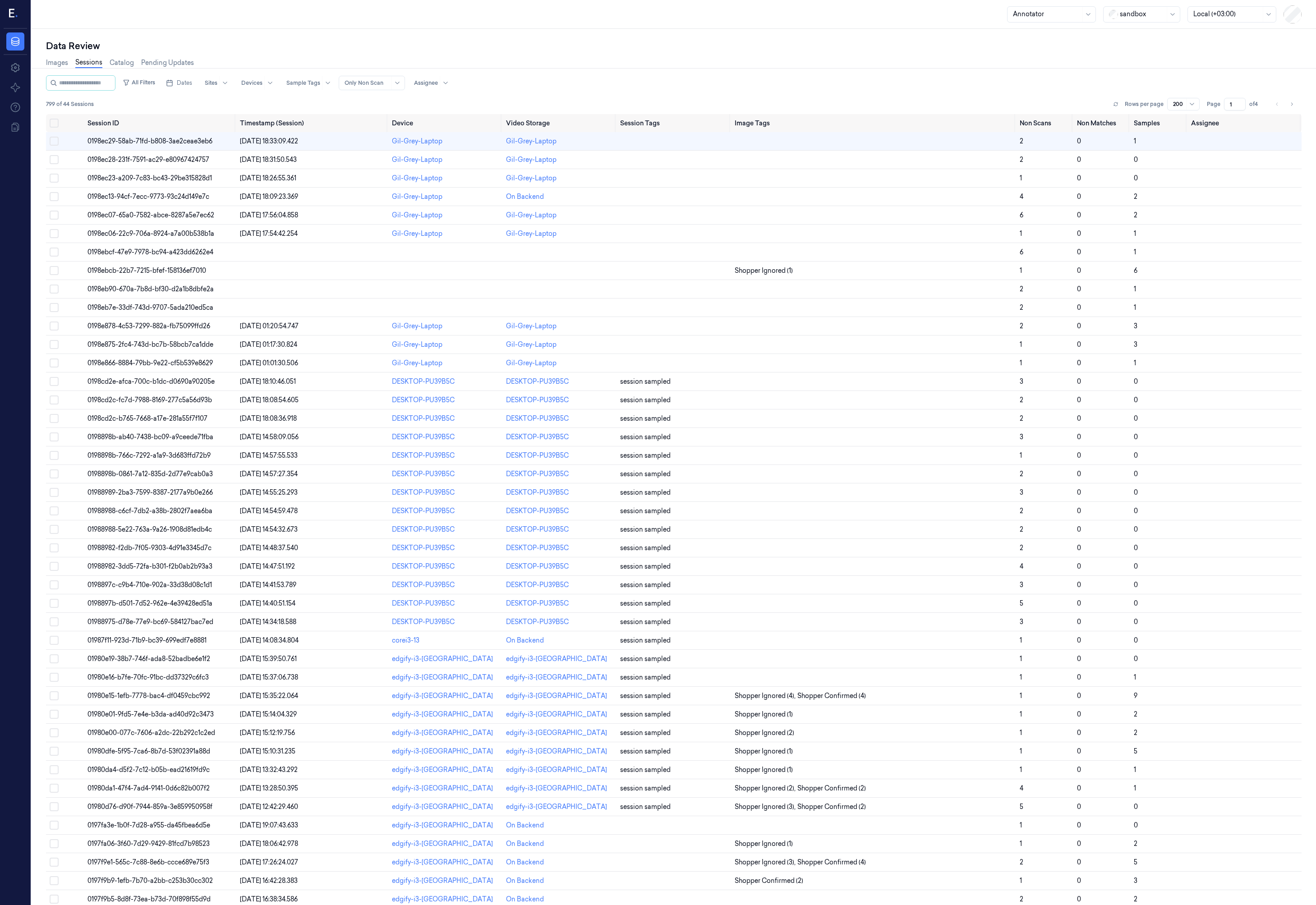
click at [366, 84] on div at bounding box center [367, 83] width 45 height 8
click at [319, 102] on div "799 of 44 Sessions Rows per page 200 Page 1 of 4" at bounding box center [674, 104] width 1255 height 13
click at [159, 85] on button "All Filters" at bounding box center [139, 82] width 39 height 14
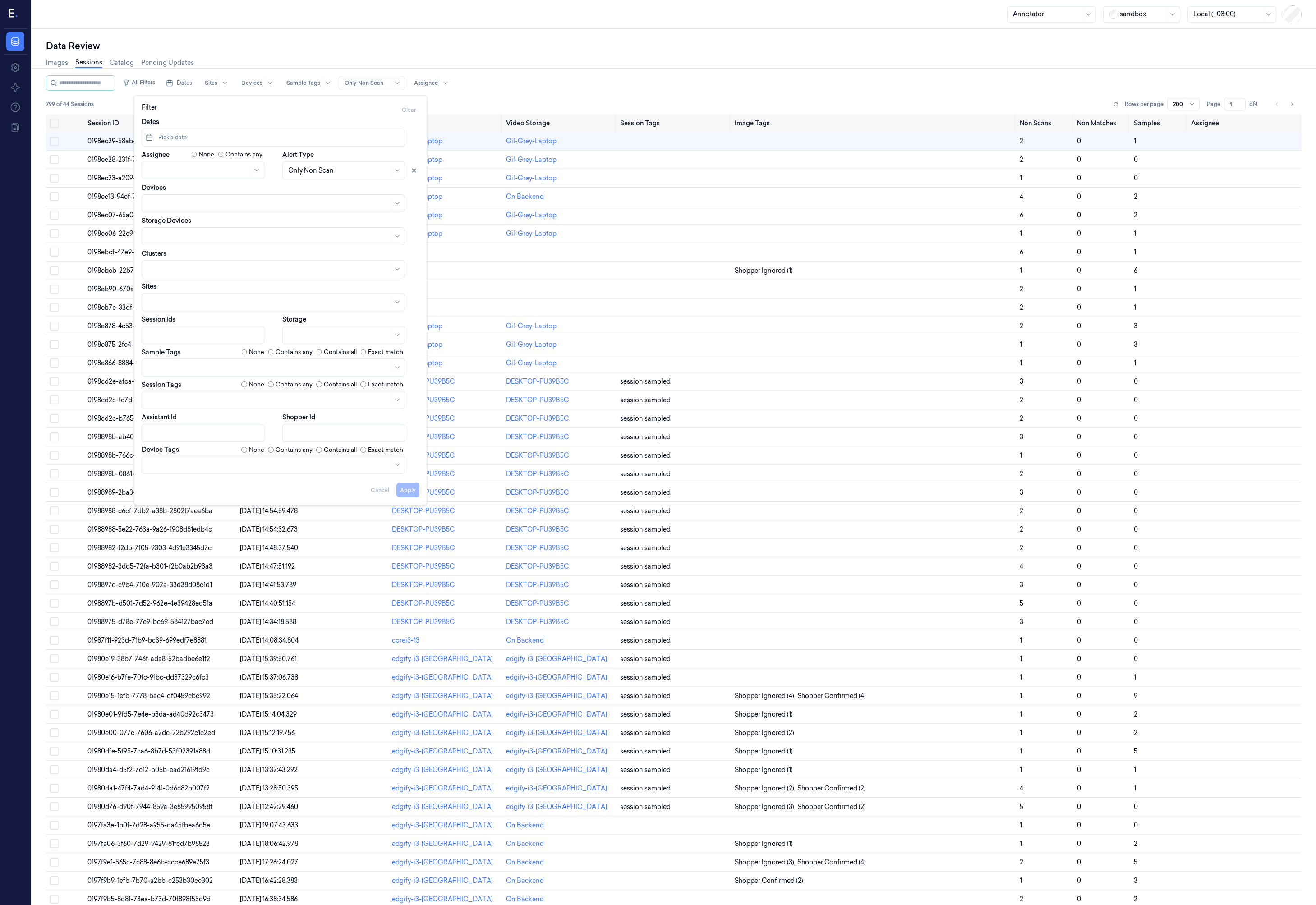
click at [336, 334] on div at bounding box center [339, 335] width 101 height 9
click at [333, 372] on div "Backend" at bounding box center [343, 371] width 111 height 9
click at [407, 493] on button "Apply" at bounding box center [407, 490] width 23 height 14
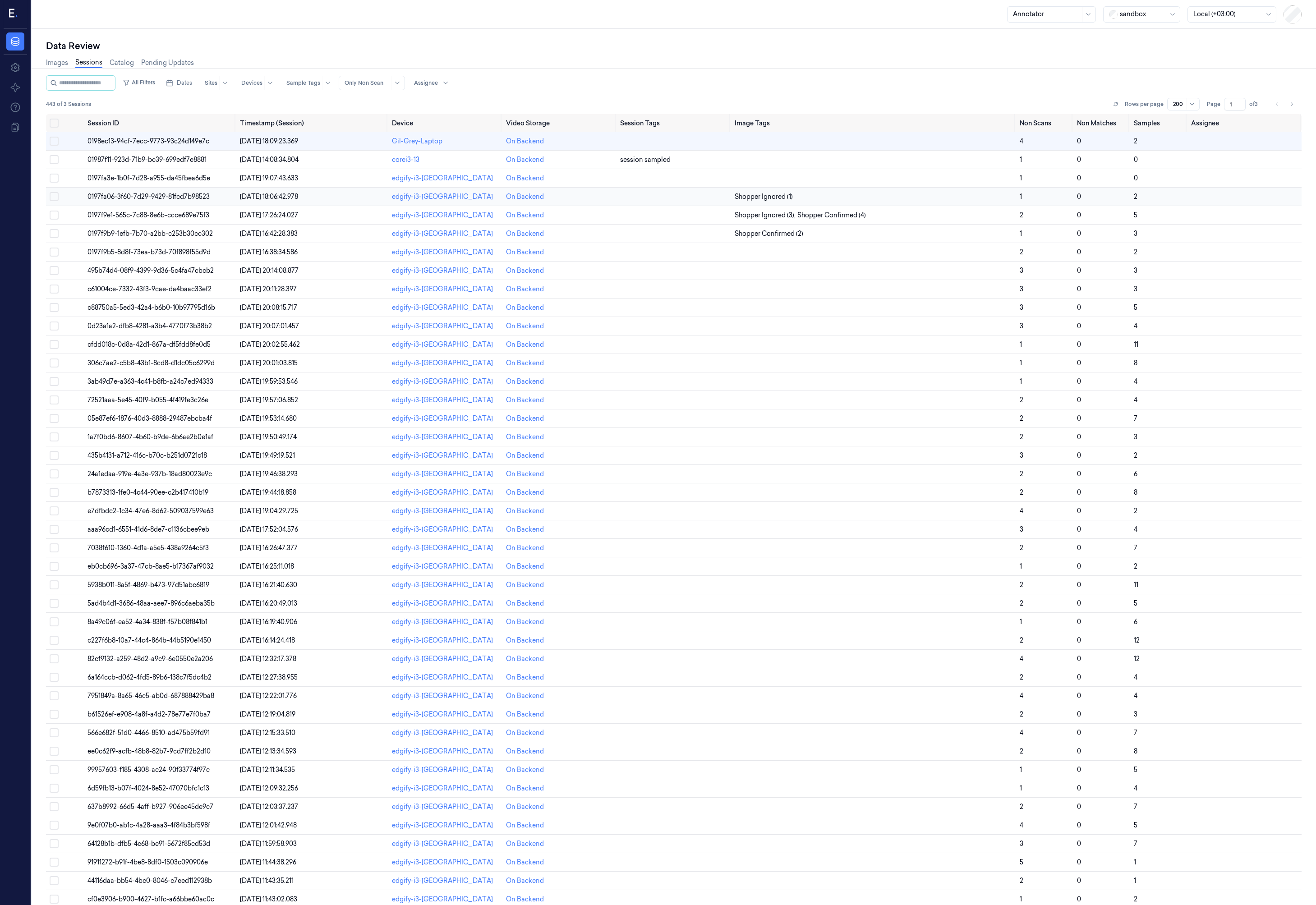
click at [167, 203] on td "0197fa06-3f60-7d29-9429-81fcd7b98523" at bounding box center [159, 197] width 152 height 18
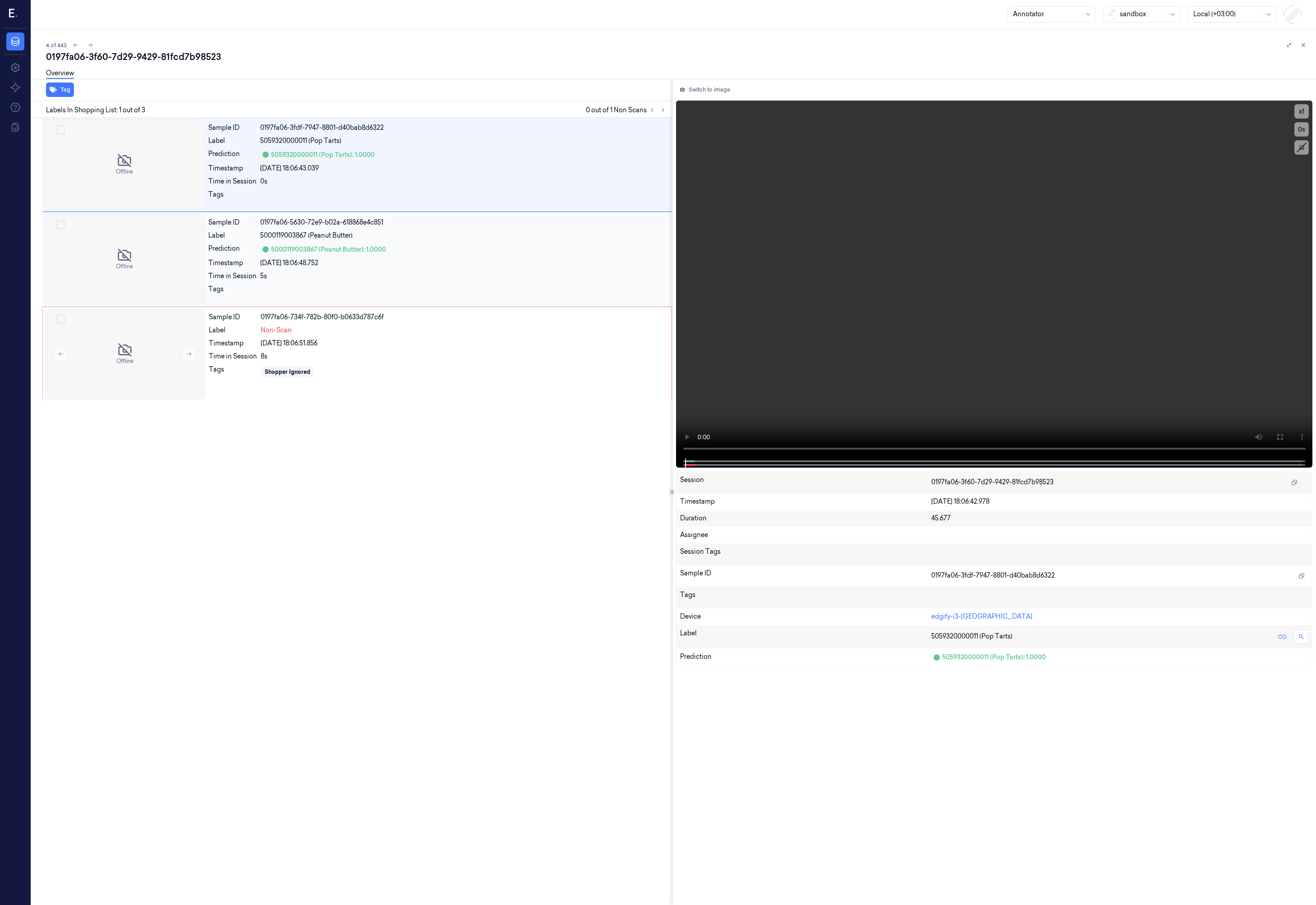
click at [107, 232] on div at bounding box center [124, 259] width 161 height 90
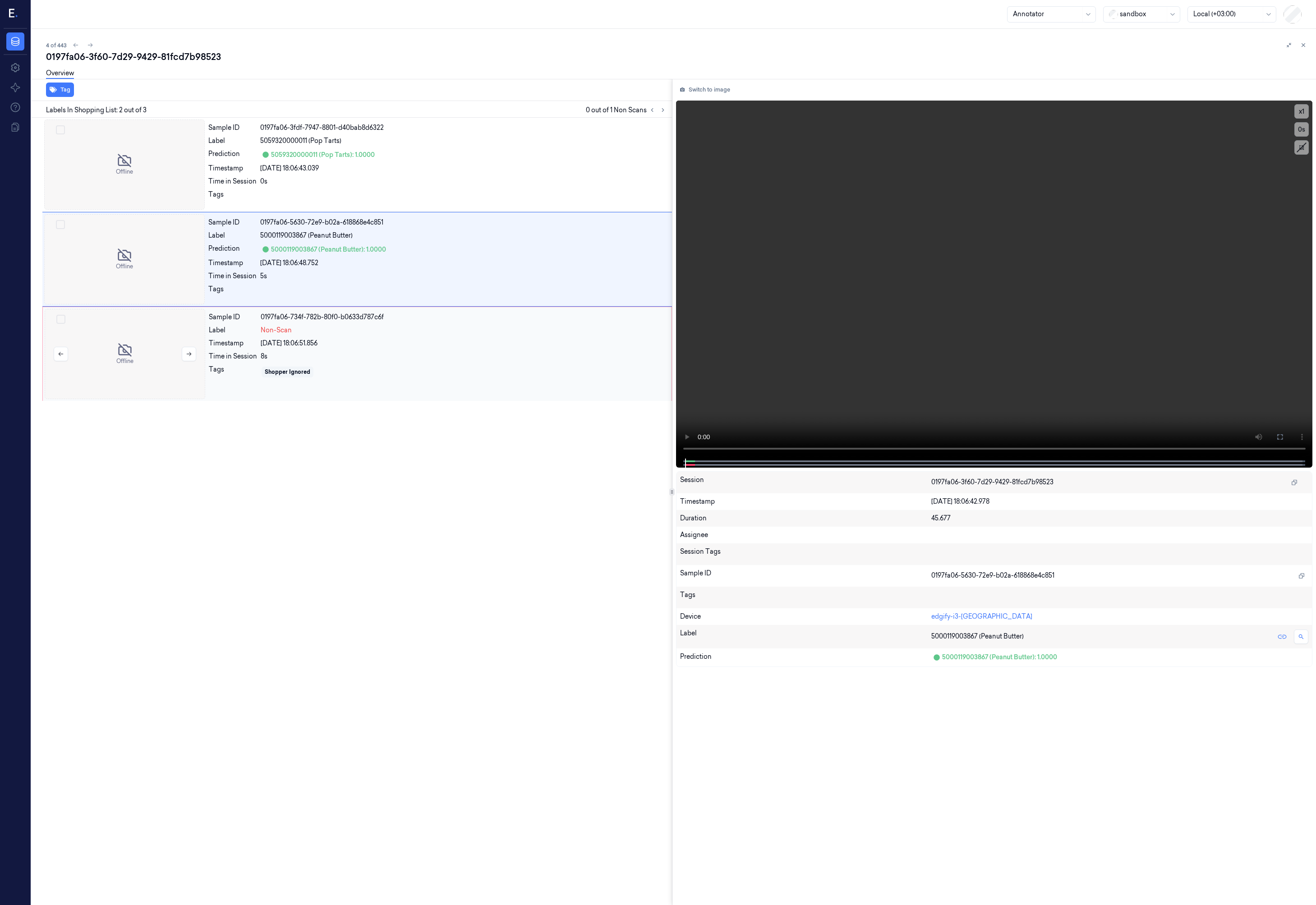
click at [124, 311] on div at bounding box center [125, 353] width 161 height 90
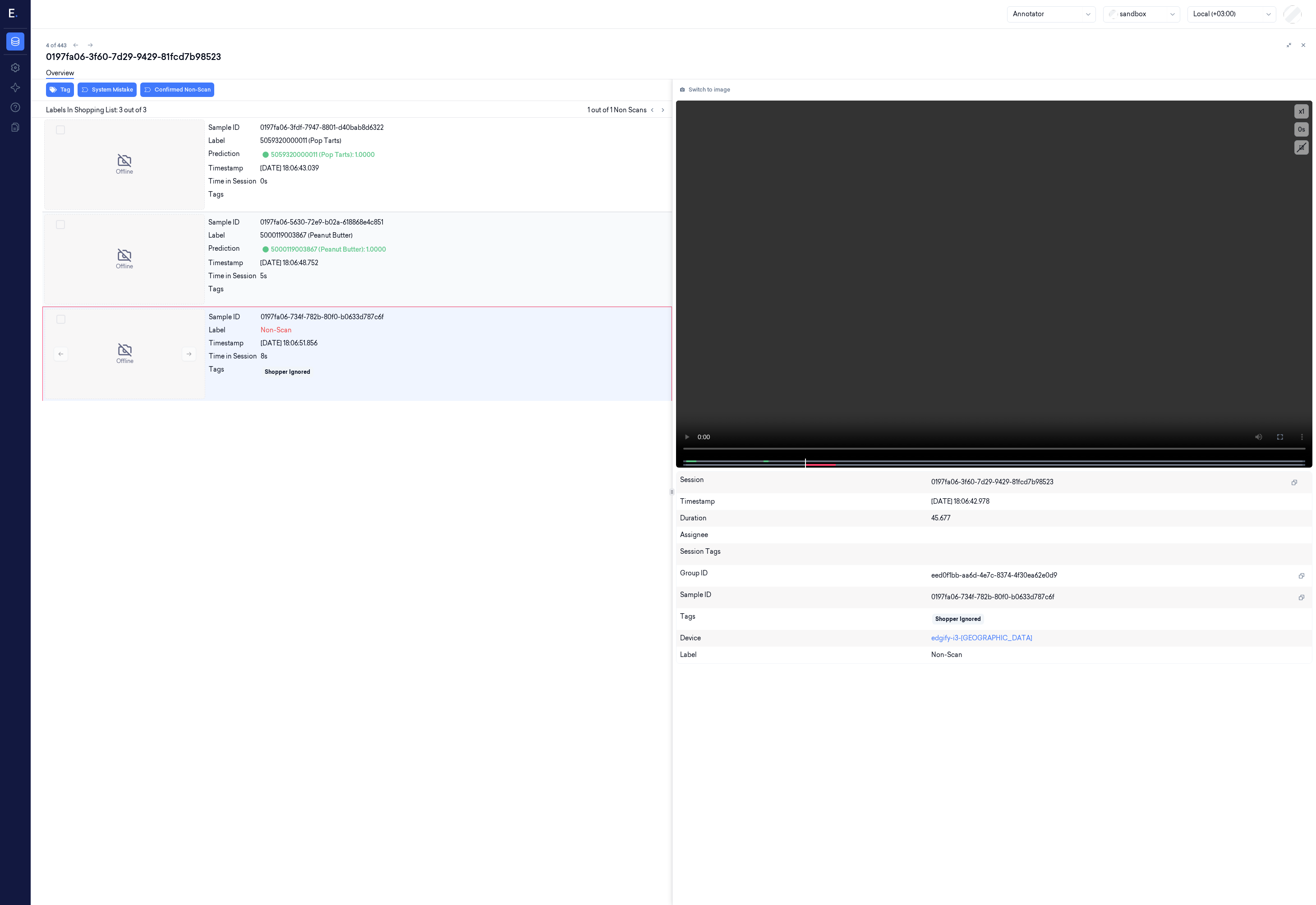
click at [157, 236] on div at bounding box center [124, 259] width 161 height 90
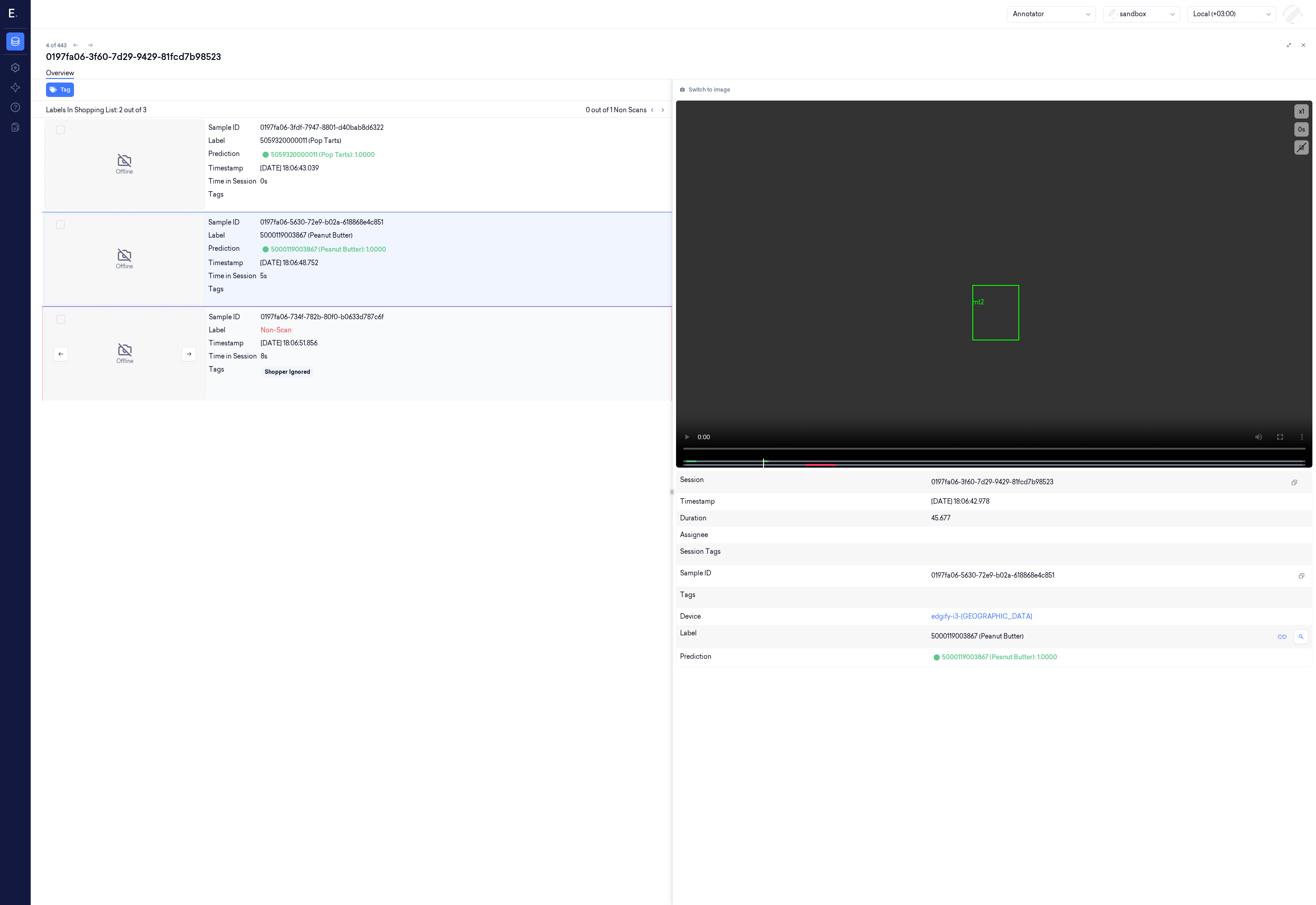
click at [149, 349] on div at bounding box center [125, 353] width 161 height 90
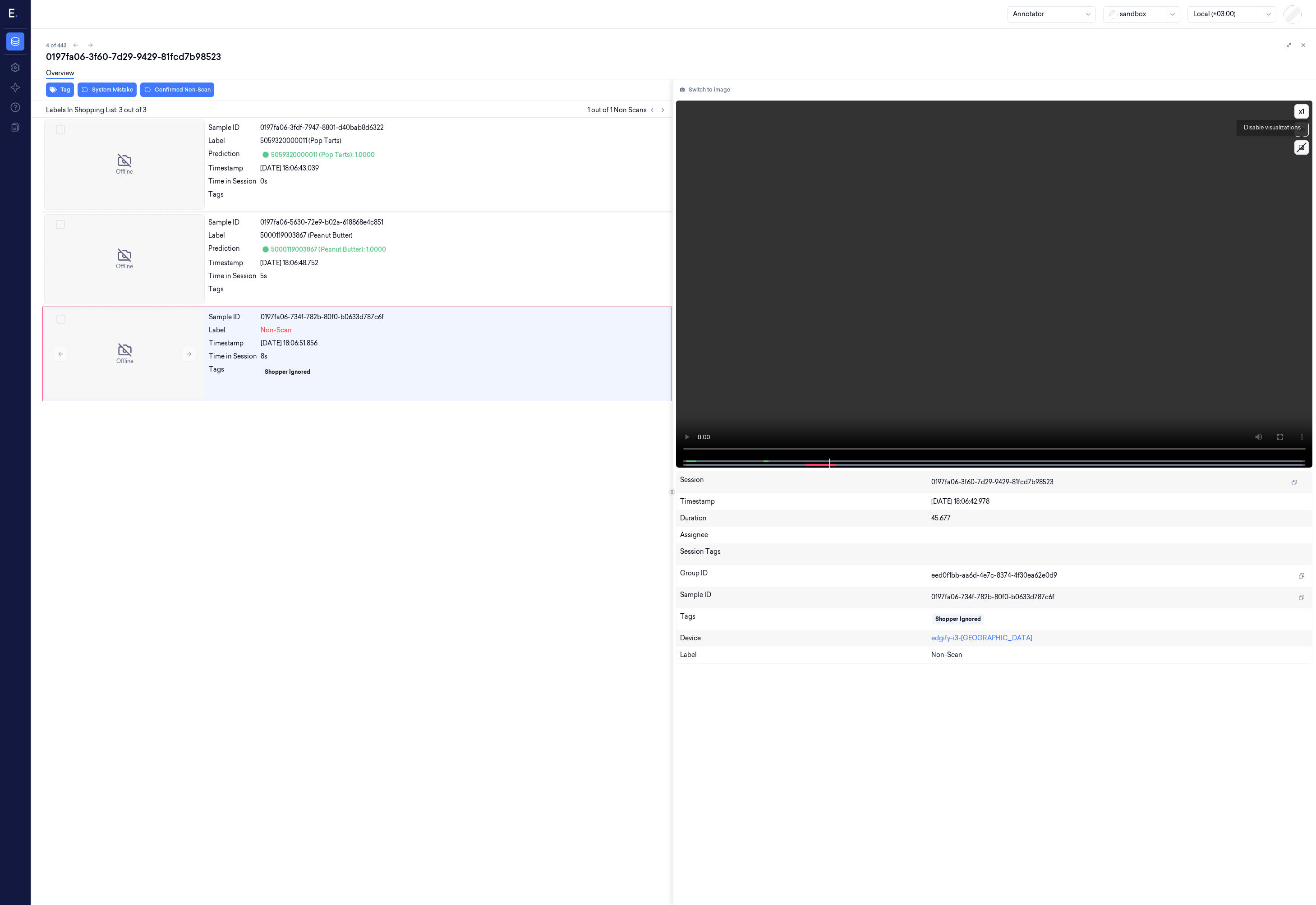
click at [1296, 151] on icon at bounding box center [1301, 147] width 14 height 14
drag, startPoint x: 1296, startPoint y: 148, endPoint x: 1280, endPoint y: 160, distance: 20.0
click at [1296, 148] on button at bounding box center [1302, 147] width 14 height 14
click at [1298, 147] on icon at bounding box center [1301, 147] width 14 height 14
click at [1298, 147] on button at bounding box center [1302, 147] width 14 height 14
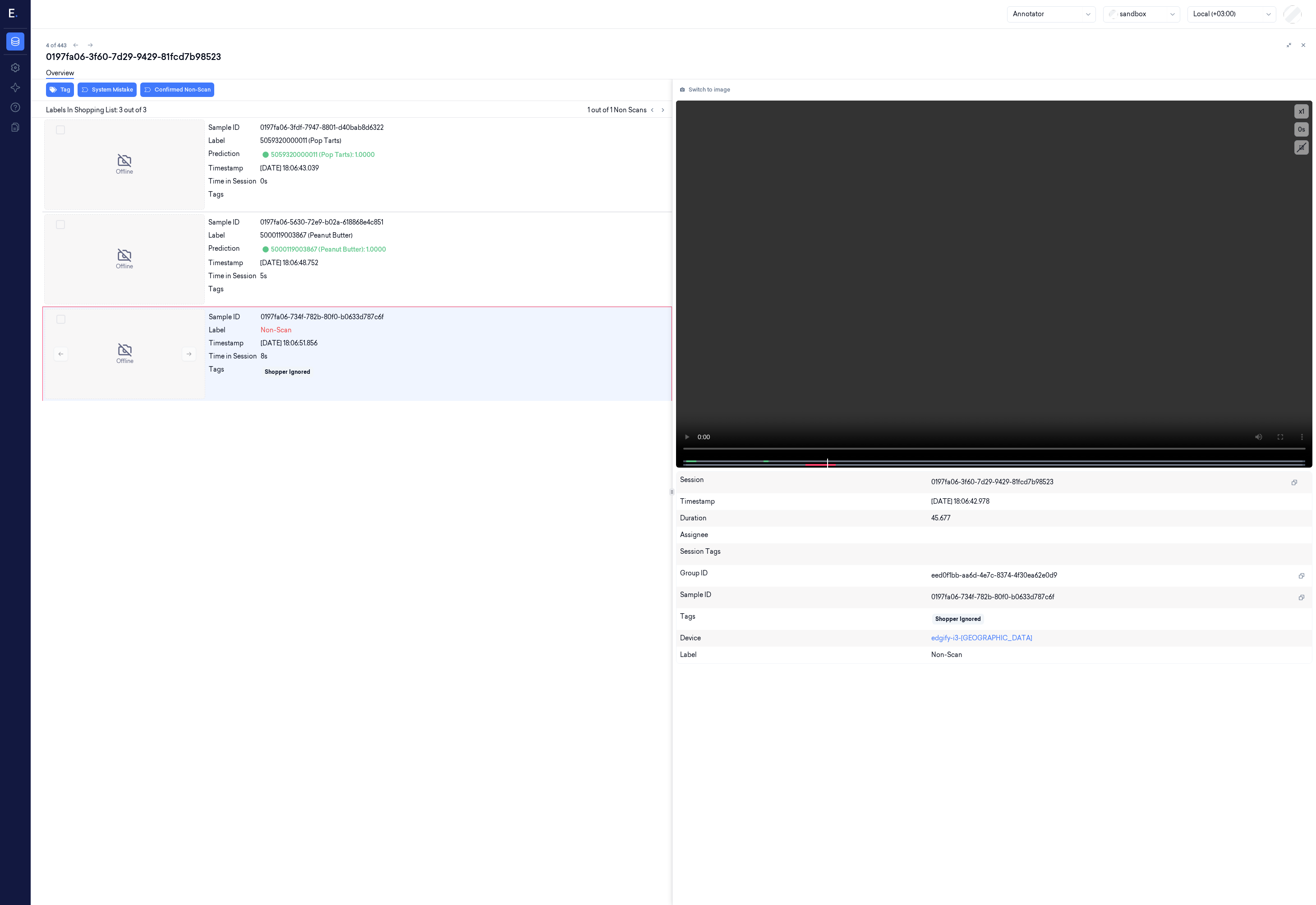
click at [1043, 16] on div at bounding box center [1046, 14] width 68 height 9
click at [1035, 143] on div "SuperAdmin" at bounding box center [1032, 138] width 38 height 9
click at [1305, 183] on button at bounding box center [1302, 185] width 14 height 14
click at [1292, 204] on div "roi" at bounding box center [1281, 205] width 42 height 9
click at [1289, 217] on div "debug" at bounding box center [1281, 220] width 42 height 9
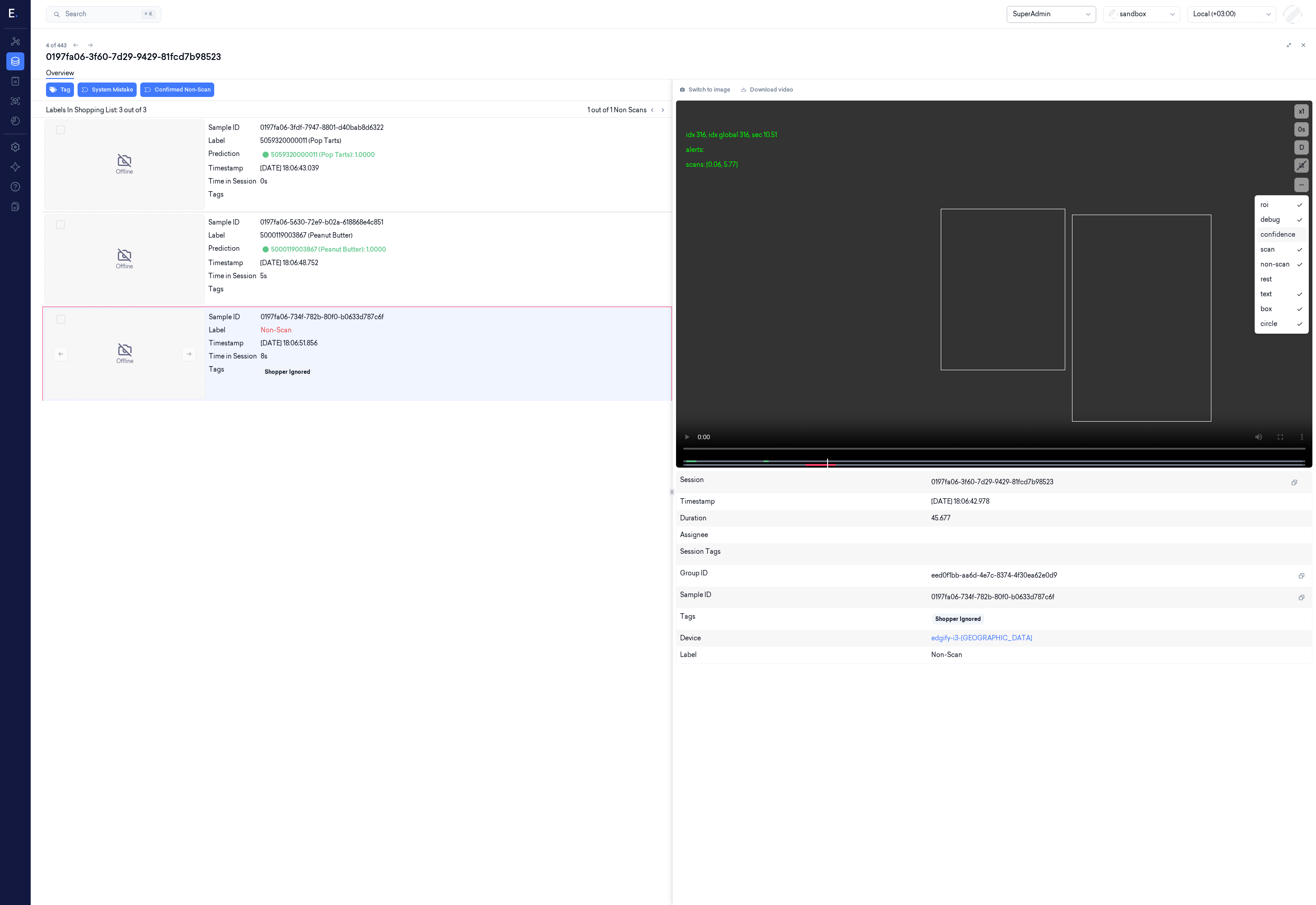
click at [1282, 237] on div "confidence" at bounding box center [1277, 234] width 35 height 9
click at [1270, 279] on div "rest" at bounding box center [1265, 279] width 11 height 9
click at [865, 448] on video at bounding box center [994, 280] width 637 height 358
click at [790, 399] on video at bounding box center [994, 280] width 637 height 358
click at [1300, 42] on button at bounding box center [1303, 45] width 11 height 11
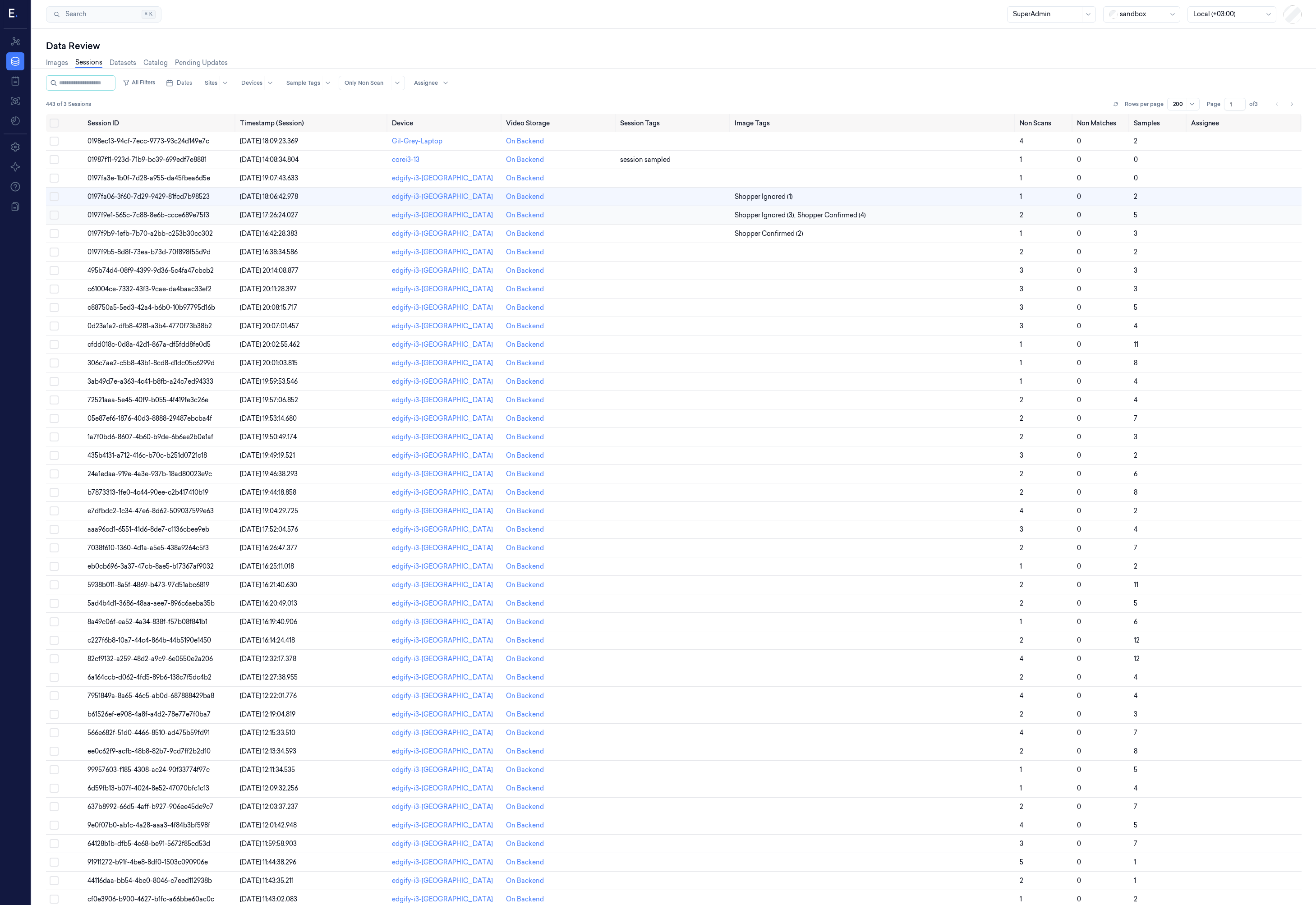
click at [177, 213] on span "0197f9e1-565c-7c88-8e6b-ccce689e75f3" at bounding box center [148, 215] width 122 height 8
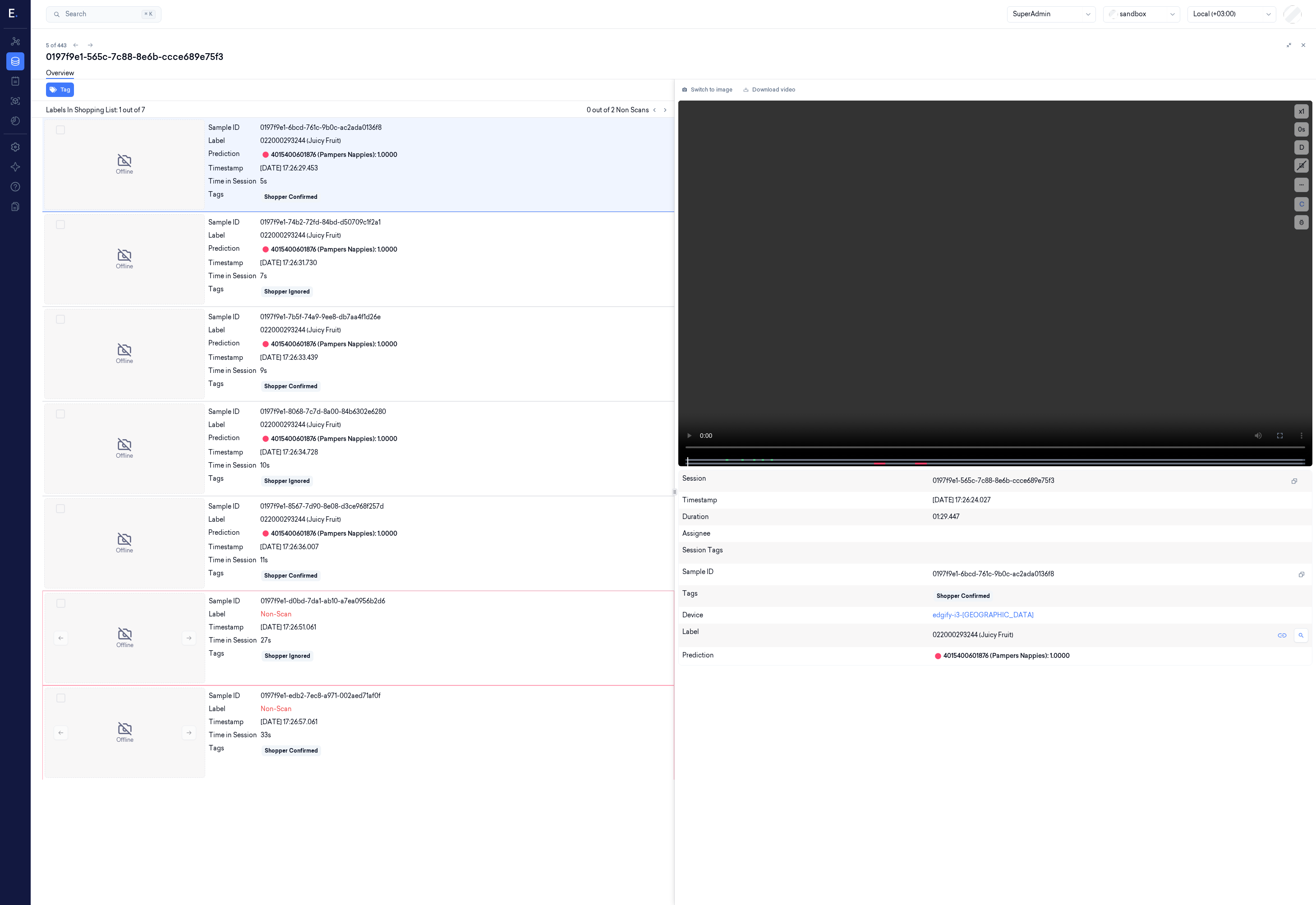
click at [676, 475] on div "Tag Labels In Shopping List: 1 out of 7 0 out of 2 Non Scans Offline Sample ID …" at bounding box center [671, 492] width 1288 height 826
click at [1301, 185] on icon at bounding box center [1301, 184] width 4 height 1
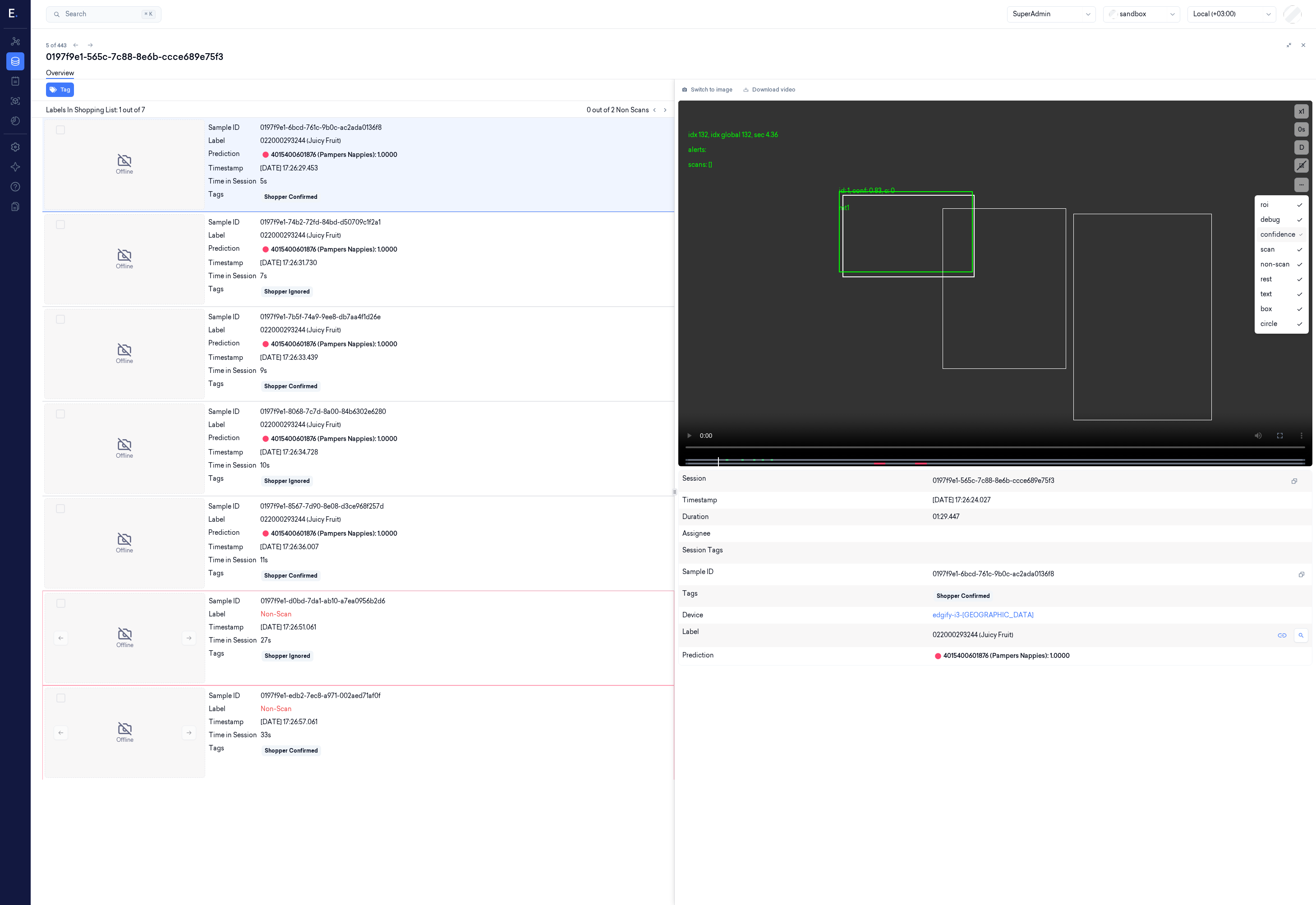
click at [1283, 232] on div "confidence" at bounding box center [1277, 234] width 35 height 9
click at [1284, 220] on div "debug" at bounding box center [1281, 220] width 42 height 9
click at [1279, 201] on div "roi" at bounding box center [1281, 205] width 42 height 9
click at [1269, 282] on div "rest" at bounding box center [1265, 279] width 11 height 9
click at [205, 58] on div "0197f9e1-565c-7c88-8e6b-ccce689e75f3" at bounding box center [677, 57] width 1263 height 13
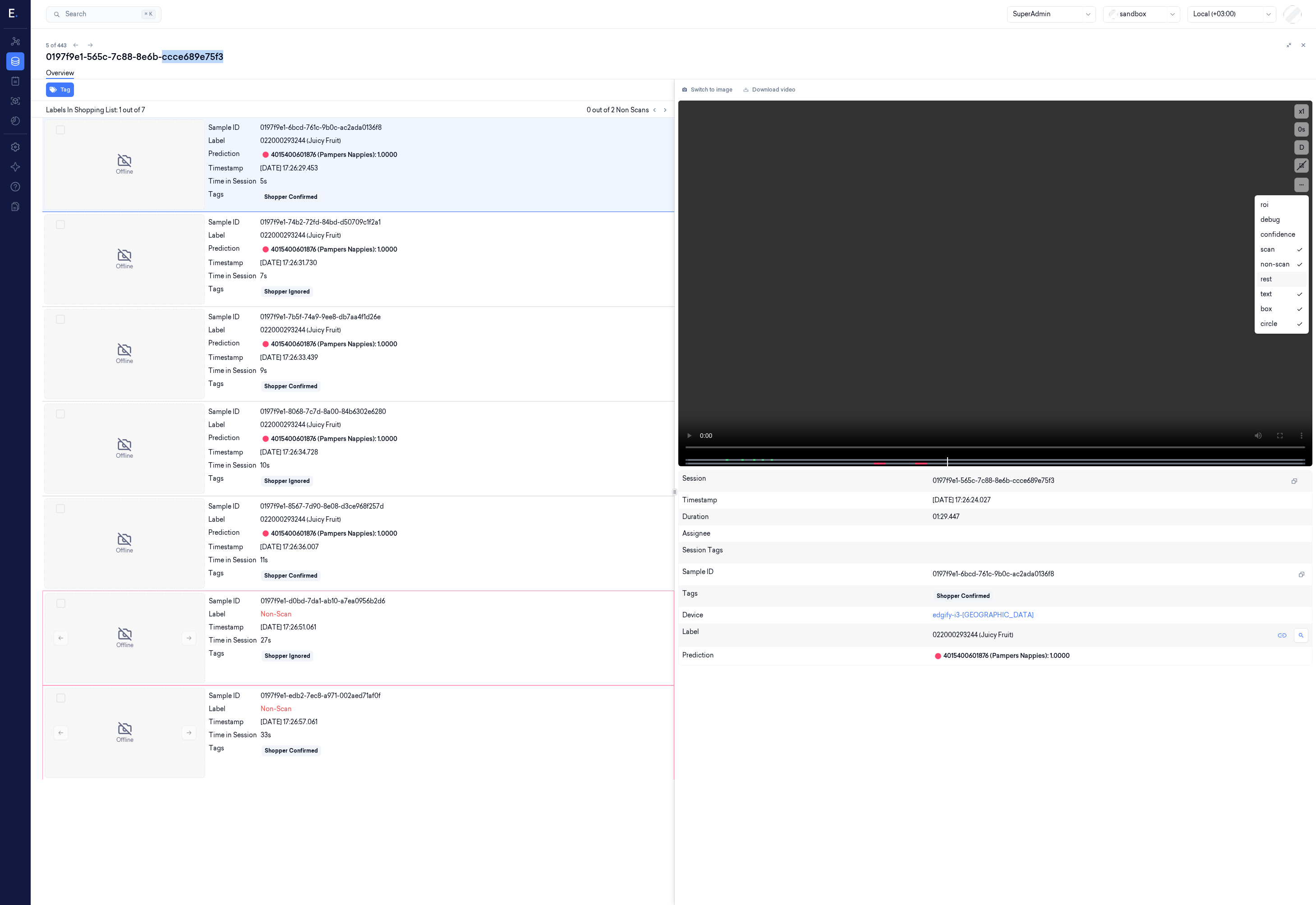
click at [205, 58] on div "0197f9e1-565c-7c88-8e6b-ccce689e75f3" at bounding box center [677, 57] width 1263 height 13
copy div "ccce689e75f3"
click at [1061, 7] on div "SuperAdmin" at bounding box center [1046, 14] width 68 height 15
click at [1038, 45] on div "Annotator" at bounding box center [1028, 49] width 31 height 9
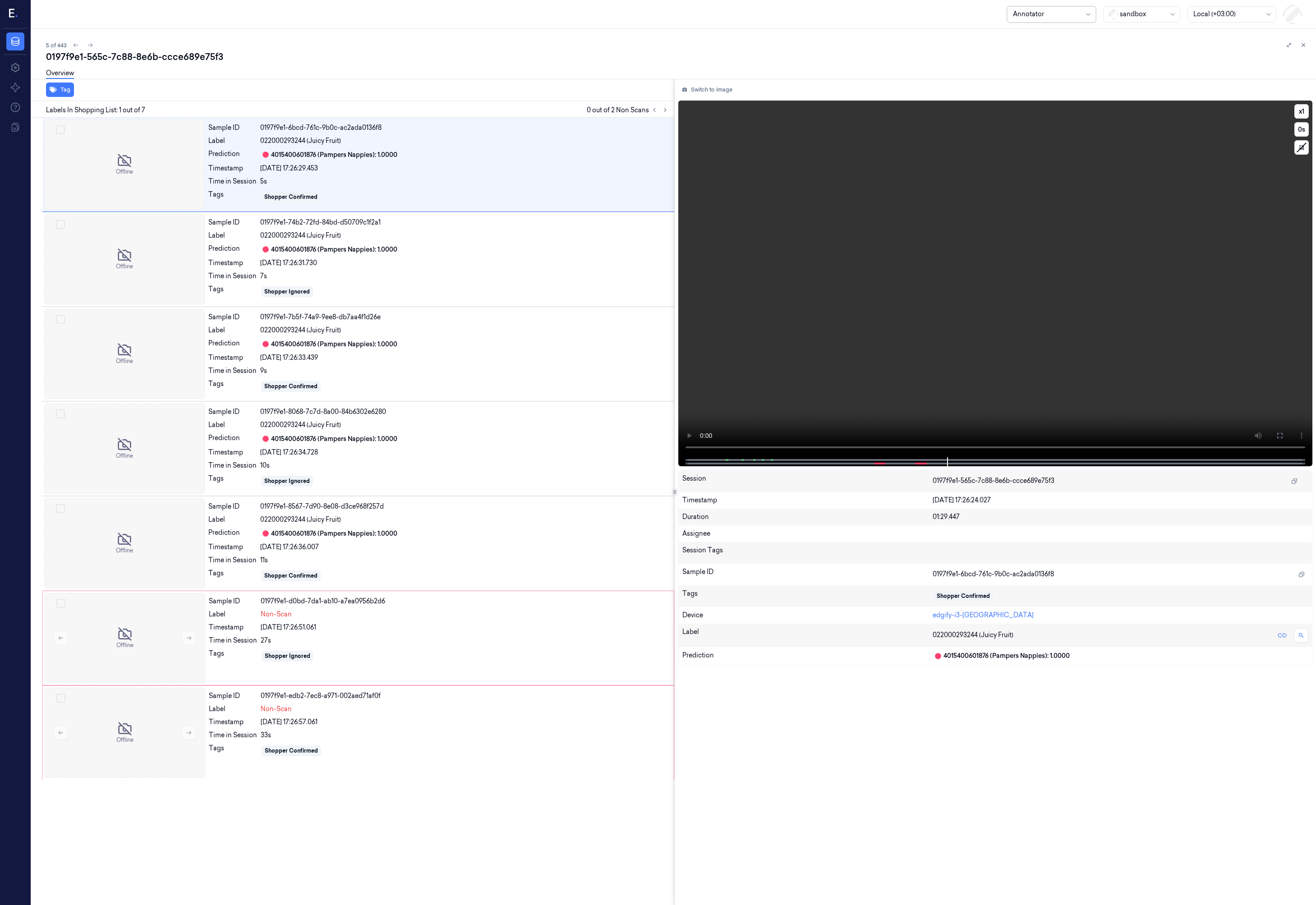
drag, startPoint x: 813, startPoint y: 310, endPoint x: 773, endPoint y: 347, distance: 54.5
click at [807, 315] on video at bounding box center [996, 279] width 634 height 357
click at [941, 234] on video at bounding box center [996, 279] width 634 height 357
